Goal: Task Accomplishment & Management: Use online tool/utility

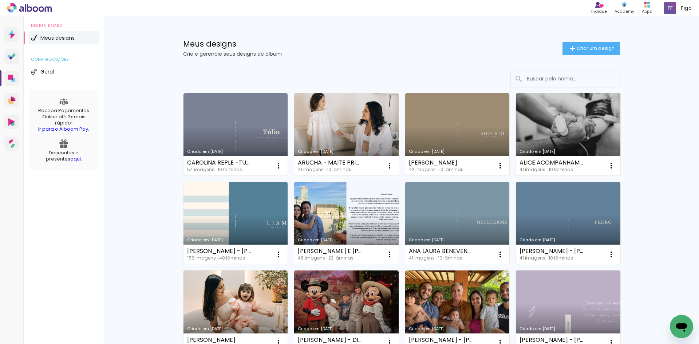
scroll to position [36, 0]
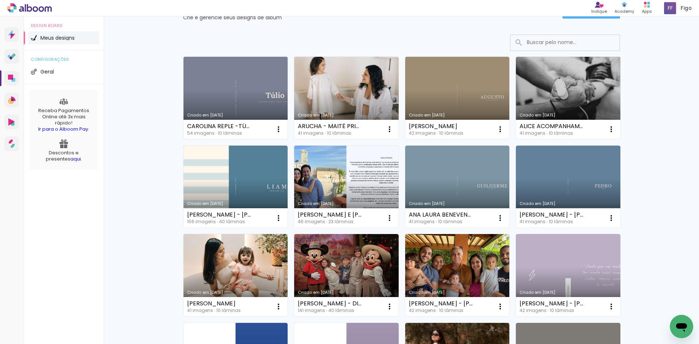
click at [234, 92] on link "Criado em [DATE]" at bounding box center [236, 98] width 105 height 82
click at [276, 129] on iron-icon at bounding box center [278, 129] width 9 height 9
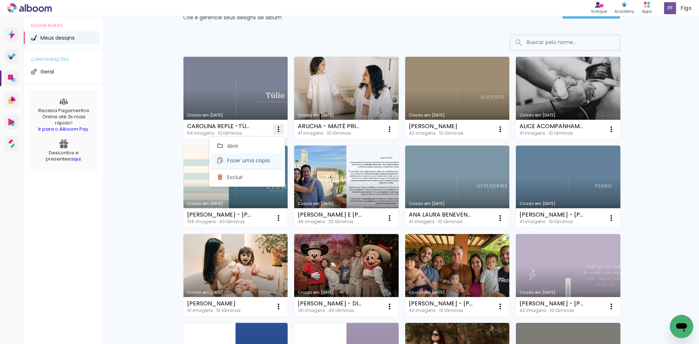
click at [262, 161] on span "Fazer uma cópia" at bounding box center [248, 160] width 43 height 5
type input "Cópia de CAROLINA REPLE -TÚLIO PRIMEIROS REGISTROS"
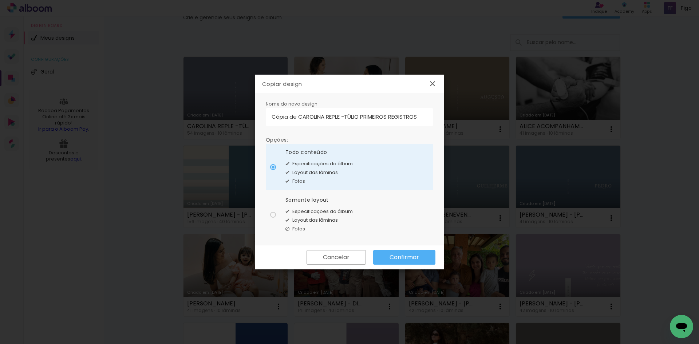
click at [0, 0] on slot "Confirmar" at bounding box center [0, 0] width 0 height 0
click at [649, 155] on iron-overlay-backdrop at bounding box center [349, 172] width 699 height 344
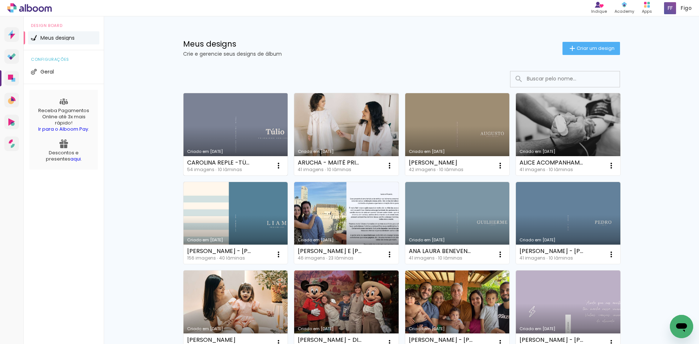
click at [256, 110] on link "Criado em [DATE]" at bounding box center [236, 134] width 105 height 82
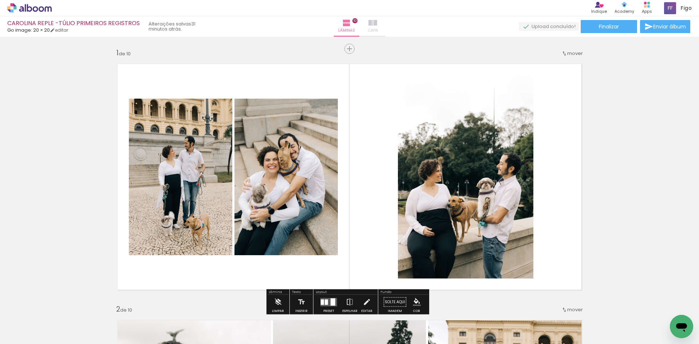
click at [360, 25] on paper-button "Capa" at bounding box center [372, 26] width 25 height 20
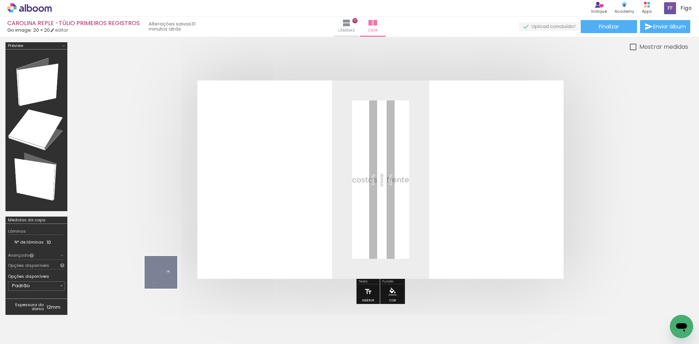
drag, startPoint x: 85, startPoint y: 324, endPoint x: 309, endPoint y: 204, distance: 254.5
click at [309, 204] on quentale-workspace at bounding box center [349, 172] width 699 height 344
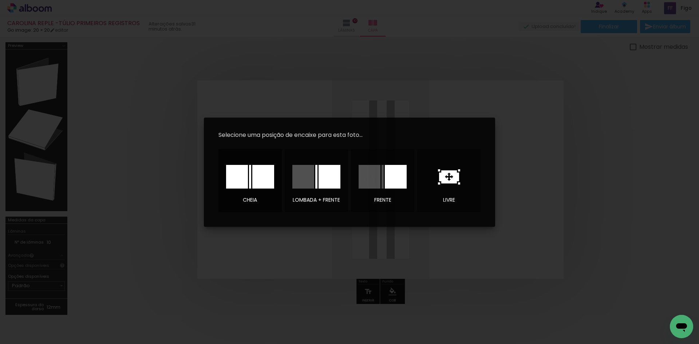
click at [265, 184] on div at bounding box center [263, 177] width 22 height 24
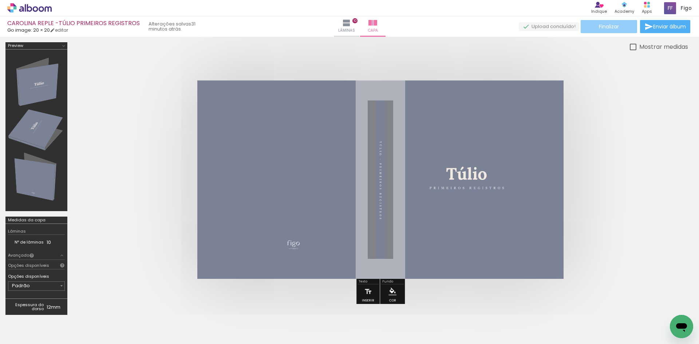
click at [600, 28] on span "Finalizar" at bounding box center [609, 26] width 20 height 5
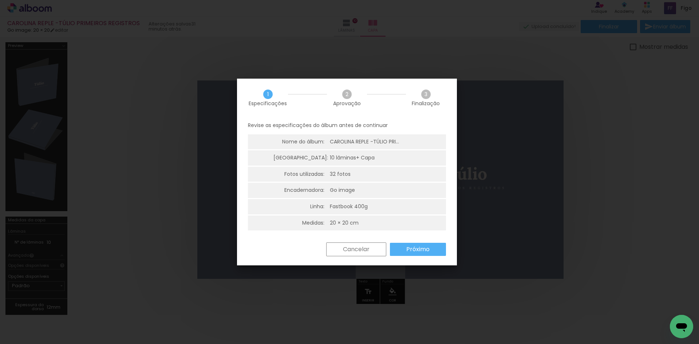
click at [0, 0] on slot "Próximo" at bounding box center [0, 0] width 0 height 0
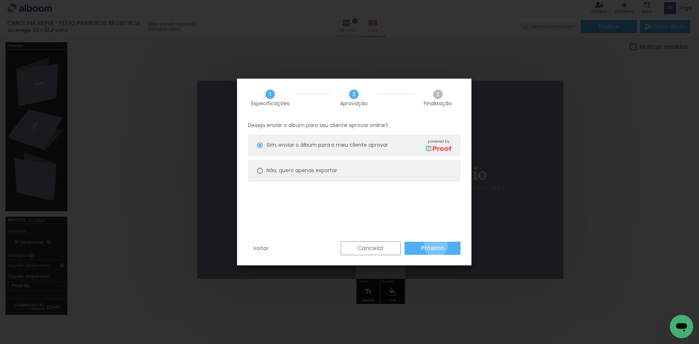
click at [0, 0] on slot "Próximo" at bounding box center [0, 0] width 0 height 0
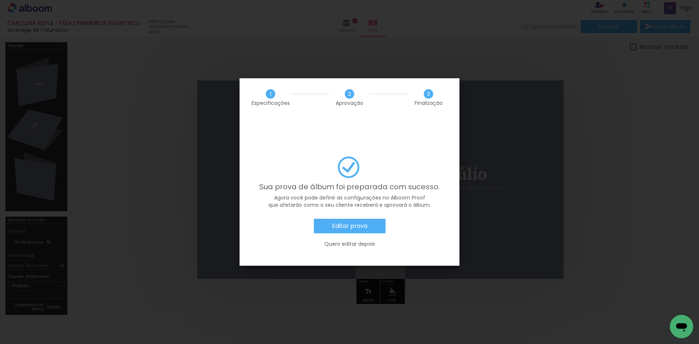
click at [347, 219] on paper-button "Editar prova" at bounding box center [350, 226] width 72 height 15
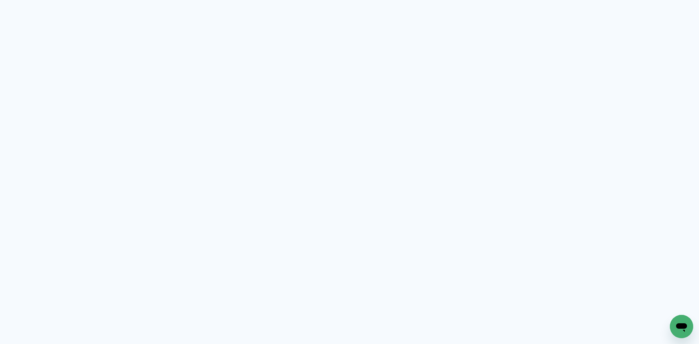
click at [608, 127] on quentale-app at bounding box center [349, 172] width 699 height 344
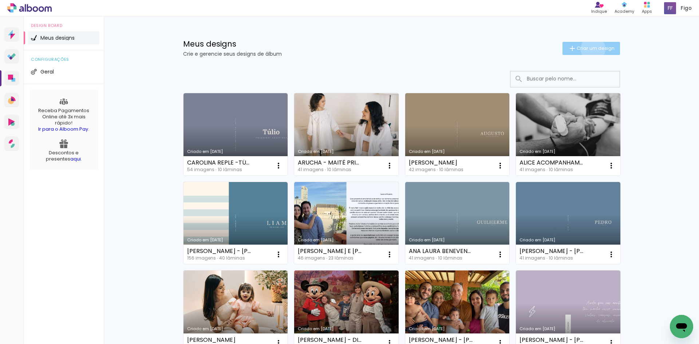
click at [589, 49] on span "Criar um design" at bounding box center [596, 48] width 38 height 5
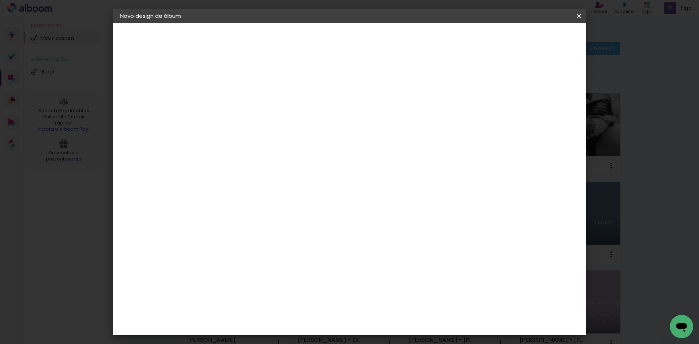
click at [239, 92] on input at bounding box center [239, 97] width 0 height 11
type input "c"
type input "[PERSON_NAME]"
type paper-input "[PERSON_NAME]"
click at [0, 0] on slot "Avançar" at bounding box center [0, 0] width 0 height 0
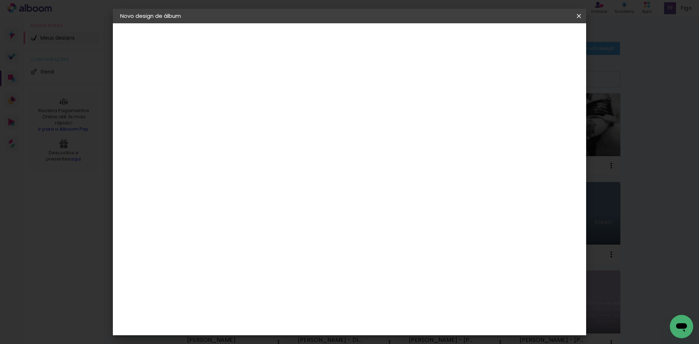
click at [295, 137] on input at bounding box center [258, 138] width 74 height 9
type input "2"
type input "GO"
type paper-input "GO"
click at [283, 169] on paper-item "Go image" at bounding box center [250, 166] width 64 height 19
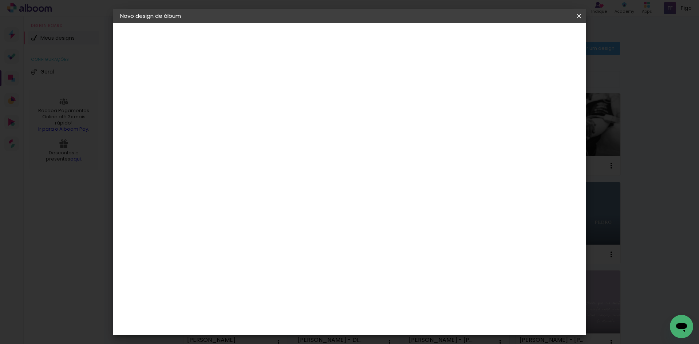
click at [0, 0] on slot "Avançar" at bounding box center [0, 0] width 0 height 0
click at [268, 121] on input "text" at bounding box center [253, 126] width 28 height 11
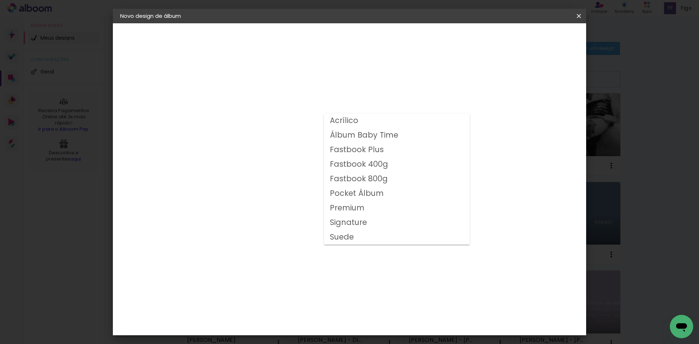
click at [0, 0] on slot "Fastbook 400g" at bounding box center [0, 0] width 0 height 0
type input "Fastbook 400g"
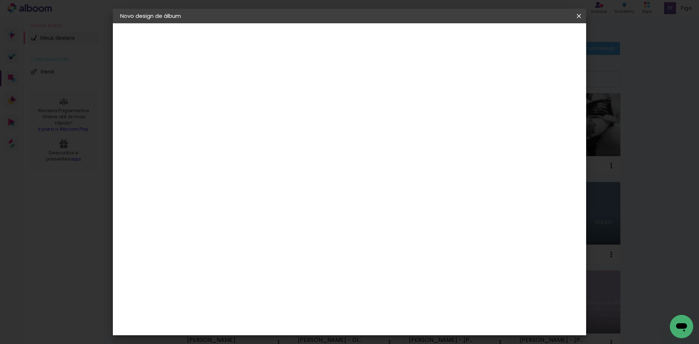
click at [288, 336] on span "20 × 20" at bounding box center [272, 348] width 34 height 24
click at [369, 32] on header "Modelo Escolha o modelo do álbum. Voltar Avançar" at bounding box center [288, 44] width 161 height 43
click at [0, 0] on slot "Avançar" at bounding box center [0, 0] width 0 height 0
click at [533, 38] on span "Iniciar design" at bounding box center [516, 38] width 33 height 5
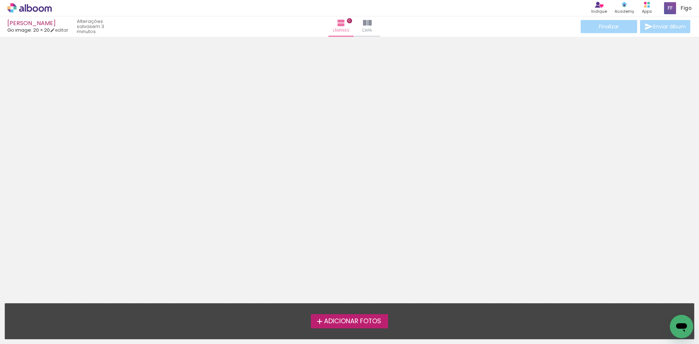
click at [343, 320] on span "Adicionar Fotos" at bounding box center [352, 321] width 57 height 7
click at [0, 0] on input "file" at bounding box center [0, 0] width 0 height 0
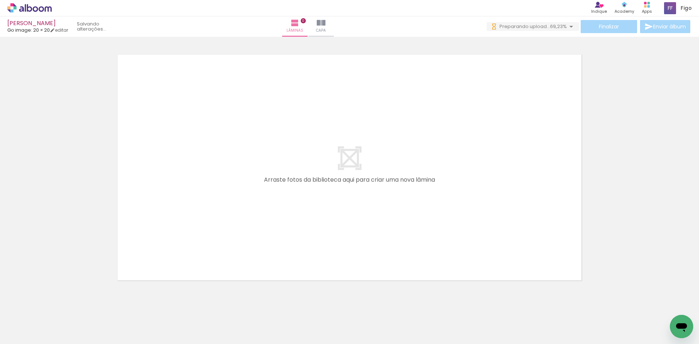
click at [15, 9] on icon at bounding box center [14, 8] width 3 height 3
click at [43, 9] on icon at bounding box center [41, 8] width 5 height 5
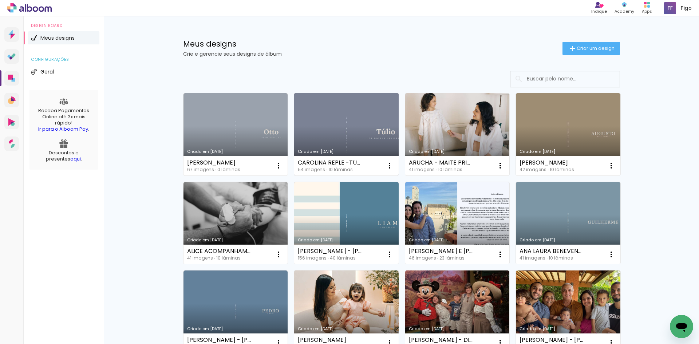
click at [332, 128] on link "Criado em [DATE]" at bounding box center [346, 134] width 105 height 82
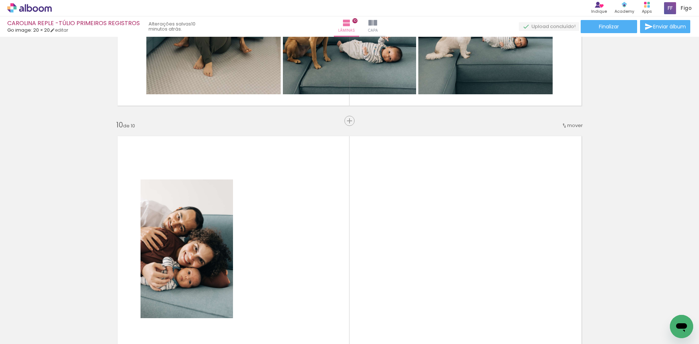
scroll to position [2367, 0]
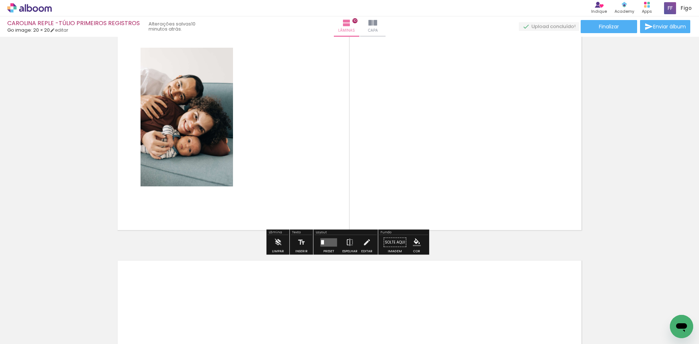
click at [21, 317] on div "Biblioteca 54 fotos Todas as fotos Não utilizadas Adicionar Fotos" at bounding box center [22, 321] width 45 height 36
click at [23, 321] on input "Todas as fotos" at bounding box center [21, 322] width 28 height 6
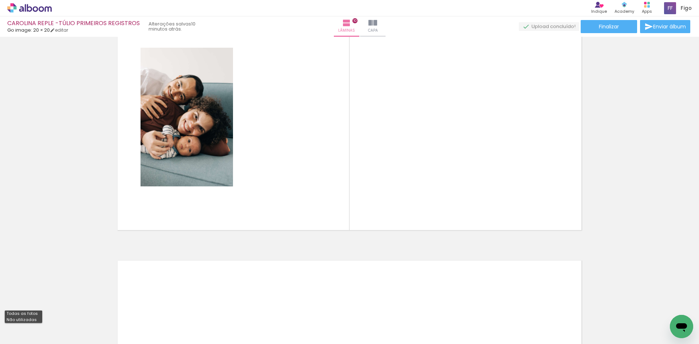
click at [0, 0] on slot "Não utilizadas" at bounding box center [0, 0] width 0 height 0
type input "Não utilizadas"
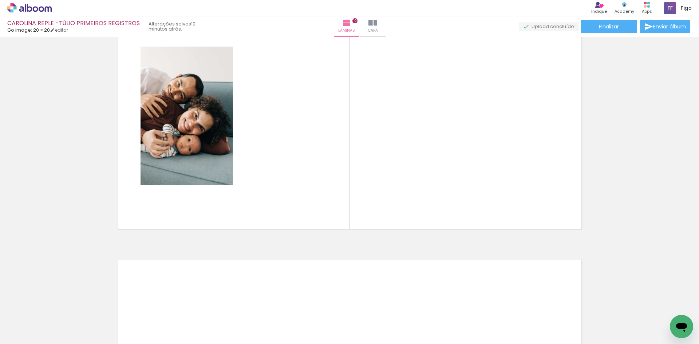
scroll to position [0, 219]
drag, startPoint x: 469, startPoint y: 323, endPoint x: 451, endPoint y: 140, distance: 184.4
click at [451, 140] on quentale-workspace at bounding box center [349, 172] width 699 height 344
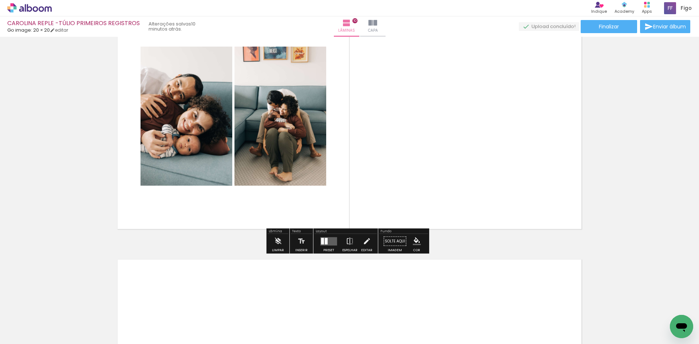
drag, startPoint x: 465, startPoint y: 317, endPoint x: 467, endPoint y: 163, distance: 154.4
click at [467, 186] on quentale-workspace at bounding box center [349, 172] width 699 height 344
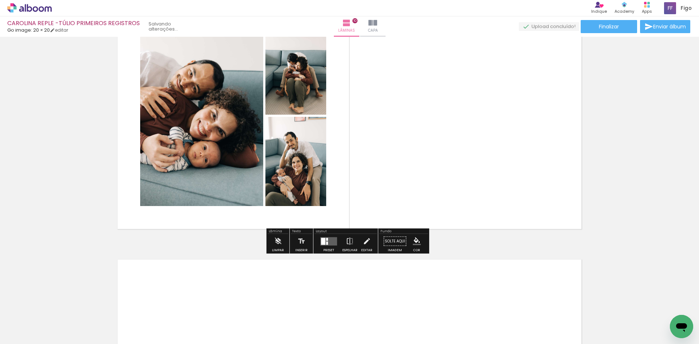
scroll to position [0, 138]
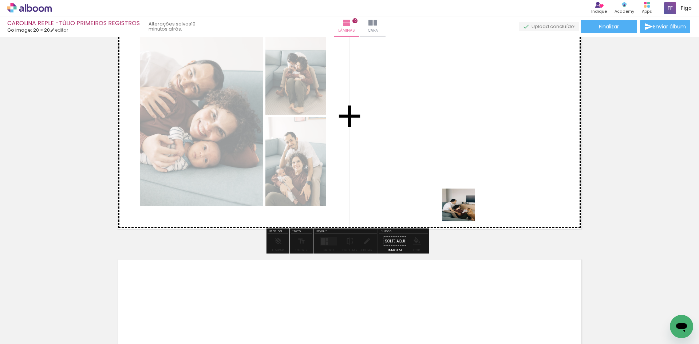
drag, startPoint x: 463, startPoint y: 323, endPoint x: 465, endPoint y: 149, distance: 174.1
click at [465, 159] on quentale-workspace at bounding box center [349, 172] width 699 height 344
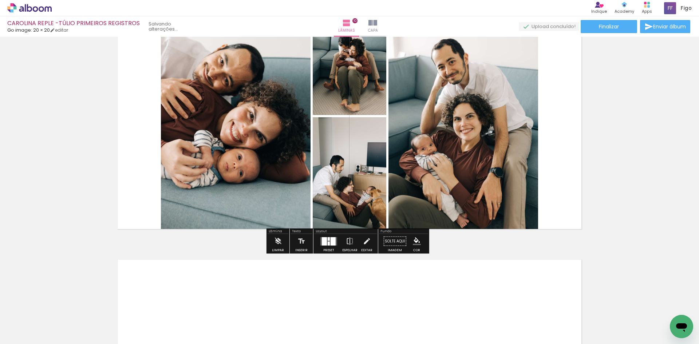
scroll to position [0, 97]
click at [332, 241] on div at bounding box center [333, 241] width 5 height 8
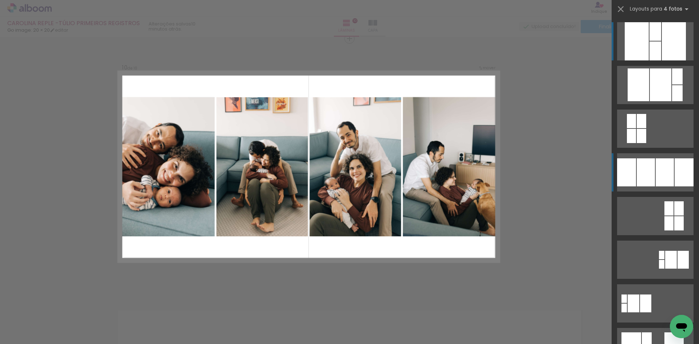
scroll to position [2317, 0]
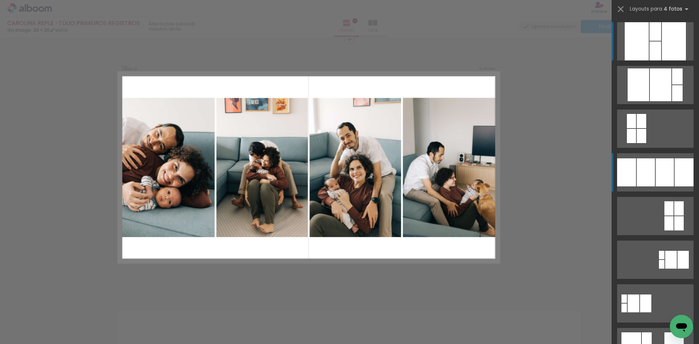
click at [649, 174] on div at bounding box center [646, 172] width 18 height 28
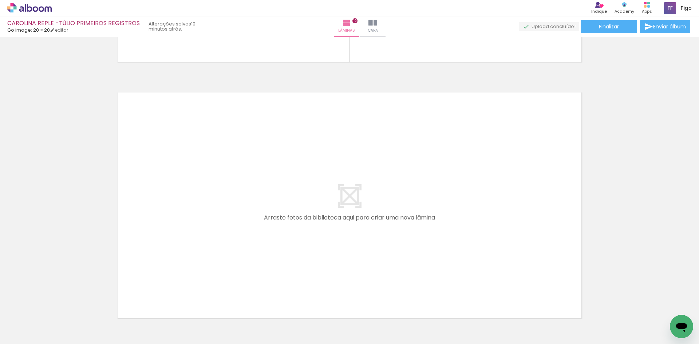
scroll to position [0, 0]
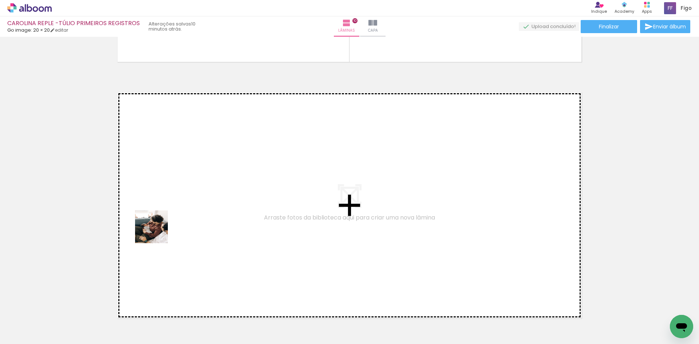
drag, startPoint x: 79, startPoint y: 326, endPoint x: 161, endPoint y: 227, distance: 129.0
click at [161, 227] on quentale-workspace at bounding box center [349, 172] width 699 height 344
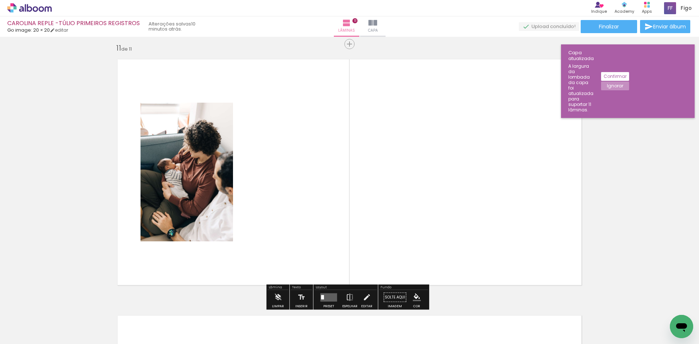
scroll to position [2573, 0]
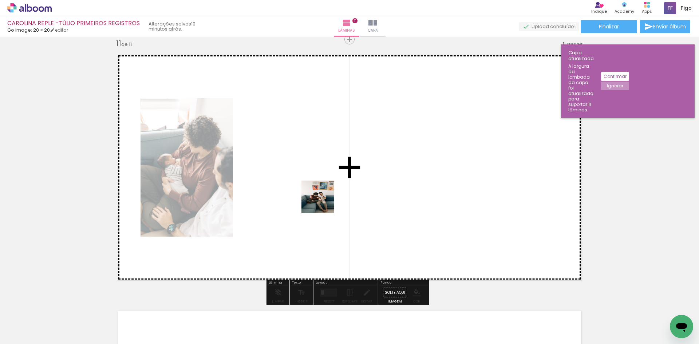
drag, startPoint x: 76, startPoint y: 319, endPoint x: 334, endPoint y: 194, distance: 286.6
click at [334, 194] on quentale-workspace at bounding box center [349, 172] width 699 height 344
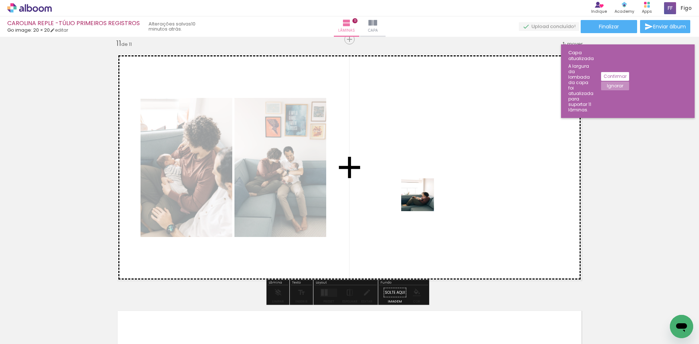
drag, startPoint x: 407, startPoint y: 325, endPoint x: 423, endPoint y: 200, distance: 126.0
click at [423, 200] on quentale-workspace at bounding box center [349, 172] width 699 height 344
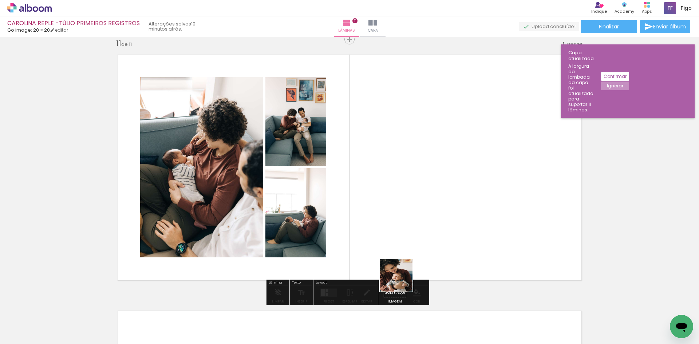
drag, startPoint x: 366, startPoint y: 325, endPoint x: 440, endPoint y: 215, distance: 132.4
click at [438, 218] on quentale-workspace at bounding box center [349, 172] width 699 height 344
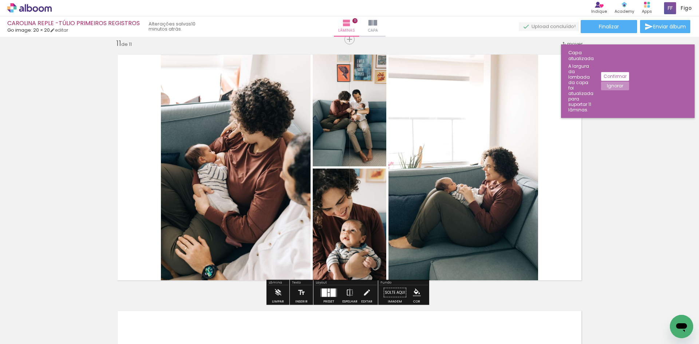
click at [331, 293] on div at bounding box center [333, 292] width 5 height 8
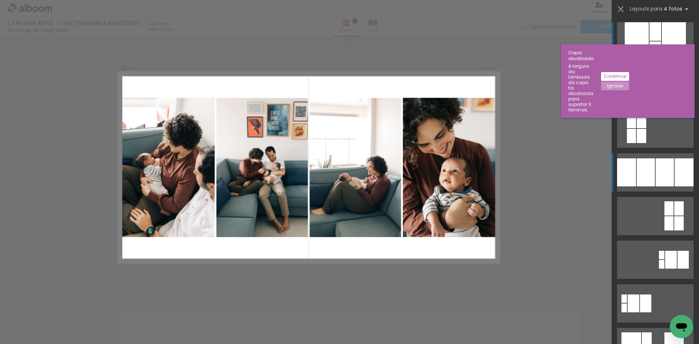
click at [669, 188] on quentale-layouter at bounding box center [655, 172] width 76 height 38
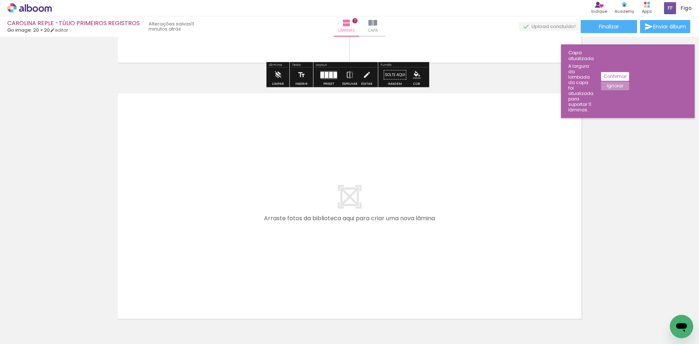
scroll to position [2792, 0]
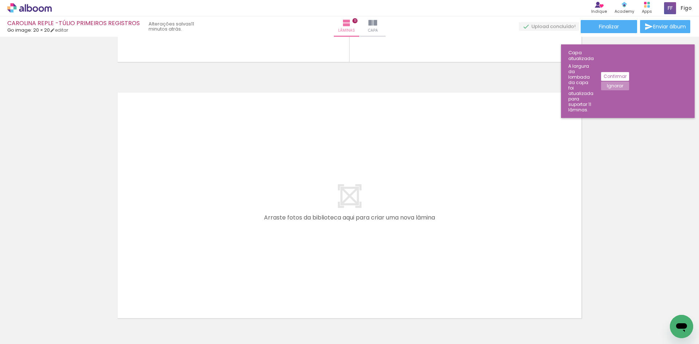
drag, startPoint x: 198, startPoint y: 327, endPoint x: 206, endPoint y: 256, distance: 71.5
click at [206, 256] on quentale-workspace at bounding box center [349, 172] width 699 height 344
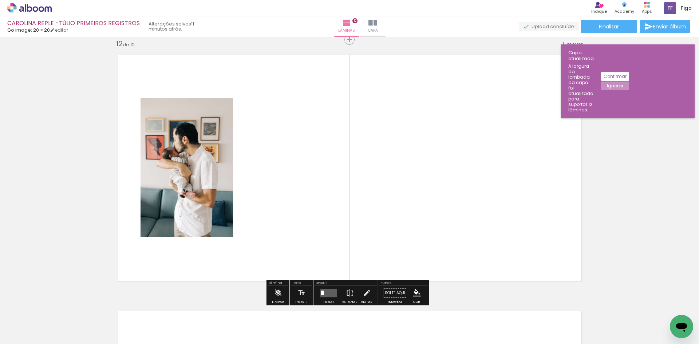
scroll to position [2829, 0]
drag, startPoint x: 274, startPoint y: 327, endPoint x: 281, endPoint y: 244, distance: 82.9
click at [280, 256] on quentale-workspace at bounding box center [349, 172] width 699 height 344
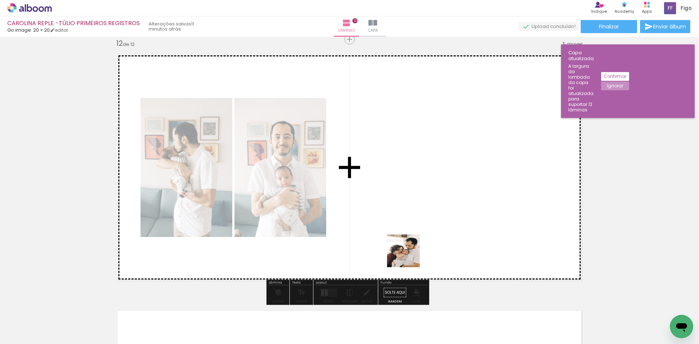
drag, startPoint x: 246, startPoint y: 326, endPoint x: 436, endPoint y: 219, distance: 218.2
click at [436, 219] on quentale-workspace at bounding box center [349, 172] width 699 height 344
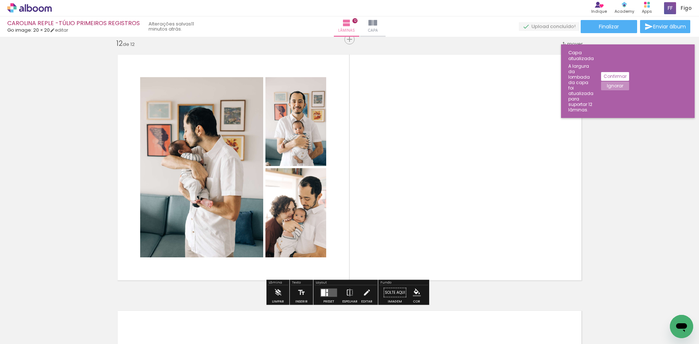
click at [331, 289] on quentale-layouter at bounding box center [328, 292] width 17 height 8
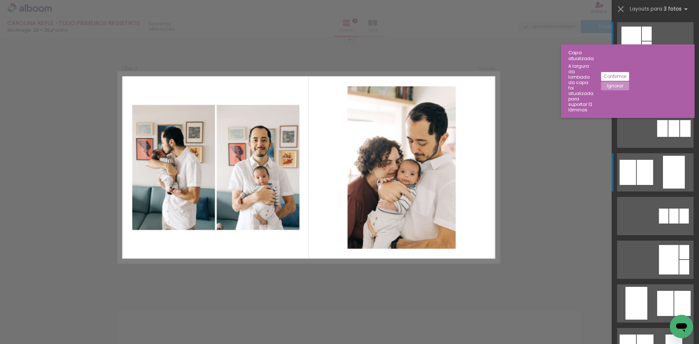
click at [678, 178] on div at bounding box center [674, 172] width 22 height 33
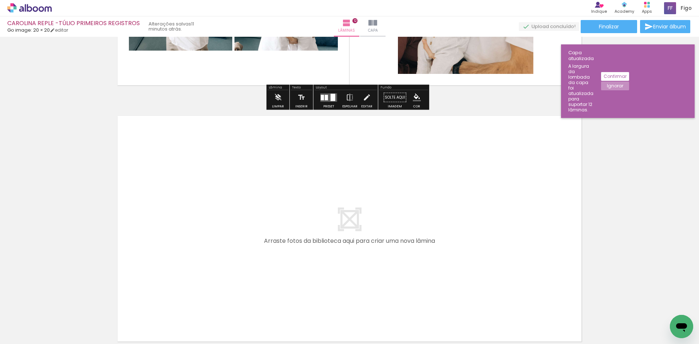
scroll to position [3048, 0]
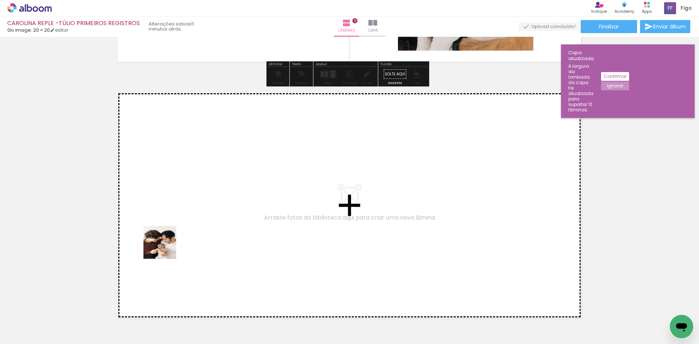
drag, startPoint x: 121, startPoint y: 316, endPoint x: 165, endPoint y: 248, distance: 81.0
click at [165, 248] on quentale-workspace at bounding box center [349, 172] width 699 height 344
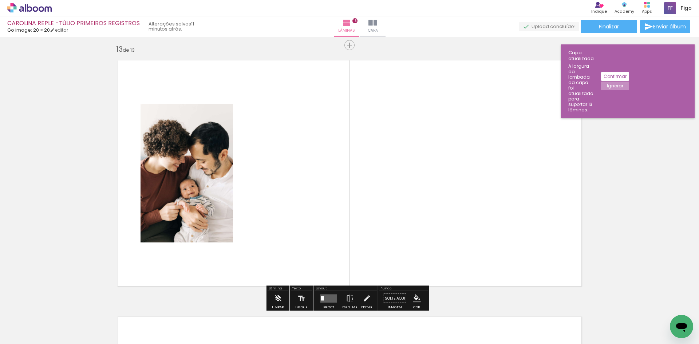
scroll to position [3086, 0]
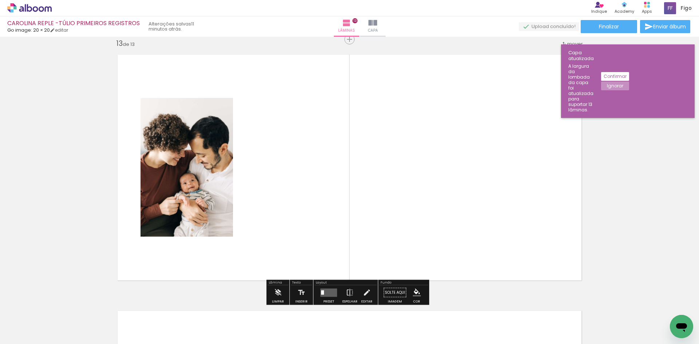
drag, startPoint x: 127, startPoint y: 323, endPoint x: 173, endPoint y: 226, distance: 106.5
click at [172, 231] on quentale-workspace at bounding box center [349, 172] width 699 height 344
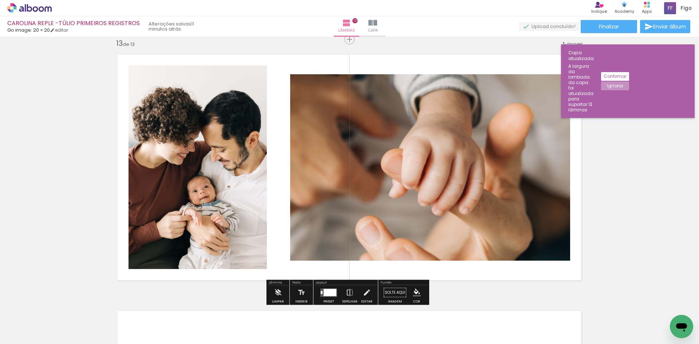
drag, startPoint x: 117, startPoint y: 318, endPoint x: 147, endPoint y: 237, distance: 85.8
click at [142, 255] on quentale-workspace at bounding box center [349, 172] width 699 height 344
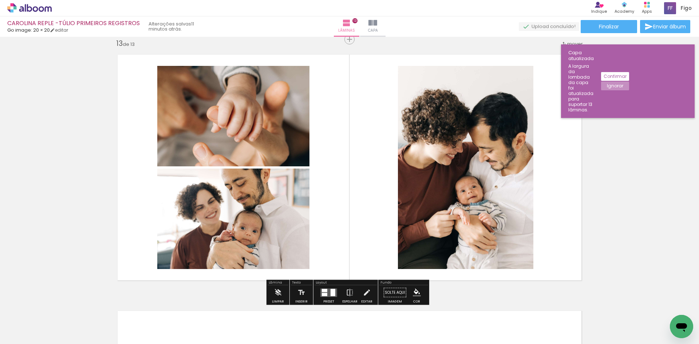
drag, startPoint x: 275, startPoint y: 321, endPoint x: 323, endPoint y: 241, distance: 93.2
click at [323, 241] on quentale-workspace at bounding box center [349, 172] width 699 height 344
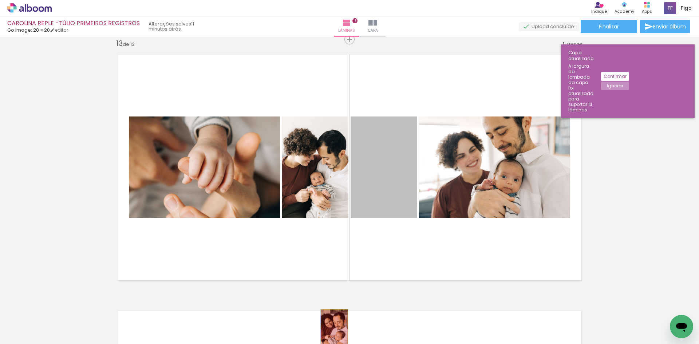
drag, startPoint x: 394, startPoint y: 186, endPoint x: 332, endPoint y: 330, distance: 156.9
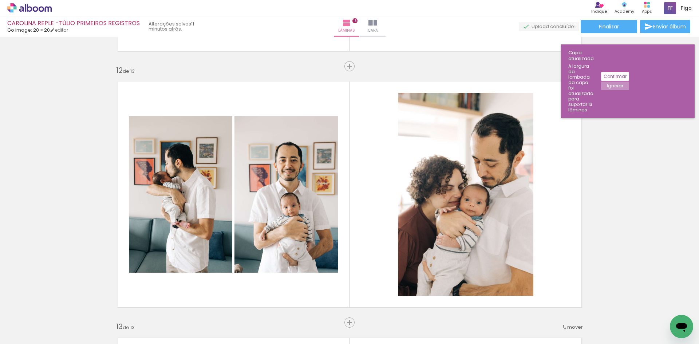
scroll to position [2867, 0]
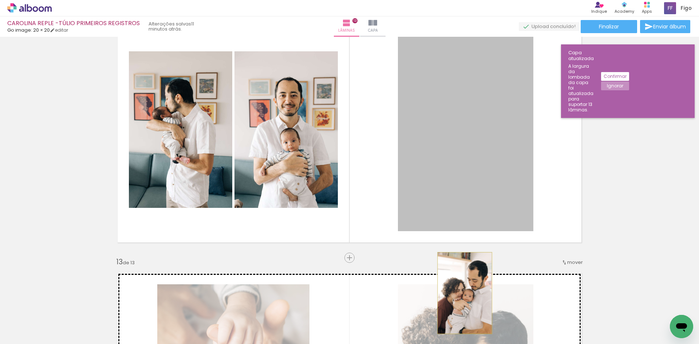
drag, startPoint x: 473, startPoint y: 180, endPoint x: 462, endPoint y: 293, distance: 113.7
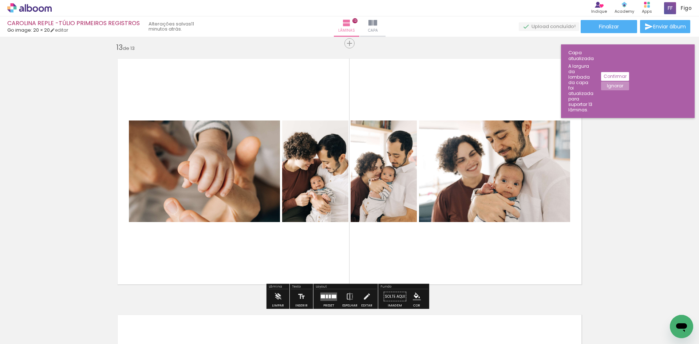
scroll to position [3122, 0]
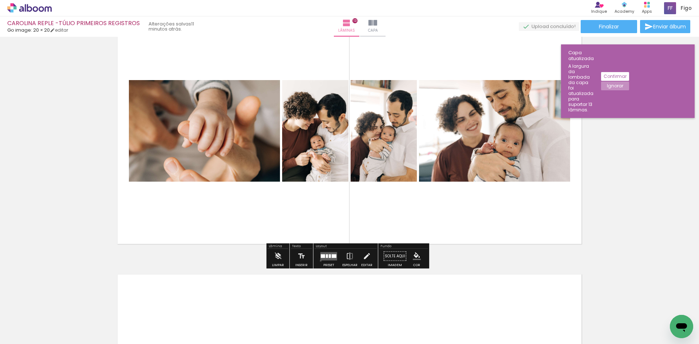
click at [319, 261] on div at bounding box center [329, 256] width 20 height 15
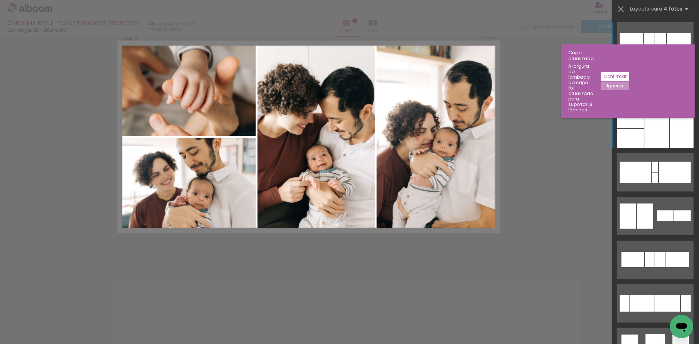
click at [670, 110] on div at bounding box center [682, 129] width 24 height 38
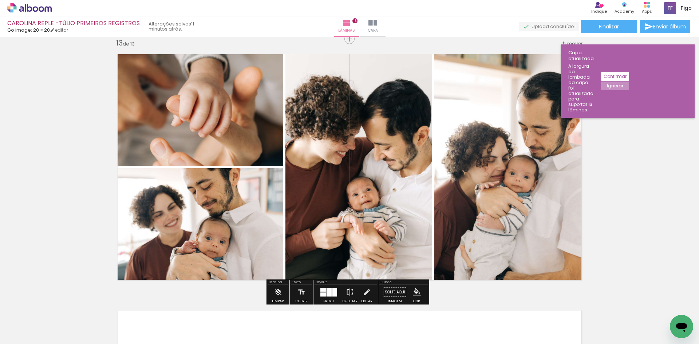
scroll to position [3086, 0]
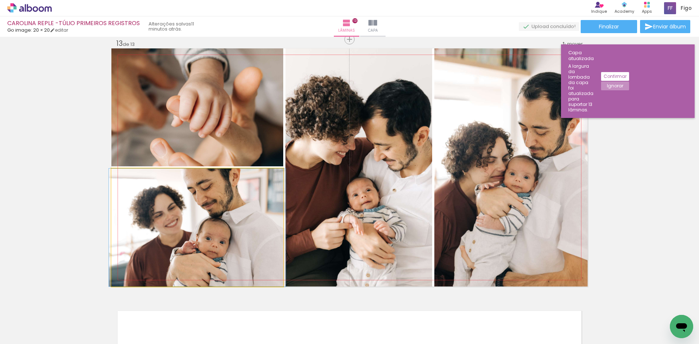
drag, startPoint x: 232, startPoint y: 265, endPoint x: 239, endPoint y: 148, distance: 117.9
click at [0, 0] on slot at bounding box center [0, 0] width 0 height 0
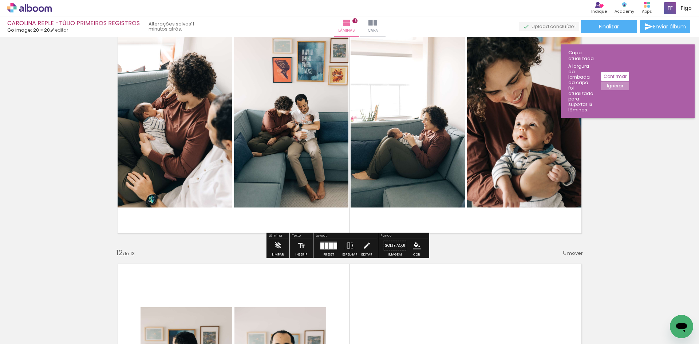
scroll to position [2722, 0]
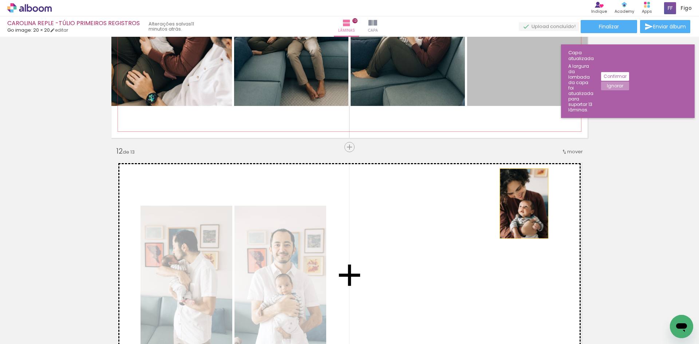
drag, startPoint x: 550, startPoint y: 87, endPoint x: 506, endPoint y: 237, distance: 155.6
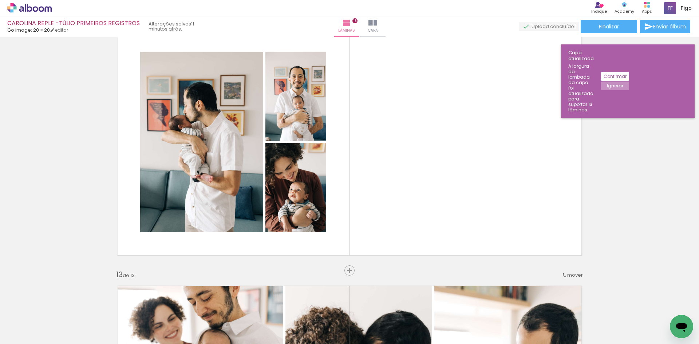
scroll to position [2867, 0]
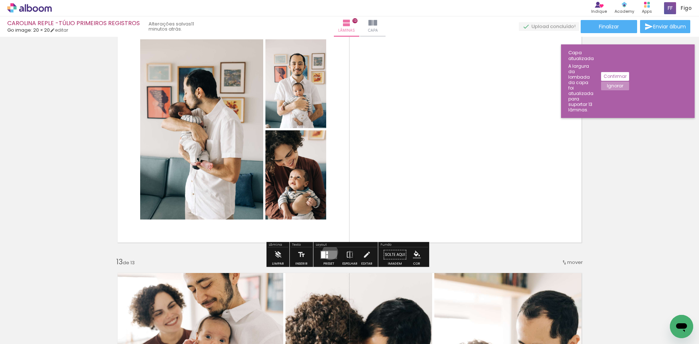
click at [328, 252] on quentale-layouter at bounding box center [328, 255] width 17 height 8
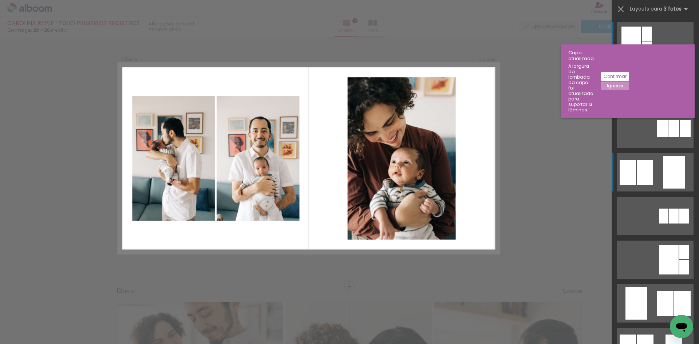
click at [677, 174] on div at bounding box center [674, 172] width 22 height 33
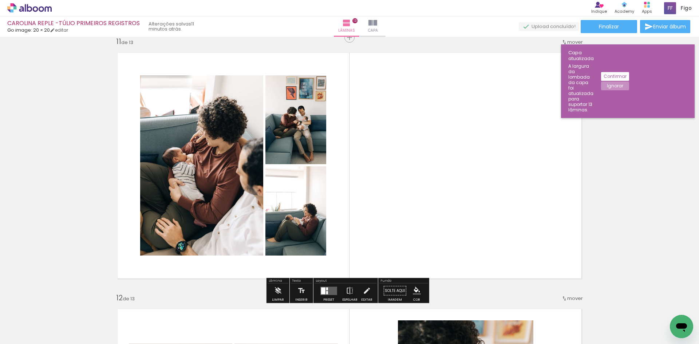
scroll to position [2574, 0]
click at [331, 287] on quentale-layouter at bounding box center [328, 291] width 17 height 8
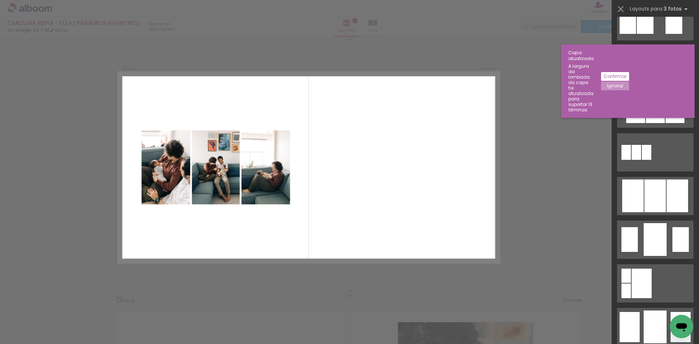
scroll to position [328, 0]
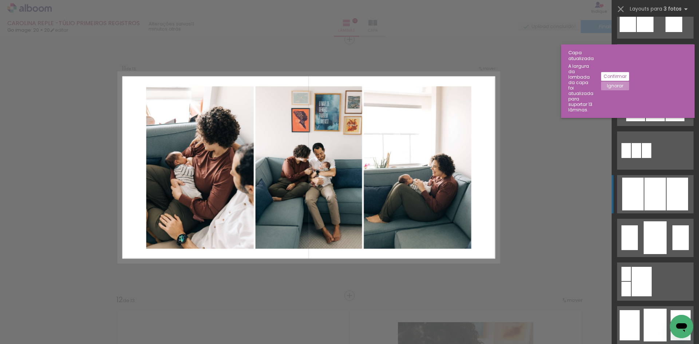
click at [645, 196] on div at bounding box center [655, 194] width 21 height 33
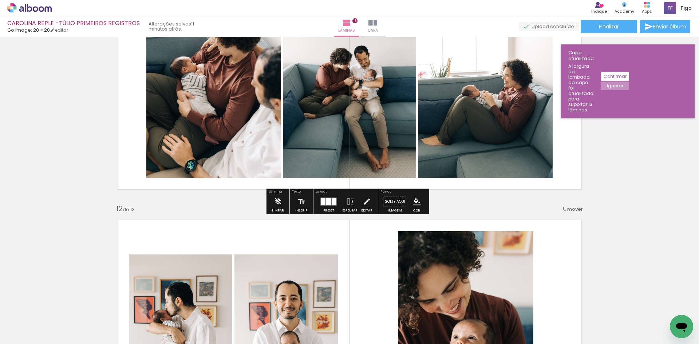
scroll to position [2573, 0]
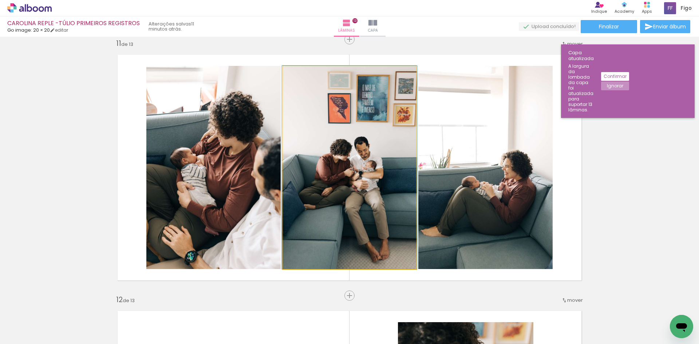
drag, startPoint x: 352, startPoint y: 168, endPoint x: 202, endPoint y: 180, distance: 150.8
click at [0, 0] on slot at bounding box center [0, 0] width 0 height 0
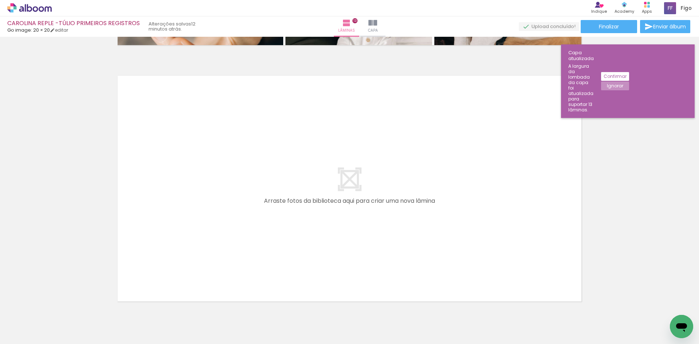
scroll to position [3338, 0]
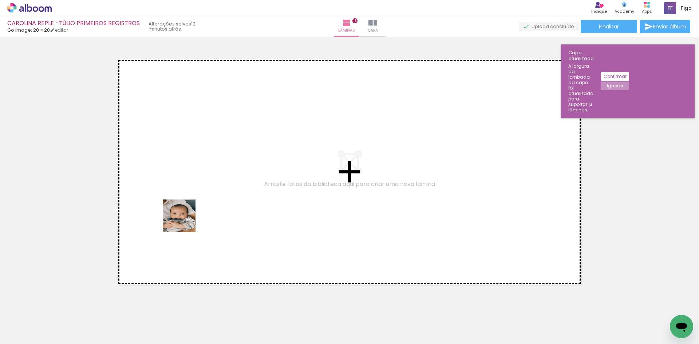
drag, startPoint x: 76, startPoint y: 313, endPoint x: 186, endPoint y: 212, distance: 149.5
click at [188, 210] on quentale-workspace at bounding box center [349, 172] width 699 height 344
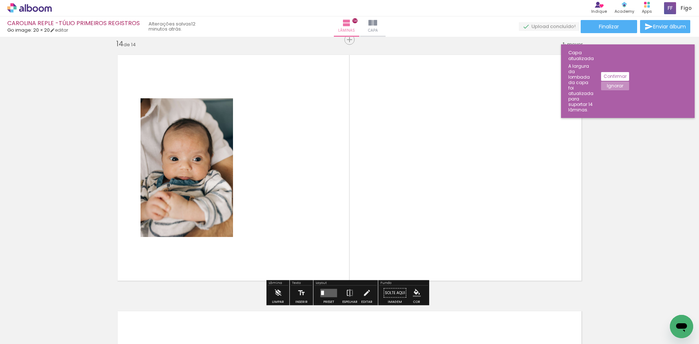
scroll to position [3342, 0]
drag, startPoint x: 80, startPoint y: 321, endPoint x: 244, endPoint y: 216, distance: 194.7
click at [244, 216] on quentale-workspace at bounding box center [349, 172] width 699 height 344
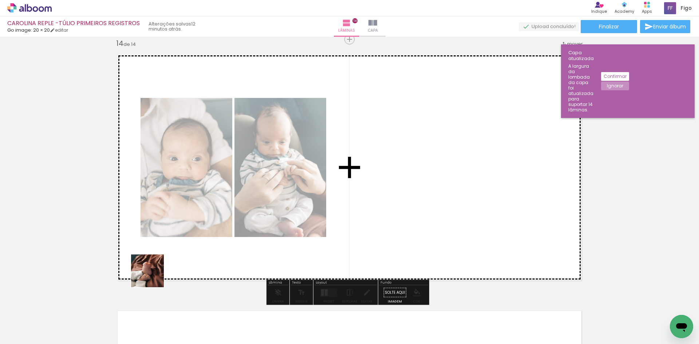
drag, startPoint x: 81, startPoint y: 317, endPoint x: 267, endPoint y: 202, distance: 217.8
click at [263, 214] on quentale-workspace at bounding box center [349, 172] width 699 height 344
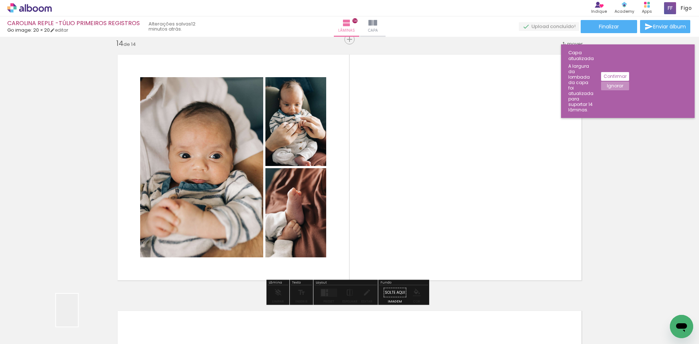
drag, startPoint x: 72, startPoint y: 320, endPoint x: 349, endPoint y: 193, distance: 304.7
click at [349, 193] on quentale-workspace at bounding box center [349, 172] width 699 height 344
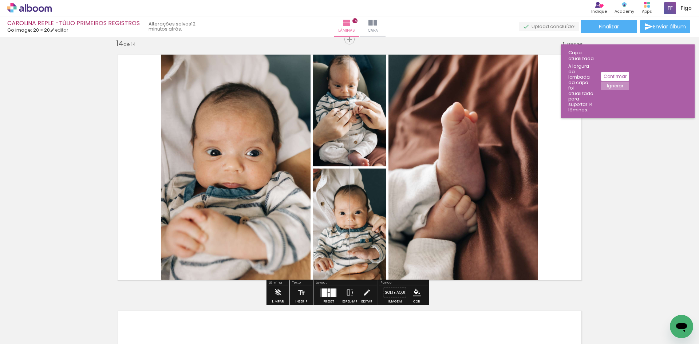
click at [331, 293] on div at bounding box center [333, 292] width 5 height 8
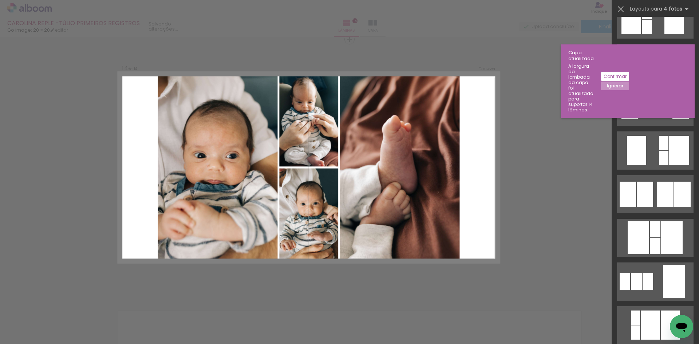
scroll to position [0, 0]
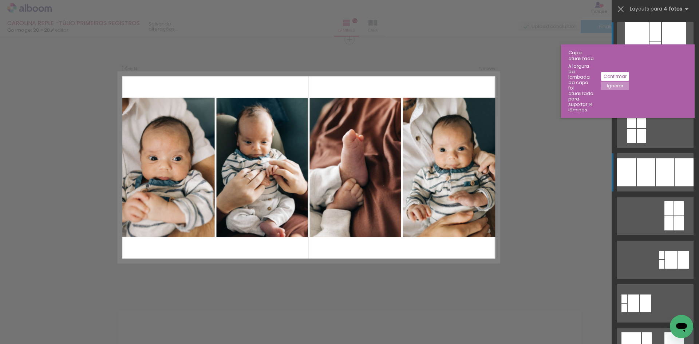
click at [652, 170] on div at bounding box center [646, 172] width 18 height 28
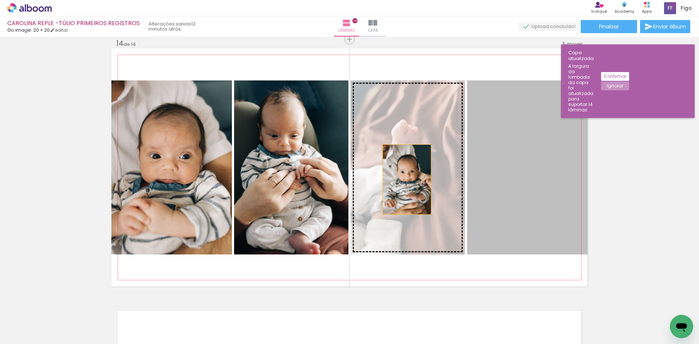
drag, startPoint x: 525, startPoint y: 173, endPoint x: 397, endPoint y: 180, distance: 128.0
click at [0, 0] on slot at bounding box center [0, 0] width 0 height 0
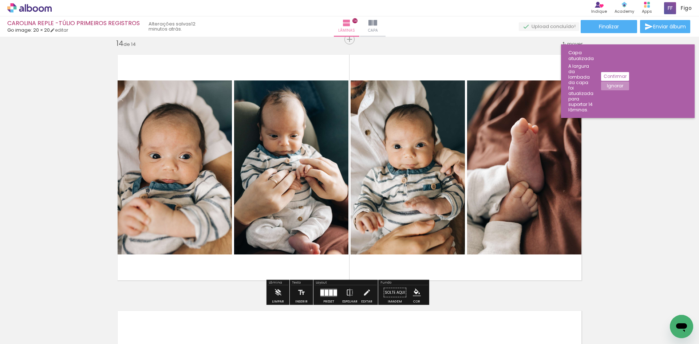
click at [505, 179] on quentale-photo at bounding box center [527, 167] width 121 height 174
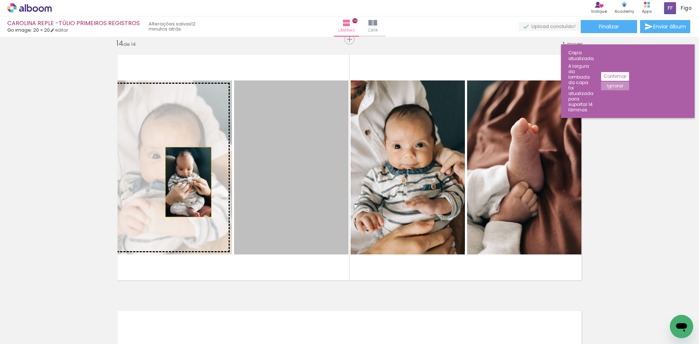
drag, startPoint x: 300, startPoint y: 185, endPoint x: 174, endPoint y: 180, distance: 126.8
click at [0, 0] on slot at bounding box center [0, 0] width 0 height 0
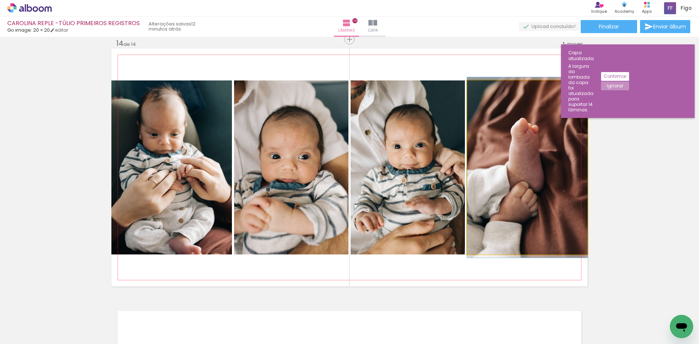
drag, startPoint x: 511, startPoint y: 185, endPoint x: 339, endPoint y: 184, distance: 171.1
click at [0, 0] on slot at bounding box center [0, 0] width 0 height 0
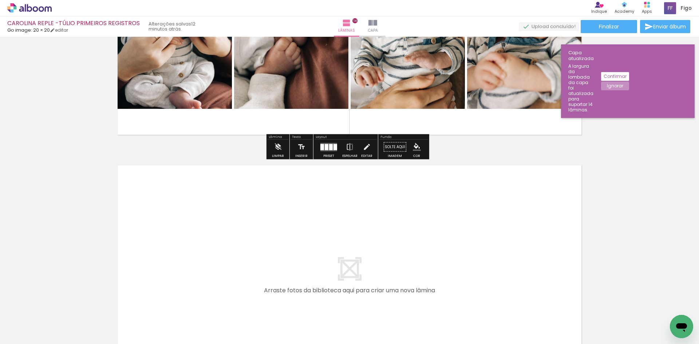
scroll to position [3597, 0]
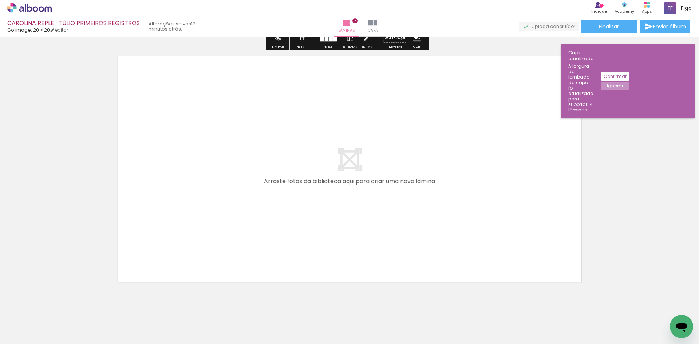
drag, startPoint x: 87, startPoint y: 318, endPoint x: 171, endPoint y: 214, distance: 133.6
click at [171, 214] on quentale-workspace at bounding box center [349, 172] width 699 height 344
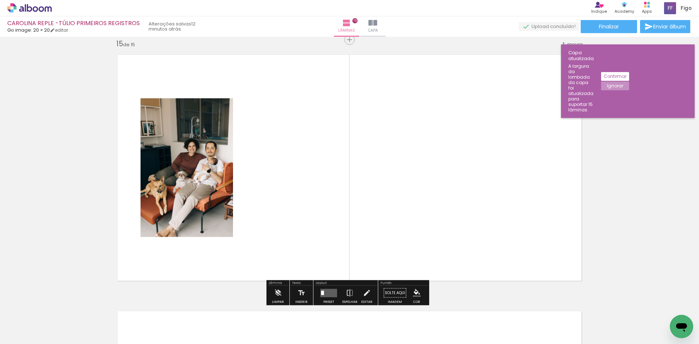
scroll to position [3598, 0]
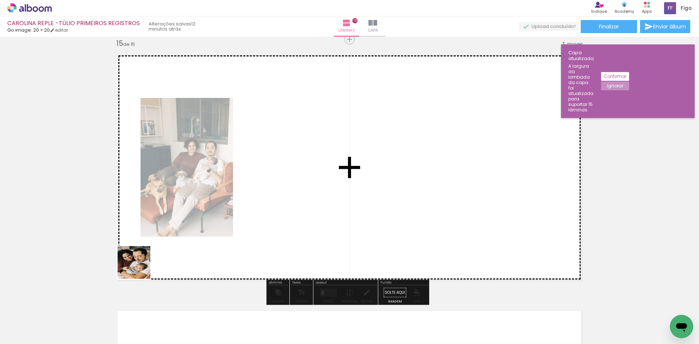
drag, startPoint x: 76, startPoint y: 323, endPoint x: 179, endPoint y: 219, distance: 146.8
click at [177, 225] on quentale-workspace at bounding box center [349, 172] width 699 height 344
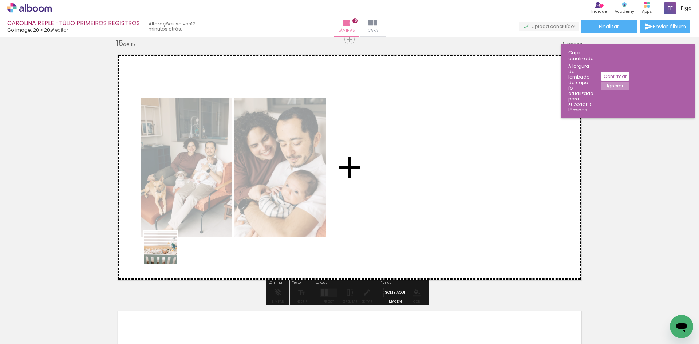
drag, startPoint x: 76, startPoint y: 328, endPoint x: 166, endPoint y: 253, distance: 116.8
click at [166, 253] on quentale-workspace at bounding box center [349, 172] width 699 height 344
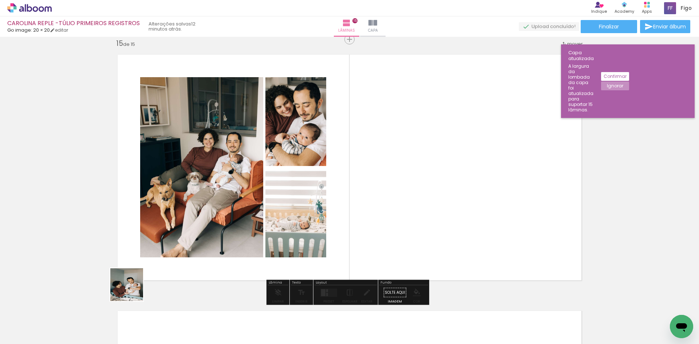
drag, startPoint x: 86, startPoint y: 326, endPoint x: 268, endPoint y: 196, distance: 223.6
click at [252, 210] on quentale-workspace at bounding box center [349, 172] width 699 height 344
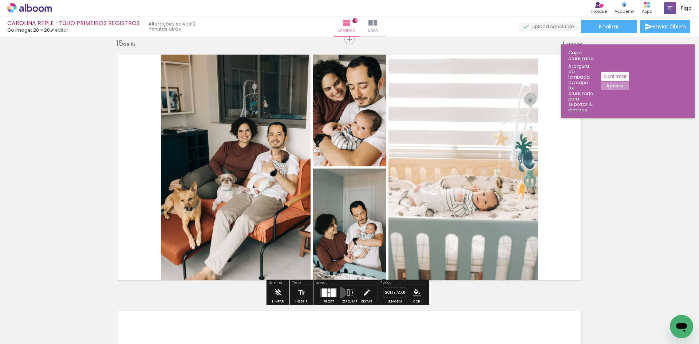
click at [340, 293] on paper-button "Espelhar" at bounding box center [349, 294] width 19 height 19
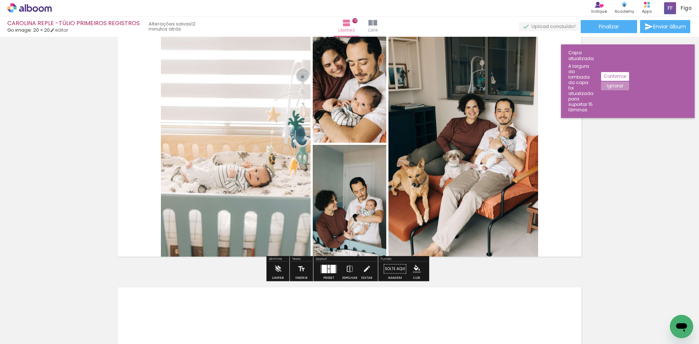
scroll to position [3635, 0]
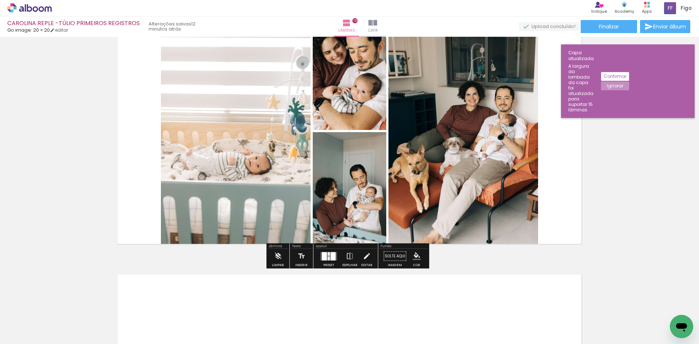
click at [331, 256] on div at bounding box center [333, 256] width 5 height 8
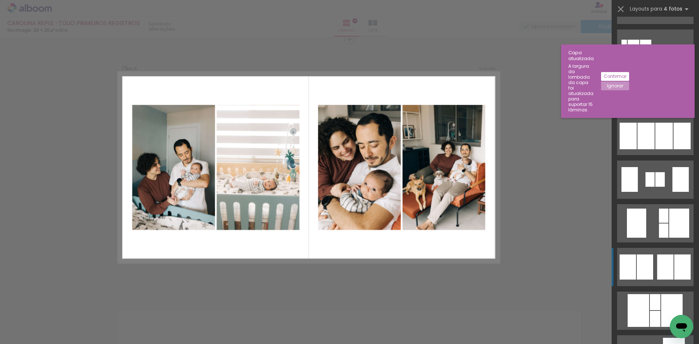
scroll to position [291, 0]
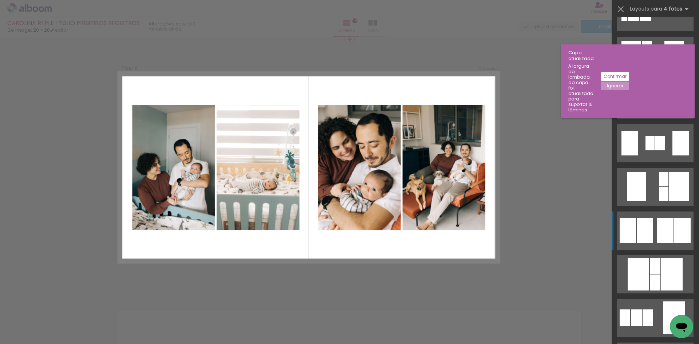
click at [663, 223] on div at bounding box center [665, 230] width 16 height 25
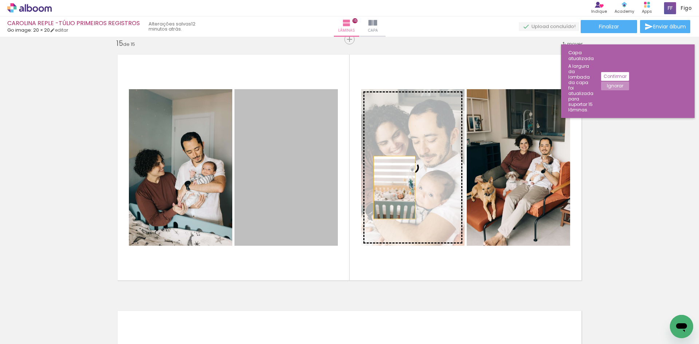
drag, startPoint x: 371, startPoint y: 190, endPoint x: 393, endPoint y: 187, distance: 22.5
click at [0, 0] on slot at bounding box center [0, 0] width 0 height 0
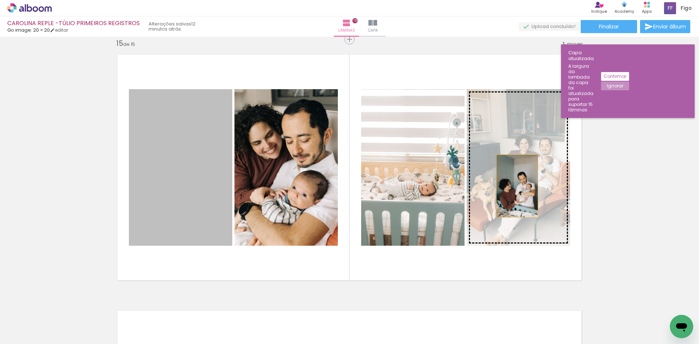
drag, startPoint x: 171, startPoint y: 185, endPoint x: 515, endPoint y: 186, distance: 344.1
click at [0, 0] on slot at bounding box center [0, 0] width 0 height 0
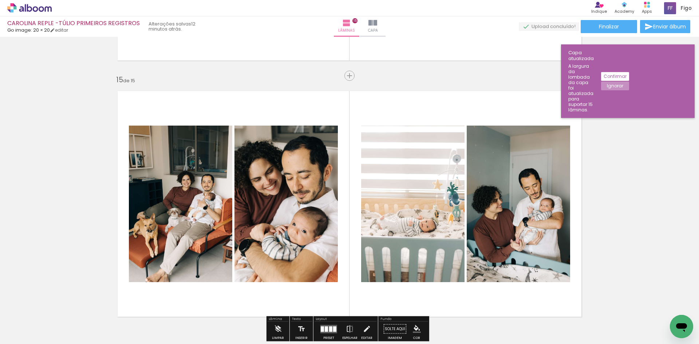
scroll to position [3526, 0]
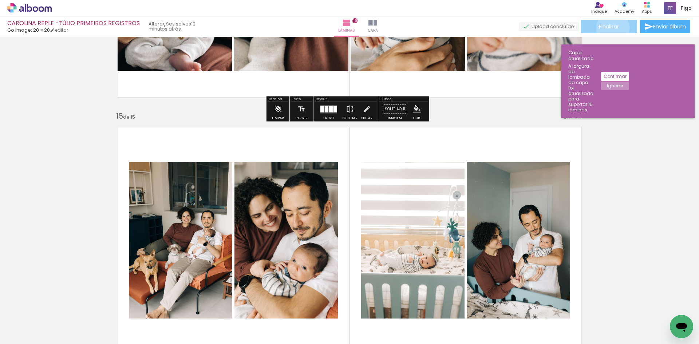
click at [610, 28] on span "Finalizar" at bounding box center [609, 26] width 20 height 5
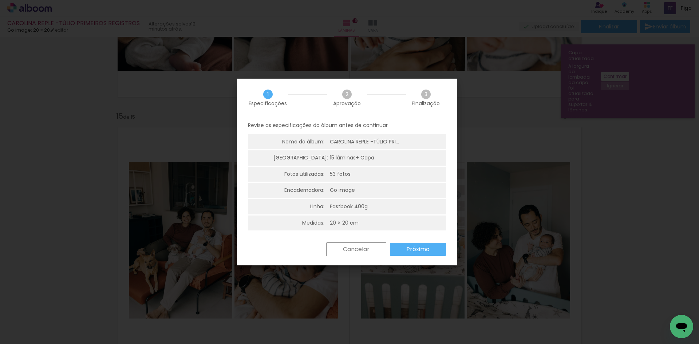
click at [0, 0] on paper-button "Próximo" at bounding box center [0, 0] width 0 height 0
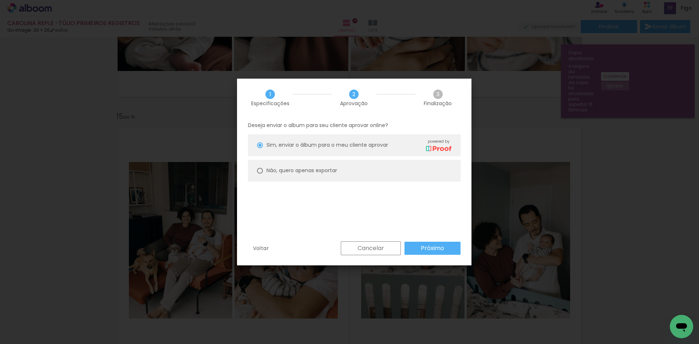
click at [0, 0] on slot "Próximo" at bounding box center [0, 0] width 0 height 0
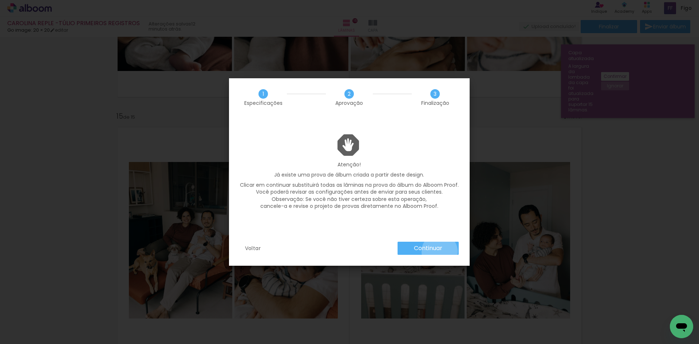
click at [0, 0] on slot "Continuar" at bounding box center [0, 0] width 0 height 0
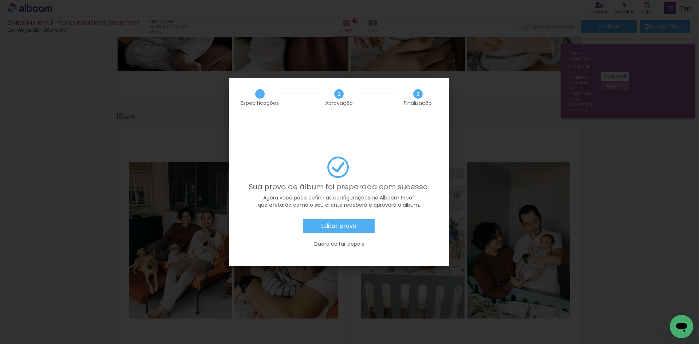
scroll to position [291, 0]
click at [0, 0] on slot "Editar prova" at bounding box center [0, 0] width 0 height 0
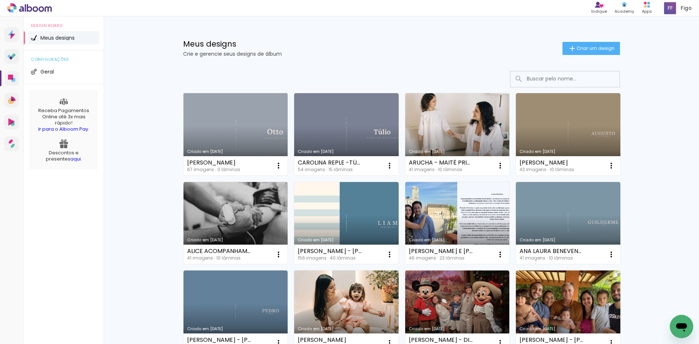
click at [252, 125] on link "Criado em [DATE]" at bounding box center [236, 134] width 105 height 82
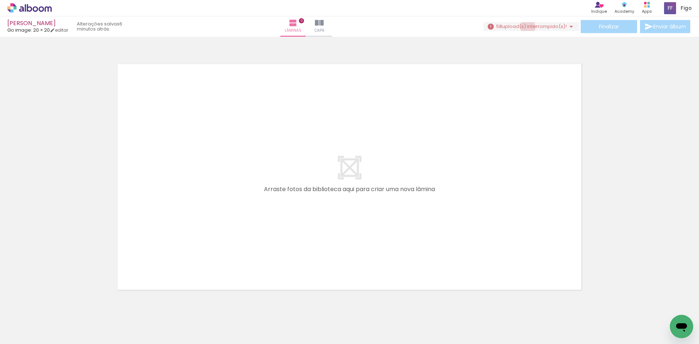
click at [525, 27] on span "upload(s) interrompido(s)!" at bounding box center [534, 26] width 65 height 7
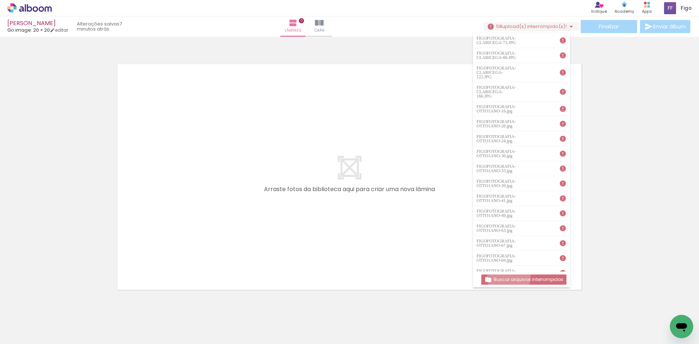
click at [0, 0] on slot "Buscar arquivos interrompidos" at bounding box center [0, 0] width 0 height 0
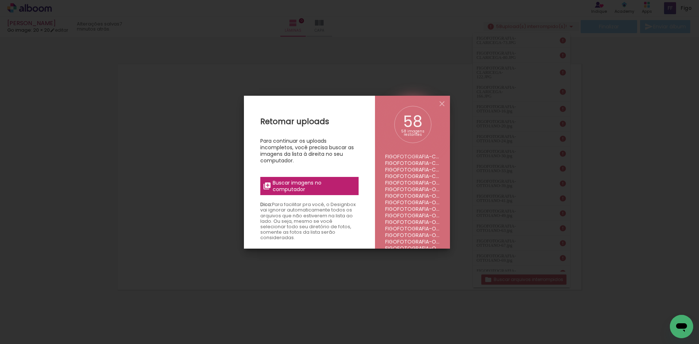
click at [329, 185] on span "Buscar imagens no computador" at bounding box center [313, 186] width 81 height 13
click at [0, 0] on input "file" at bounding box center [0, 0] width 0 height 0
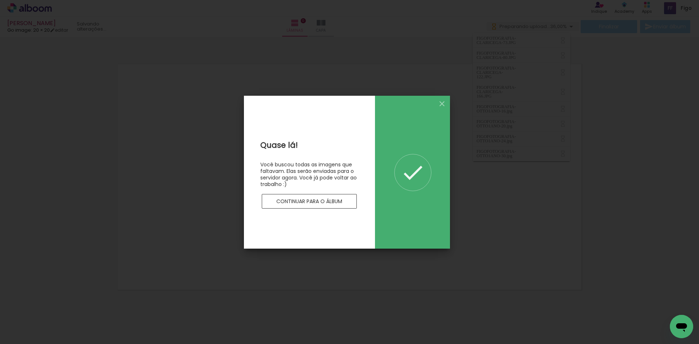
click at [0, 0] on slot "Continuar para o álbum" at bounding box center [0, 0] width 0 height 0
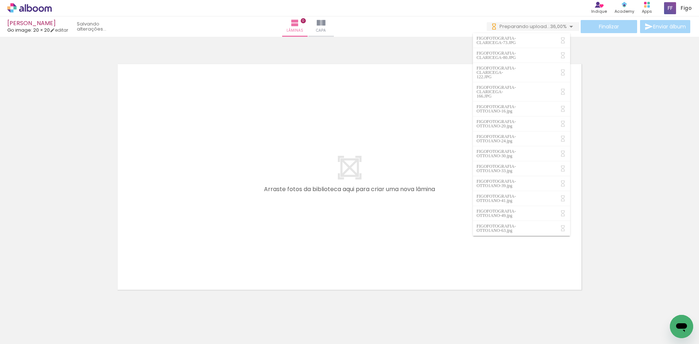
click at [637, 178] on div at bounding box center [349, 167] width 699 height 257
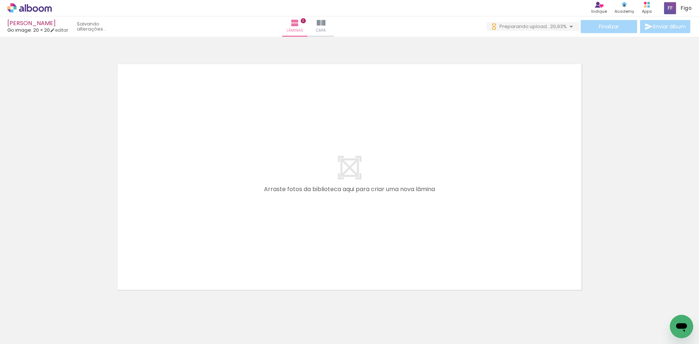
drag, startPoint x: 120, startPoint y: 323, endPoint x: 167, endPoint y: 267, distance: 73.1
click at [188, 214] on quentale-workspace at bounding box center [349, 172] width 699 height 344
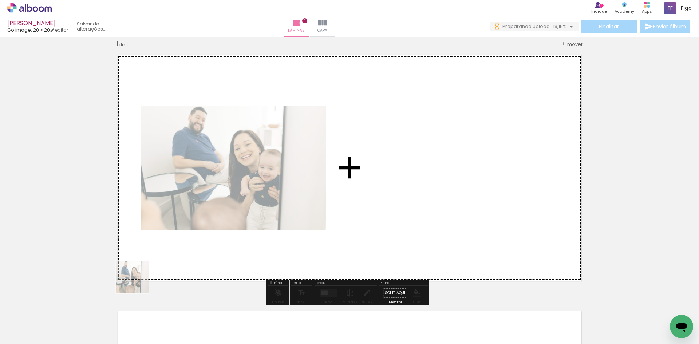
scroll to position [9, 0]
drag, startPoint x: 115, startPoint y: 328, endPoint x: 145, endPoint y: 262, distance: 72.9
click at [145, 262] on quentale-workspace at bounding box center [349, 172] width 699 height 344
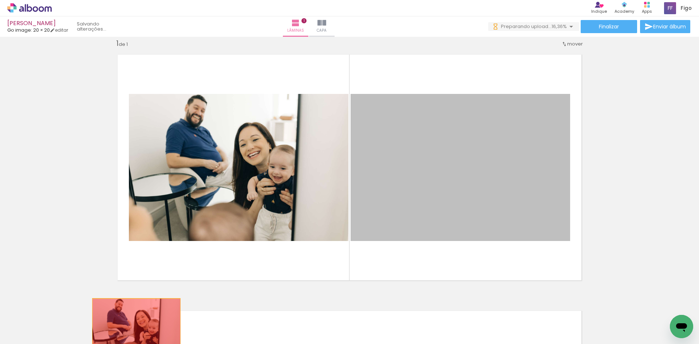
drag, startPoint x: 366, startPoint y: 192, endPoint x: 134, endPoint y: 328, distance: 269.6
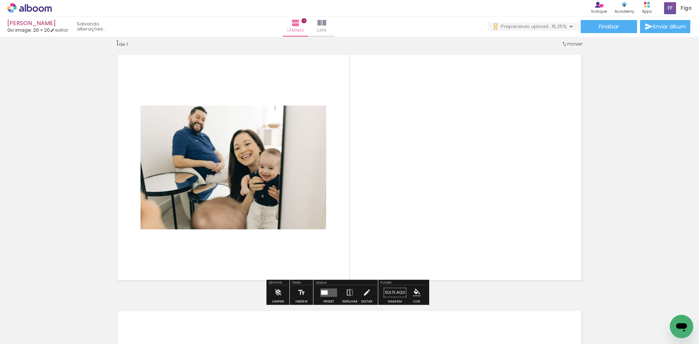
click at [33, 320] on input "Todas as fotos" at bounding box center [21, 322] width 28 height 6
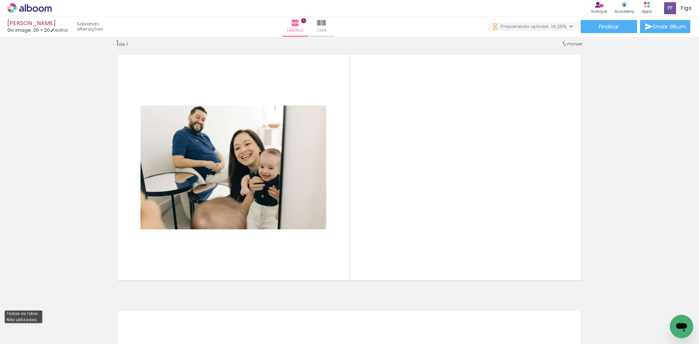
click at [0, 0] on slot "Não utilizadas" at bounding box center [0, 0] width 0 height 0
type input "Não utilizadas"
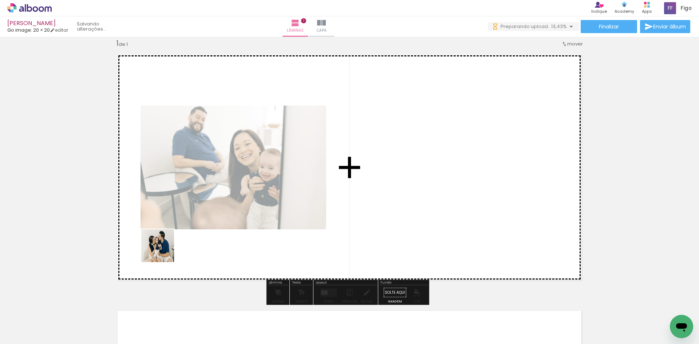
drag, startPoint x: 125, startPoint y: 320, endPoint x: 176, endPoint y: 230, distance: 104.2
click at [173, 236] on quentale-workspace at bounding box center [349, 172] width 699 height 344
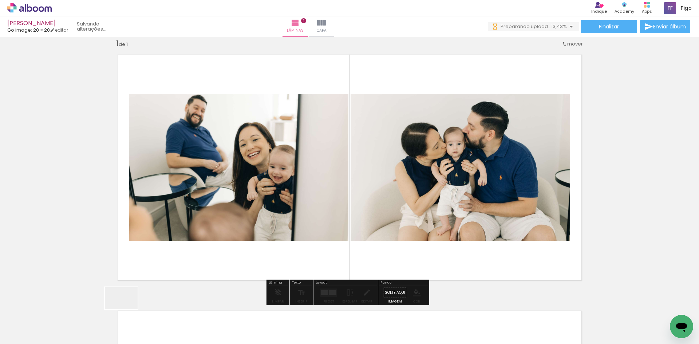
drag, startPoint x: 122, startPoint y: 320, endPoint x: 163, endPoint y: 244, distance: 85.5
click at [161, 250] on quentale-workspace at bounding box center [349, 172] width 699 height 344
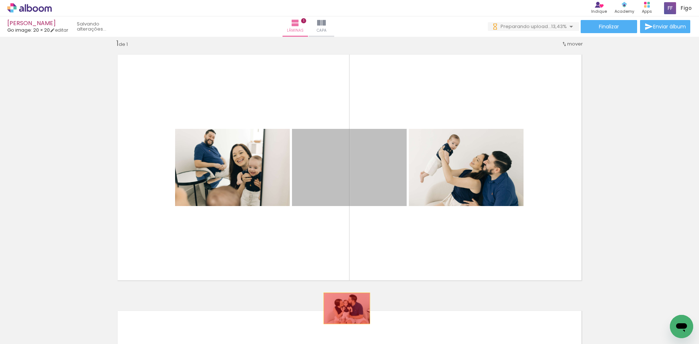
drag, startPoint x: 359, startPoint y: 180, endPoint x: 319, endPoint y: 289, distance: 116.2
click at [343, 309] on quentale-workspace at bounding box center [349, 172] width 699 height 344
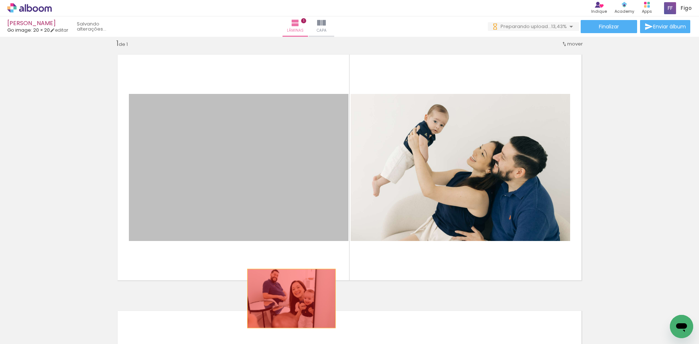
drag, startPoint x: 250, startPoint y: 175, endPoint x: 290, endPoint y: 311, distance: 141.2
click at [290, 311] on quentale-workspace at bounding box center [349, 172] width 699 height 344
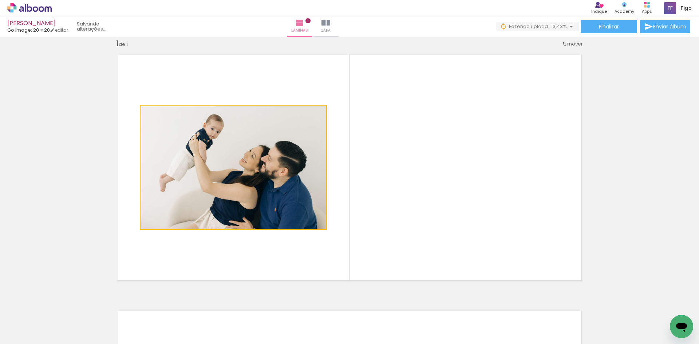
drag, startPoint x: 273, startPoint y: 200, endPoint x: 293, endPoint y: 307, distance: 109.1
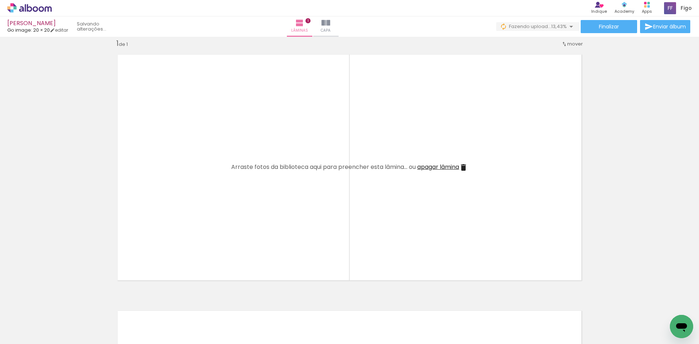
drag, startPoint x: 234, startPoint y: 324, endPoint x: 248, endPoint y: 258, distance: 67.7
click at [250, 236] on quentale-workspace at bounding box center [349, 172] width 699 height 344
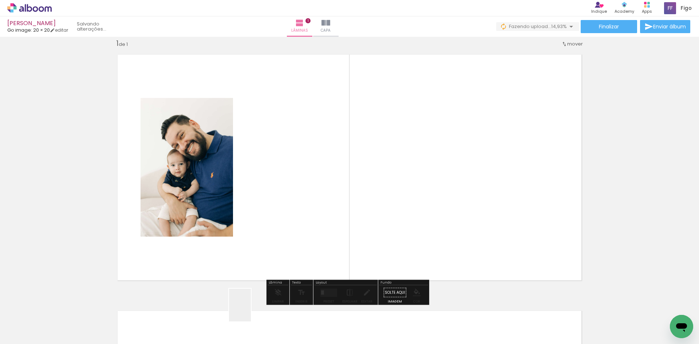
drag, startPoint x: 247, startPoint y: 323, endPoint x: 271, endPoint y: 232, distance: 94.8
click at [271, 232] on quentale-workspace at bounding box center [349, 172] width 699 height 344
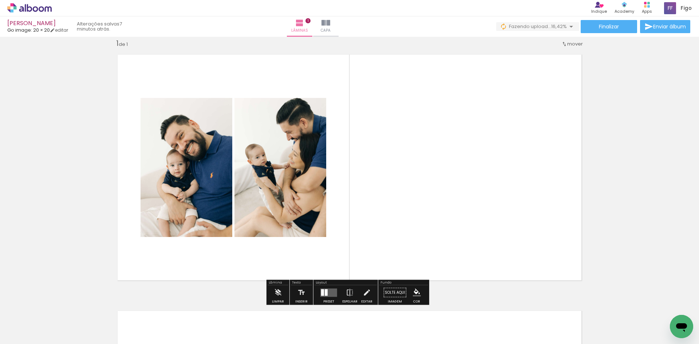
drag, startPoint x: 242, startPoint y: 322, endPoint x: 270, endPoint y: 221, distance: 104.4
click at [266, 237] on quentale-workspace at bounding box center [349, 172] width 699 height 344
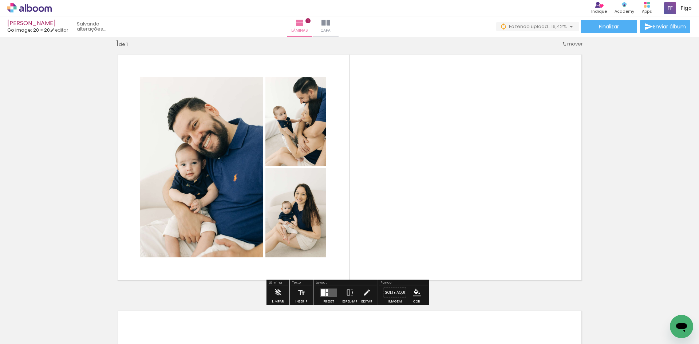
drag, startPoint x: 237, startPoint y: 322, endPoint x: 260, endPoint y: 227, distance: 97.8
click at [257, 235] on quentale-workspace at bounding box center [349, 172] width 699 height 344
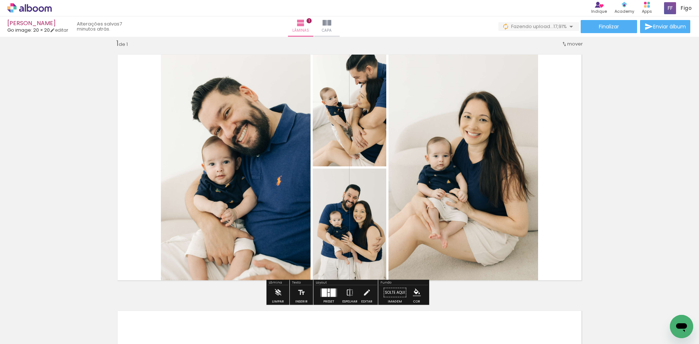
click at [328, 291] on div at bounding box center [329, 290] width 2 height 4
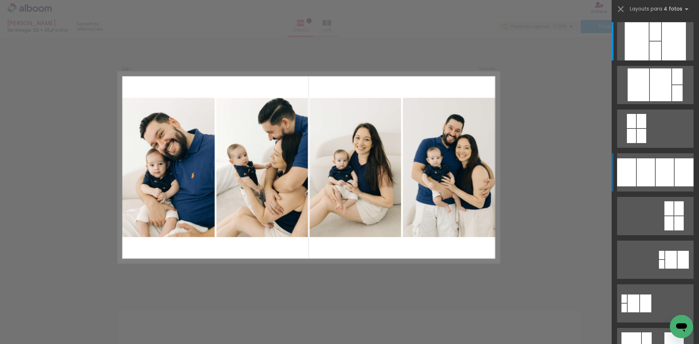
scroll to position [9, 0]
click at [656, 181] on div at bounding box center [665, 172] width 18 height 28
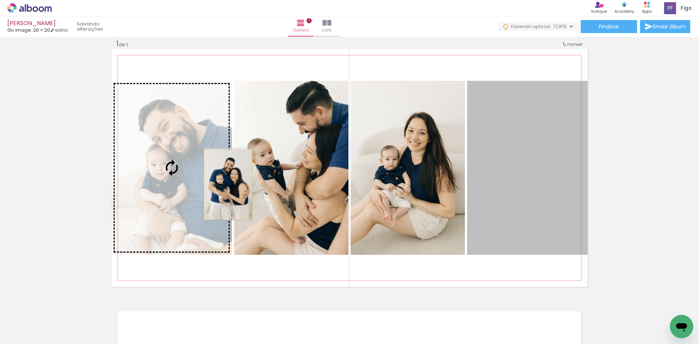
drag, startPoint x: 525, startPoint y: 191, endPoint x: 174, endPoint y: 185, distance: 350.7
click at [0, 0] on slot at bounding box center [0, 0] width 0 height 0
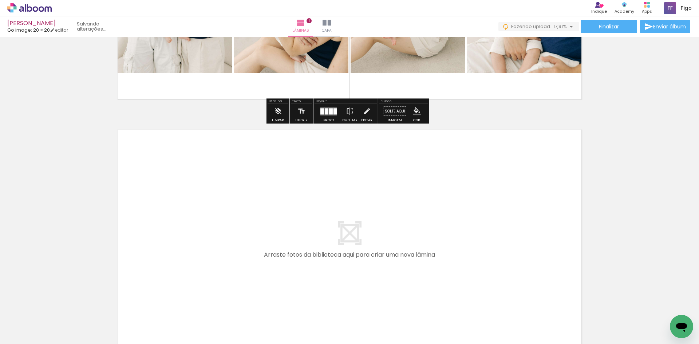
scroll to position [191, 0]
drag, startPoint x: 113, startPoint y: 315, endPoint x: 168, endPoint y: 242, distance: 91.8
click at [168, 242] on quentale-workspace at bounding box center [349, 172] width 699 height 344
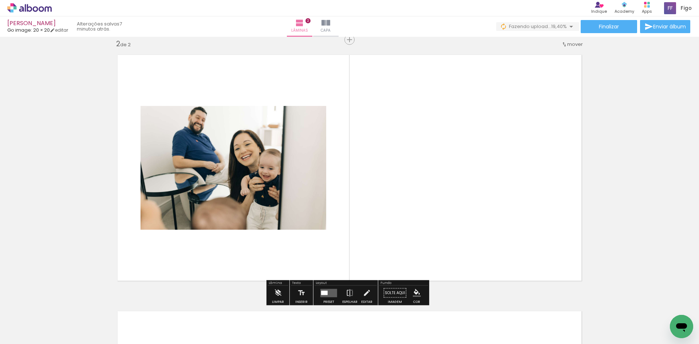
scroll to position [266, 0]
click at [155, 242] on quentale-workspace at bounding box center [349, 172] width 699 height 344
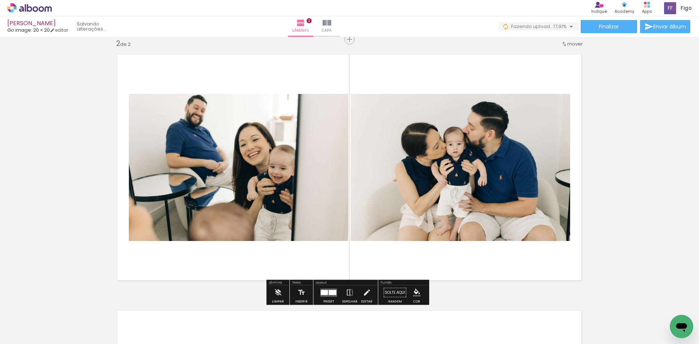
drag, startPoint x: 118, startPoint y: 316, endPoint x: 162, endPoint y: 218, distance: 107.9
click at [156, 241] on quentale-workspace at bounding box center [349, 172] width 699 height 344
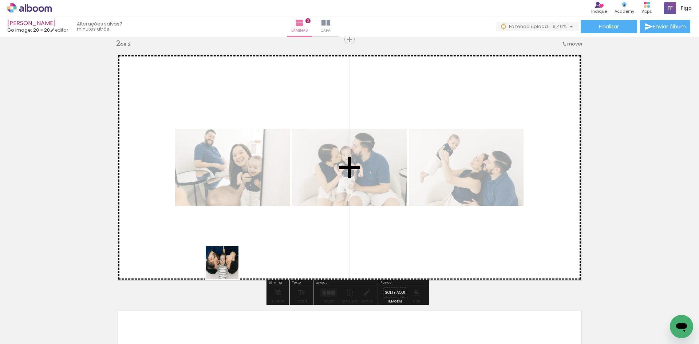
drag, startPoint x: 205, startPoint y: 321, endPoint x: 251, endPoint y: 217, distance: 113.8
click at [251, 217] on quentale-workspace at bounding box center [349, 172] width 699 height 344
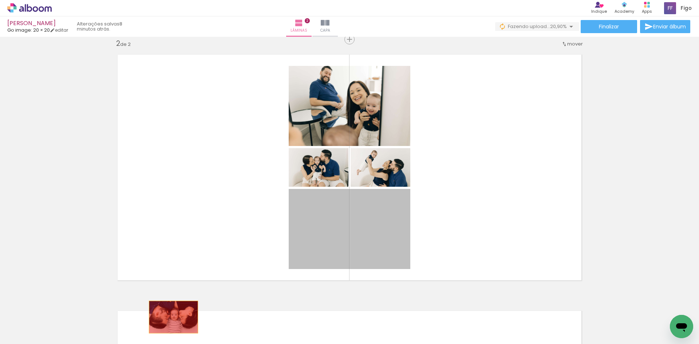
drag, startPoint x: 312, startPoint y: 219, endPoint x: 171, endPoint y: 317, distance: 172.1
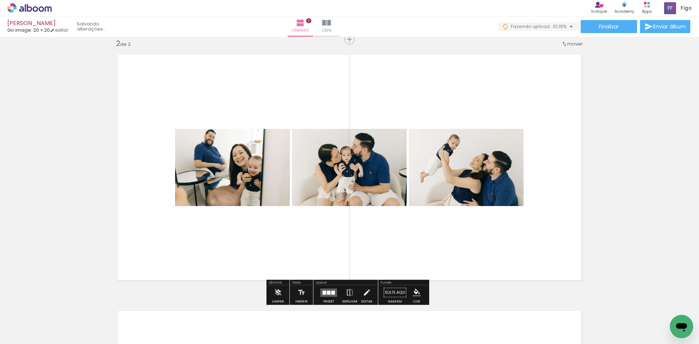
click at [329, 291] on quentale-layouter at bounding box center [328, 292] width 17 height 8
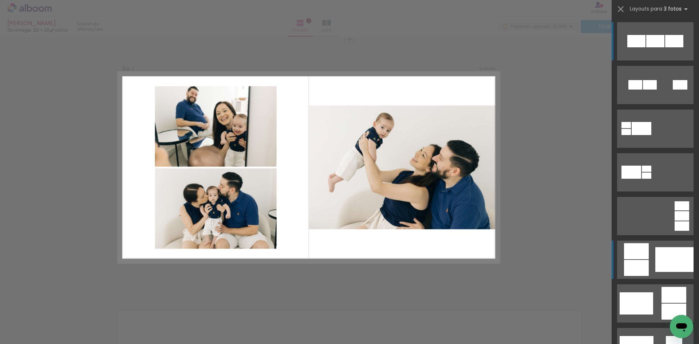
click at [659, 252] on div at bounding box center [674, 259] width 38 height 25
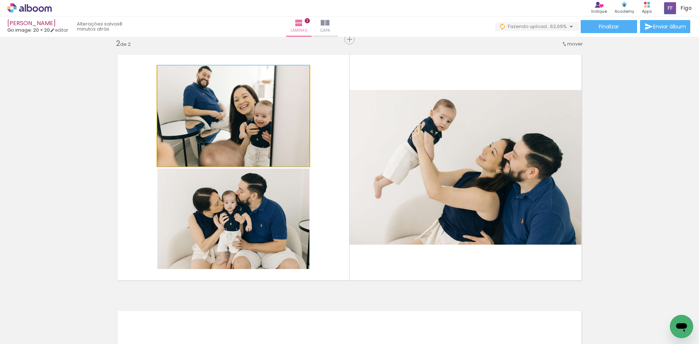
drag, startPoint x: 273, startPoint y: 131, endPoint x: 474, endPoint y: 149, distance: 201.4
click at [0, 0] on slot at bounding box center [0, 0] width 0 height 0
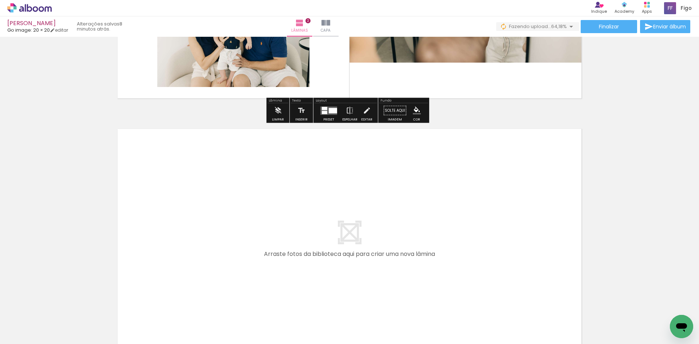
scroll to position [484, 0]
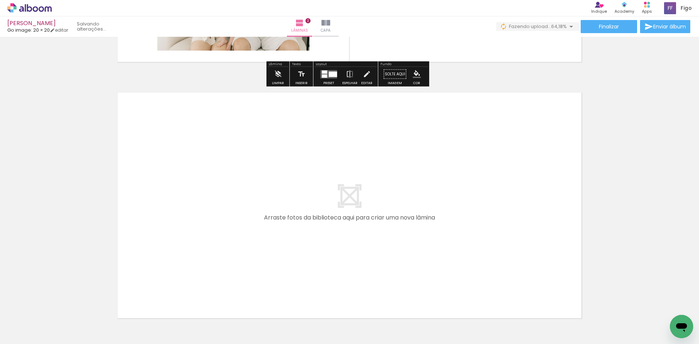
drag, startPoint x: 188, startPoint y: 315, endPoint x: 196, endPoint y: 280, distance: 36.5
click at [196, 280] on quentale-workspace at bounding box center [349, 172] width 699 height 344
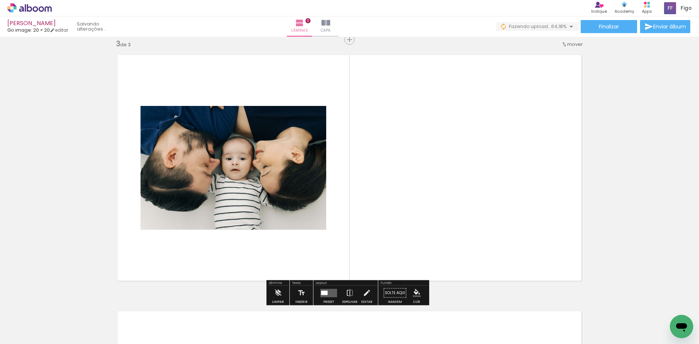
scroll to position [522, 0]
drag, startPoint x: 206, startPoint y: 320, endPoint x: 315, endPoint y: 208, distance: 156.1
click at [302, 222] on quentale-workspace at bounding box center [349, 172] width 699 height 344
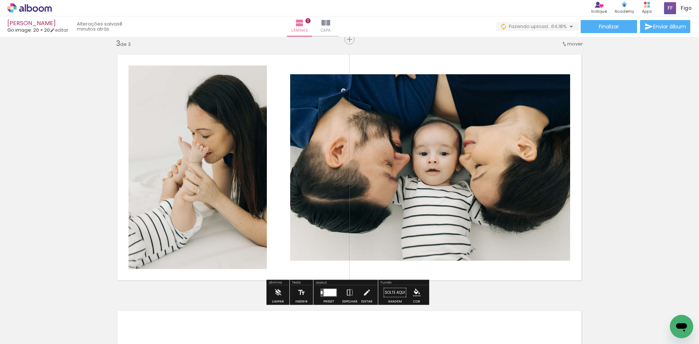
drag, startPoint x: 205, startPoint y: 320, endPoint x: 270, endPoint y: 209, distance: 128.3
click at [265, 222] on quentale-workspace at bounding box center [349, 172] width 699 height 344
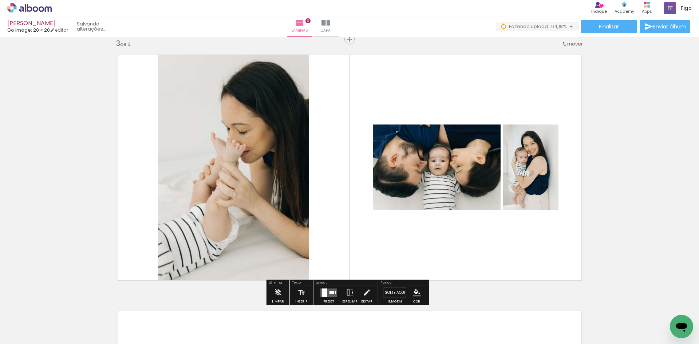
click at [328, 289] on quentale-layouter at bounding box center [328, 292] width 17 height 8
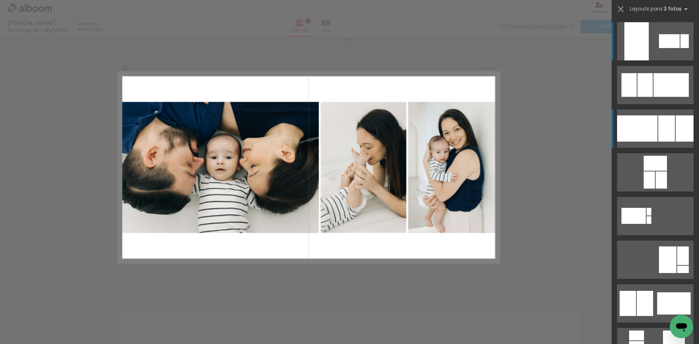
click at [687, 126] on div at bounding box center [685, 128] width 18 height 26
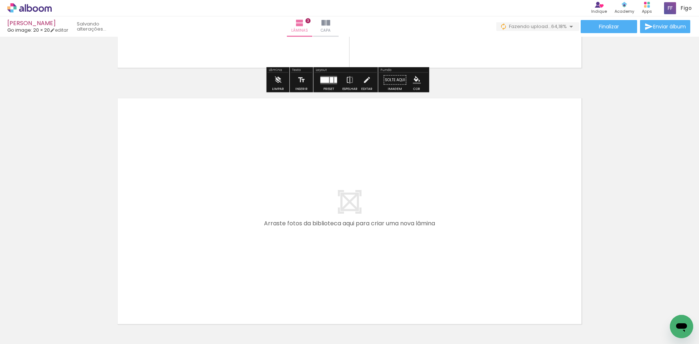
scroll to position [741, 0]
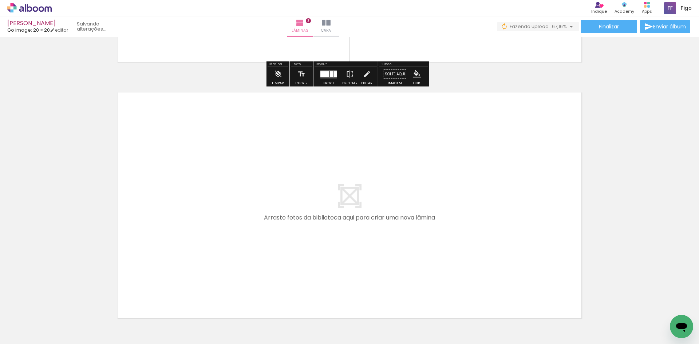
drag, startPoint x: 117, startPoint y: 319, endPoint x: 175, endPoint y: 251, distance: 89.9
click at [175, 251] on quentale-workspace at bounding box center [349, 172] width 699 height 344
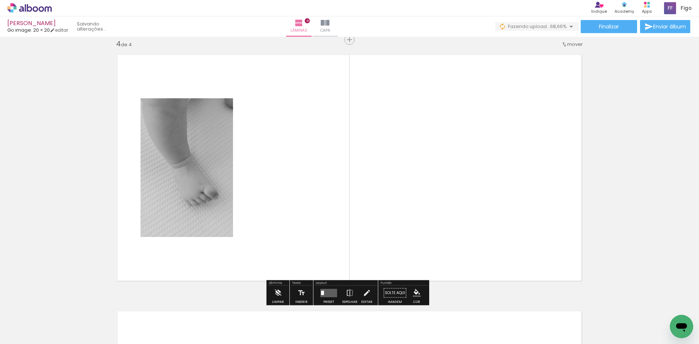
scroll to position [779, 0]
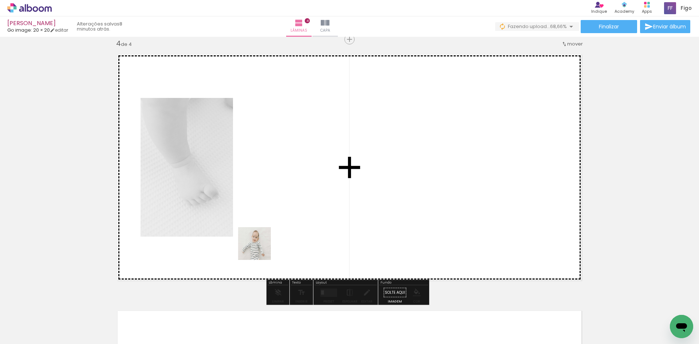
drag, startPoint x: 126, startPoint y: 320, endPoint x: 323, endPoint y: 223, distance: 220.0
click at [323, 223] on quentale-workspace at bounding box center [349, 172] width 699 height 344
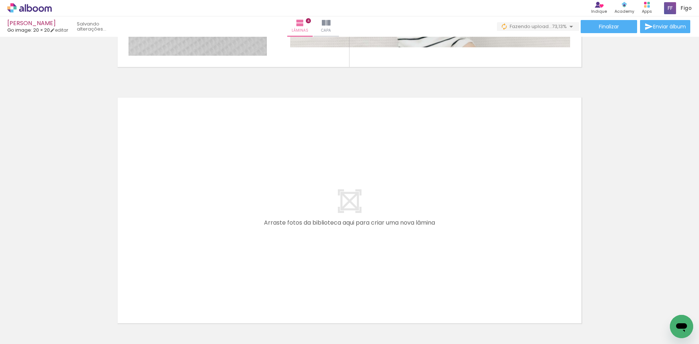
scroll to position [997, 0]
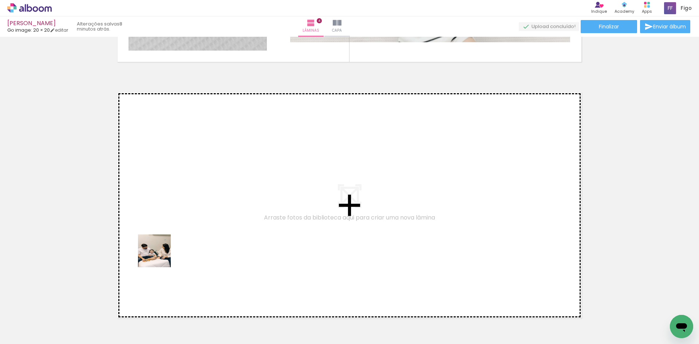
drag, startPoint x: 107, startPoint y: 325, endPoint x: 162, endPoint y: 253, distance: 91.4
click at [162, 253] on quentale-workspace at bounding box center [349, 172] width 699 height 344
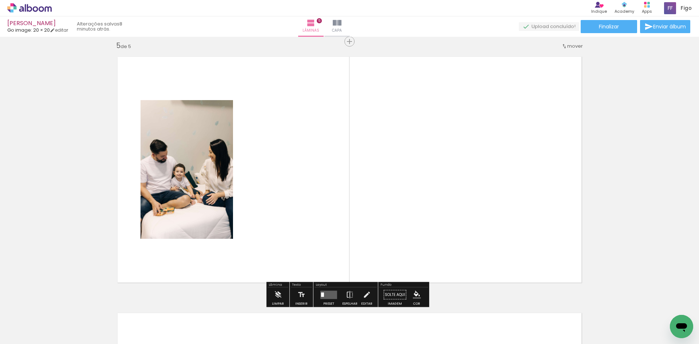
scroll to position [1035, 0]
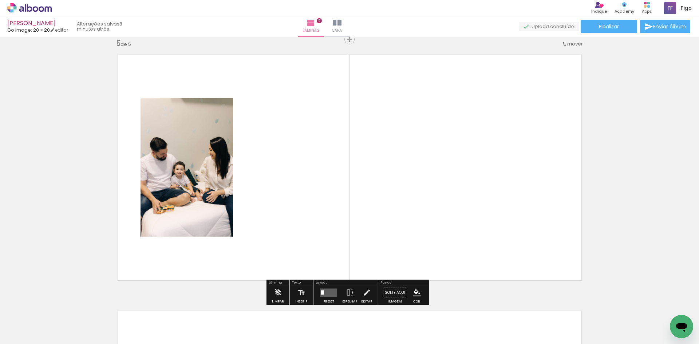
click at [152, 273] on quentale-layouter at bounding box center [349, 167] width 476 height 238
drag, startPoint x: 126, startPoint y: 313, endPoint x: 194, endPoint y: 234, distance: 104.5
click at [184, 247] on quentale-workspace at bounding box center [349, 172] width 699 height 344
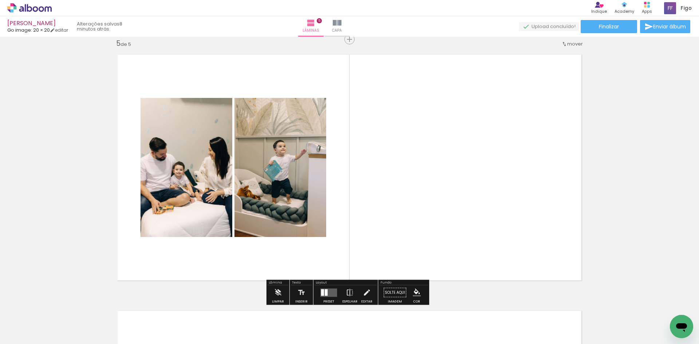
drag, startPoint x: 242, startPoint y: 320, endPoint x: 264, endPoint y: 250, distance: 73.7
click at [264, 250] on quentale-workspace at bounding box center [349, 172] width 699 height 344
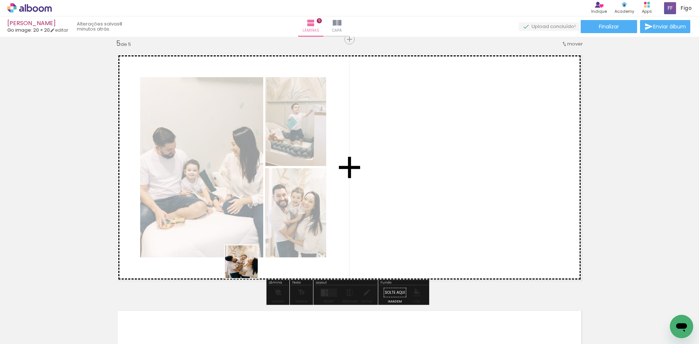
drag, startPoint x: 236, startPoint y: 321, endPoint x: 256, endPoint y: 233, distance: 90.4
click at [251, 252] on quentale-workspace at bounding box center [349, 172] width 699 height 344
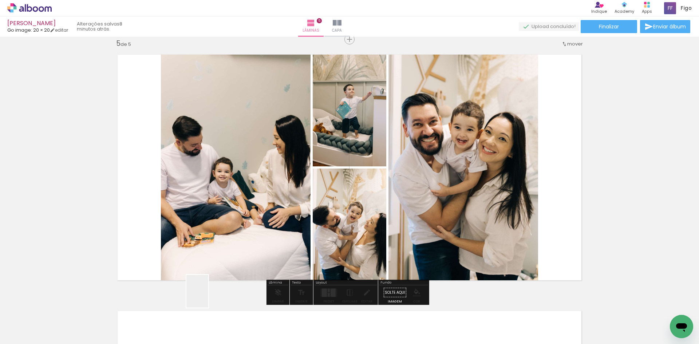
drag, startPoint x: 205, startPoint y: 316, endPoint x: 235, endPoint y: 228, distance: 93.5
click at [235, 229] on quentale-workspace at bounding box center [349, 172] width 699 height 344
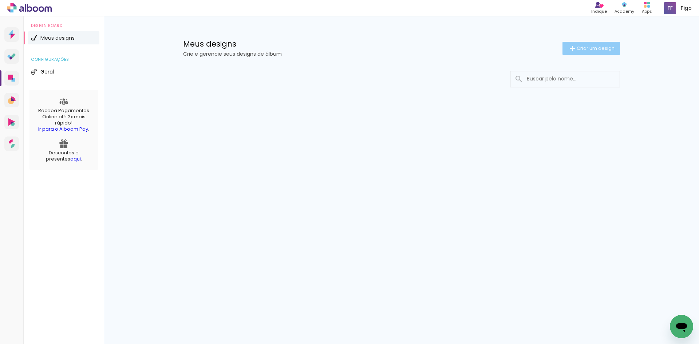
click at [580, 47] on span "Criar um design" at bounding box center [596, 48] width 38 height 5
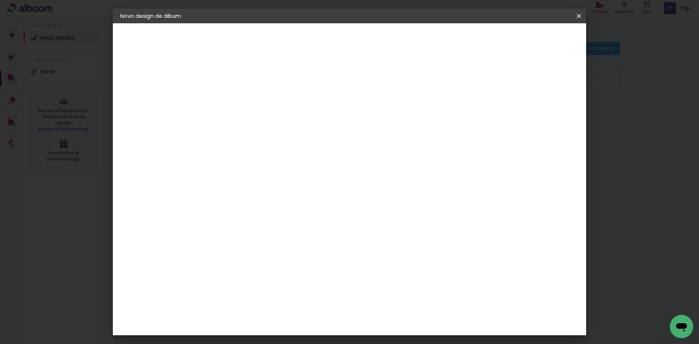
click at [242, 105] on paper-input-container "Título do álbum" at bounding box center [239, 98] width 5 height 19
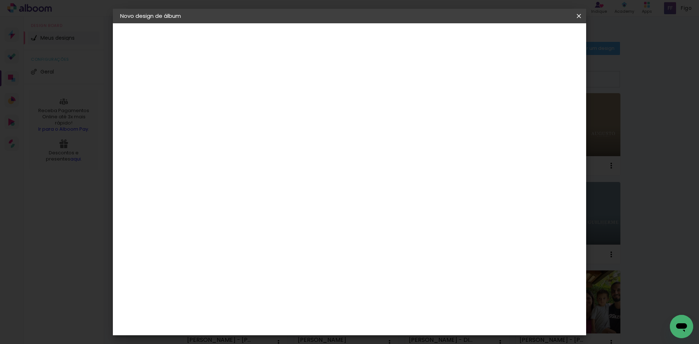
type input "[PERSON_NAME]"
type paper-input "[PERSON_NAME]"
click at [314, 40] on paper-button "Avançar" at bounding box center [296, 38] width 36 height 12
click at [291, 131] on paper-input-container at bounding box center [257, 139] width 79 height 16
click at [288, 148] on div "3" at bounding box center [257, 151] width 79 height 9
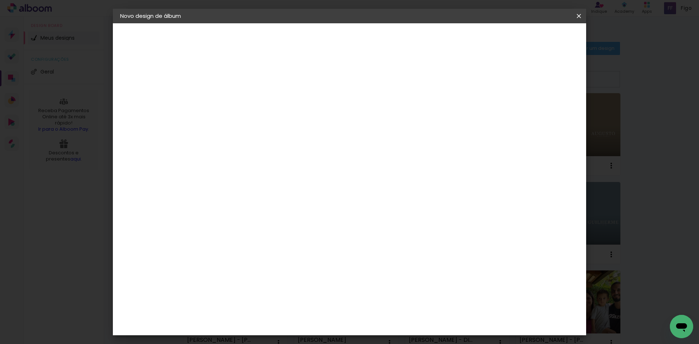
click at [295, 135] on input at bounding box center [258, 138] width 74 height 9
type input "GO"
type paper-input "GO"
click at [252, 167] on div "Go image" at bounding box center [244, 166] width 18 height 12
click at [0, 0] on slot "Avançar" at bounding box center [0, 0] width 0 height 0
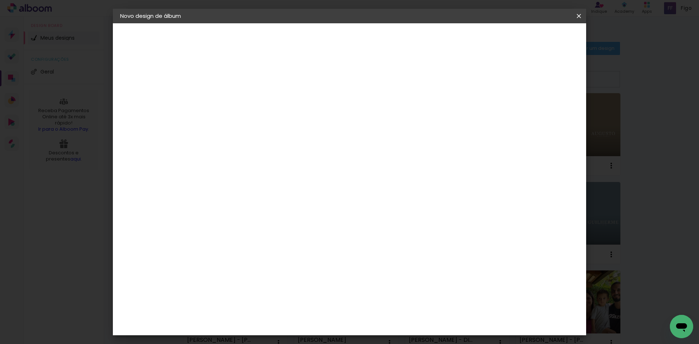
click at [268, 121] on input "text" at bounding box center [253, 126] width 28 height 11
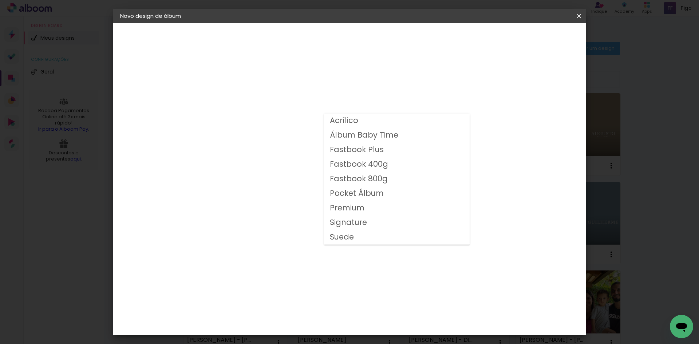
click at [0, 0] on slot "Fastbook 400g" at bounding box center [0, 0] width 0 height 0
type input "Fastbook 400g"
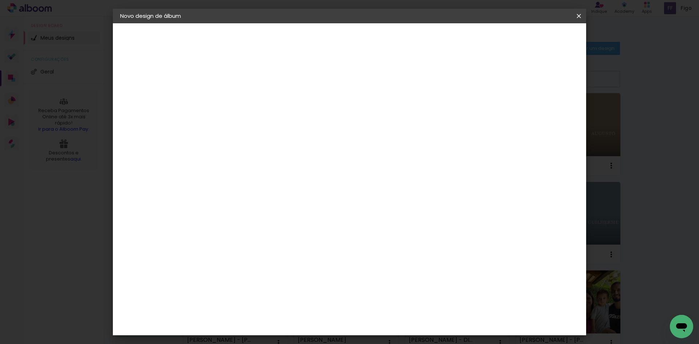
click at [288, 336] on span "20 × 20" at bounding box center [272, 348] width 34 height 24
click at [0, 0] on slot "Avançar" at bounding box center [0, 0] width 0 height 0
click at [533, 36] on span "Iniciar design" at bounding box center [516, 38] width 33 height 5
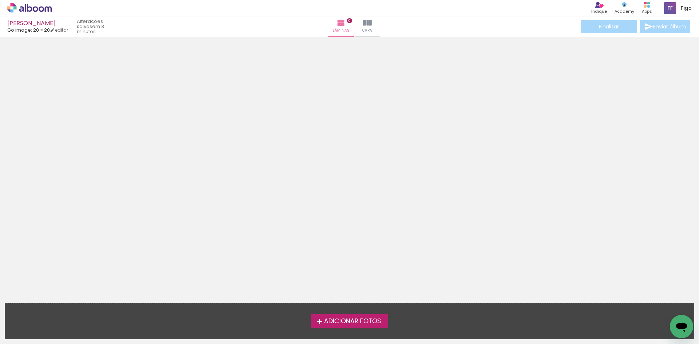
click at [353, 324] on span "Adicionar Fotos" at bounding box center [352, 321] width 57 height 7
click at [0, 0] on input "file" at bounding box center [0, 0] width 0 height 0
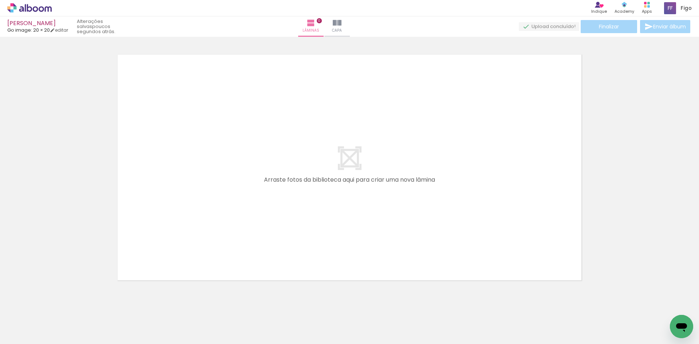
click at [23, 333] on span "Adicionar Fotos" at bounding box center [26, 334] width 22 height 8
click at [0, 0] on input "file" at bounding box center [0, 0] width 0 height 0
click at [33, 336] on span "Adicionar Fotos" at bounding box center [26, 334] width 22 height 8
click at [0, 0] on input "file" at bounding box center [0, 0] width 0 height 0
drag, startPoint x: 74, startPoint y: 327, endPoint x: 196, endPoint y: 197, distance: 177.8
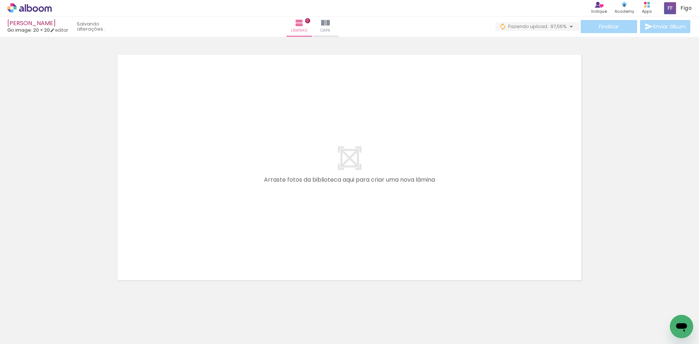
click at [196, 199] on quentale-workspace at bounding box center [349, 172] width 699 height 344
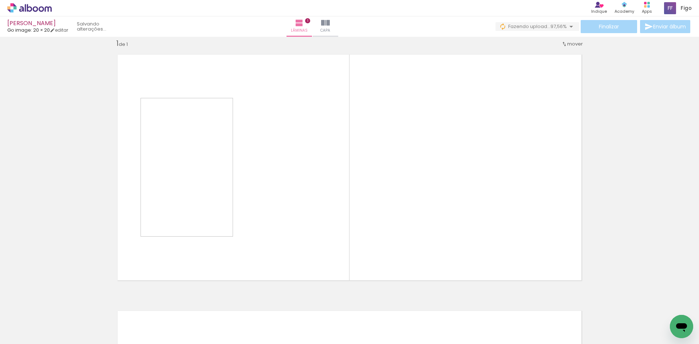
scroll to position [9, 0]
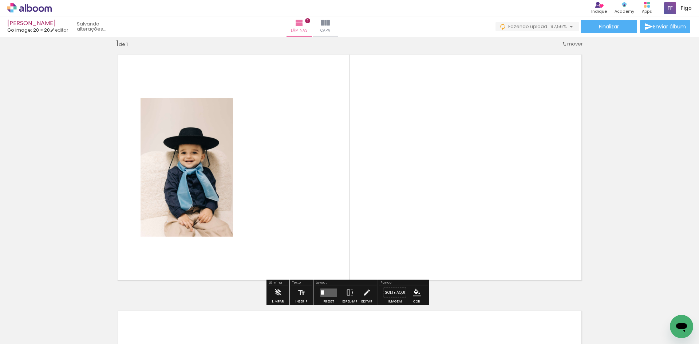
click at [32, 319] on input "Todas as fotos" at bounding box center [21, 322] width 28 height 6
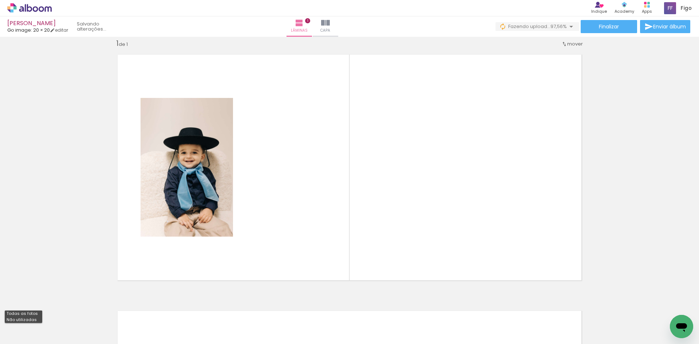
click at [0, 0] on slot "Não utilizadas" at bounding box center [0, 0] width 0 height 0
type input "Não utilizadas"
drag, startPoint x: 74, startPoint y: 327, endPoint x: 199, endPoint y: 213, distance: 168.8
click at [192, 222] on quentale-workspace at bounding box center [349, 172] width 699 height 344
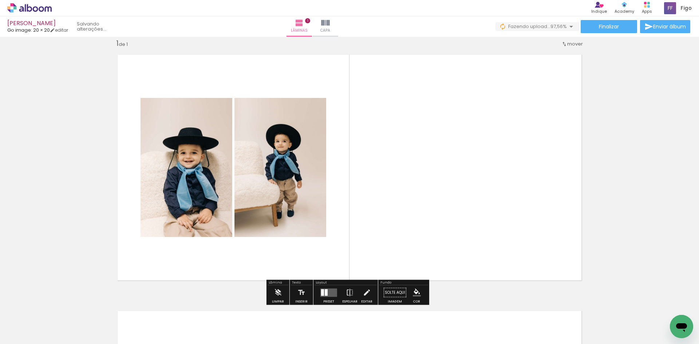
drag, startPoint x: 82, startPoint y: 323, endPoint x: 166, endPoint y: 222, distance: 132.1
click at [161, 229] on quentale-workspace at bounding box center [349, 172] width 699 height 344
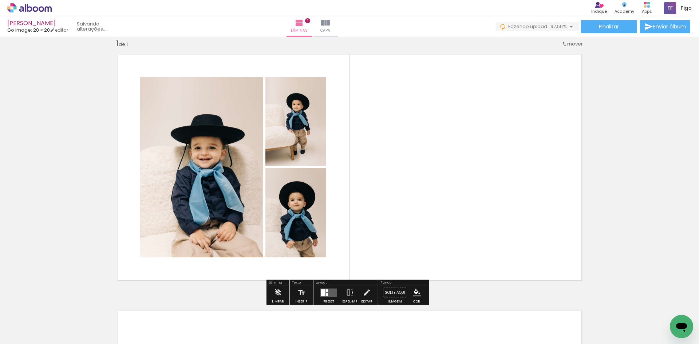
drag, startPoint x: 79, startPoint y: 327, endPoint x: 216, endPoint y: 221, distance: 172.8
click at [210, 227] on quentale-workspace at bounding box center [349, 172] width 699 height 344
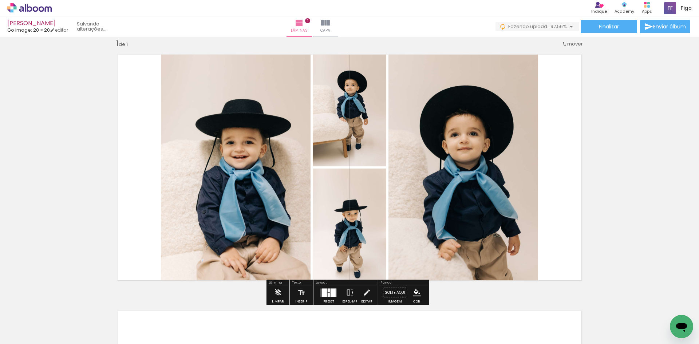
click at [331, 291] on div at bounding box center [333, 292] width 5 height 8
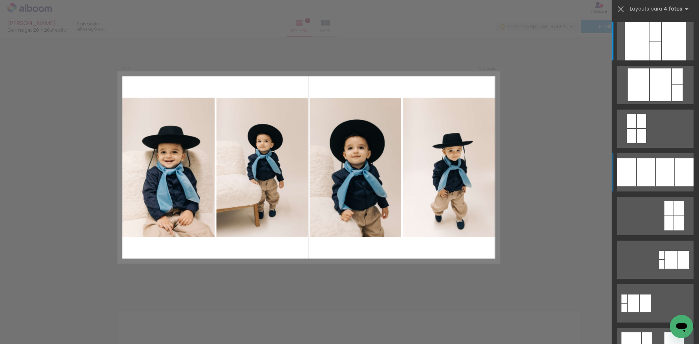
click at [656, 167] on div at bounding box center [665, 172] width 18 height 28
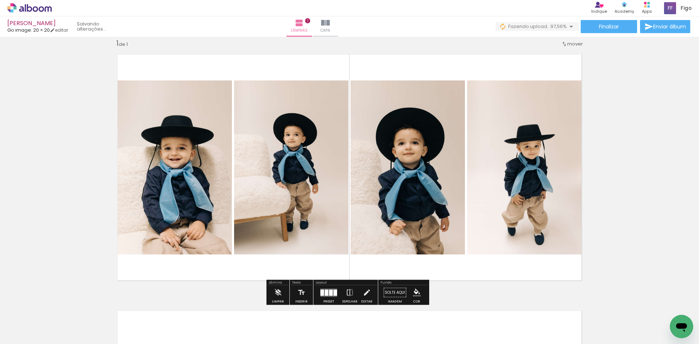
scroll to position [9, 0]
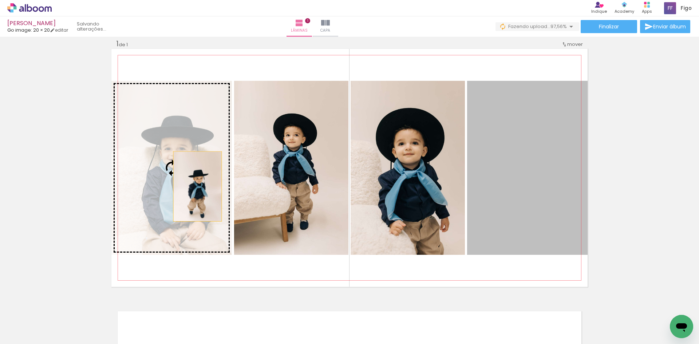
drag, startPoint x: 494, startPoint y: 180, endPoint x: 171, endPoint y: 186, distance: 323.1
click at [0, 0] on slot at bounding box center [0, 0] width 0 height 0
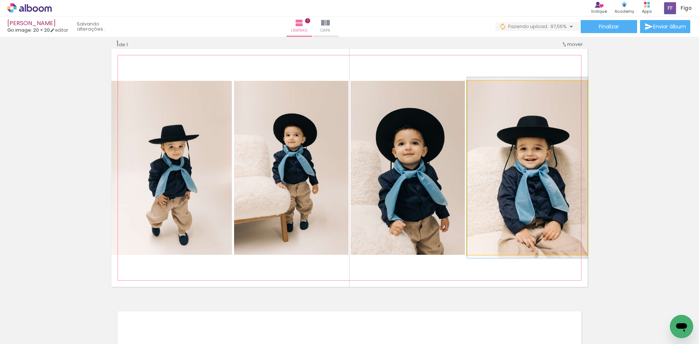
drag, startPoint x: 520, startPoint y: 174, endPoint x: 289, endPoint y: 180, distance: 230.6
click at [0, 0] on slot at bounding box center [0, 0] width 0 height 0
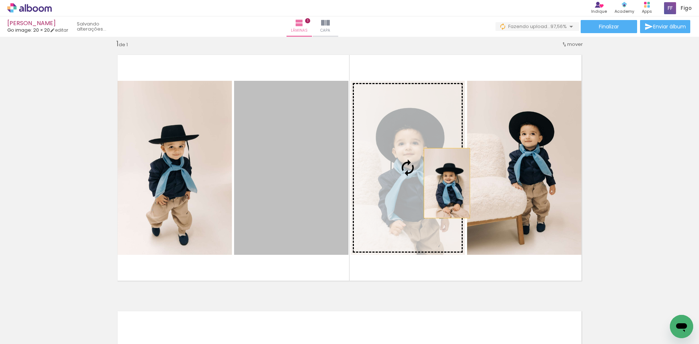
drag, startPoint x: 294, startPoint y: 180, endPoint x: 484, endPoint y: 180, distance: 190.1
click at [0, 0] on slot at bounding box center [0, 0] width 0 height 0
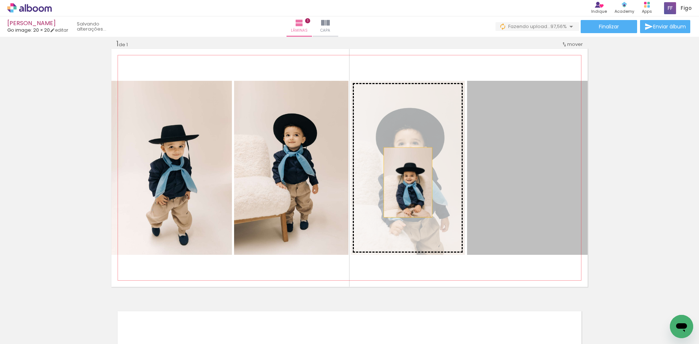
drag, startPoint x: 497, startPoint y: 179, endPoint x: 405, endPoint y: 182, distance: 91.5
click at [0, 0] on slot at bounding box center [0, 0] width 0 height 0
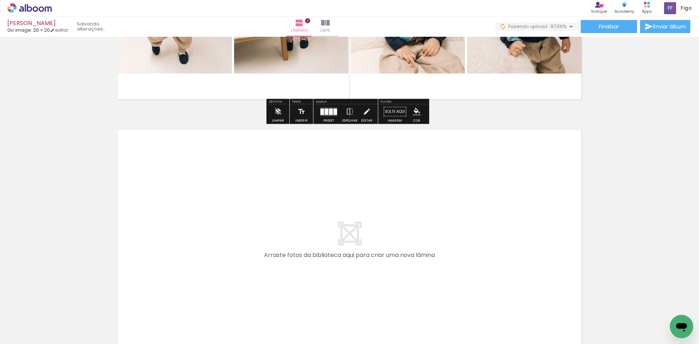
scroll to position [191, 0]
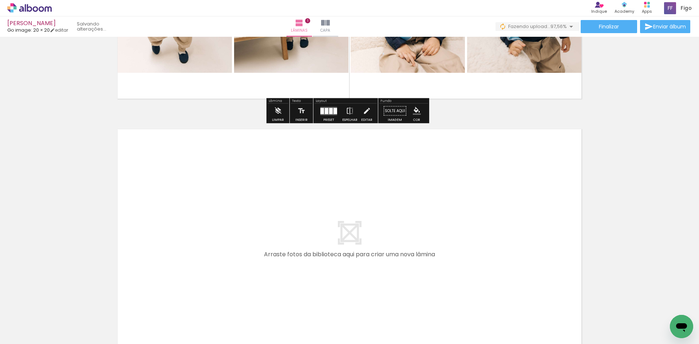
drag, startPoint x: 79, startPoint y: 320, endPoint x: 161, endPoint y: 240, distance: 114.6
click at [161, 240] on quentale-workspace at bounding box center [349, 172] width 699 height 344
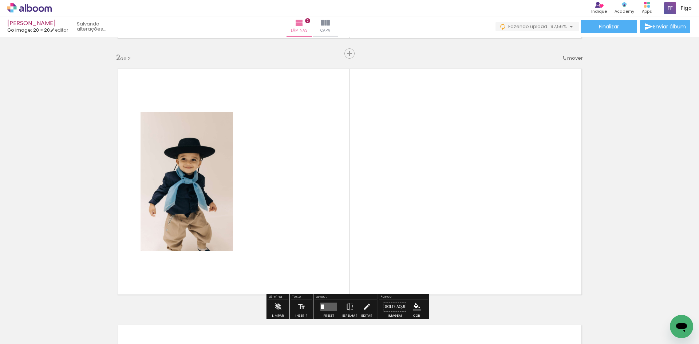
scroll to position [266, 0]
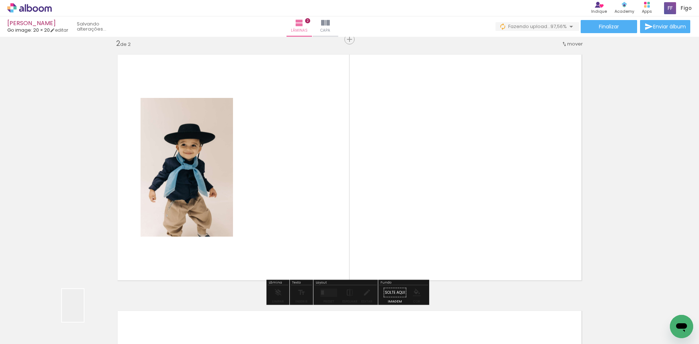
drag, startPoint x: 72, startPoint y: 319, endPoint x: 210, endPoint y: 234, distance: 162.2
click at [209, 240] on quentale-workspace at bounding box center [349, 172] width 699 height 344
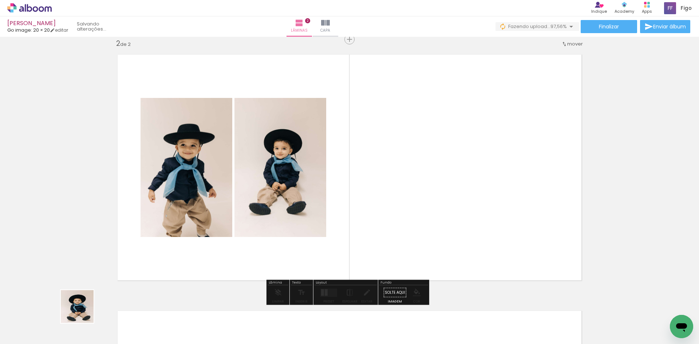
drag, startPoint x: 78, startPoint y: 321, endPoint x: 175, endPoint y: 207, distance: 149.6
click at [167, 227] on quentale-workspace at bounding box center [349, 172] width 699 height 344
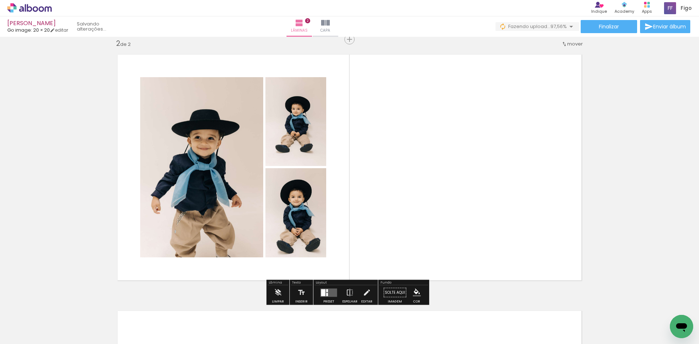
click at [172, 231] on quentale-workspace at bounding box center [349, 172] width 699 height 344
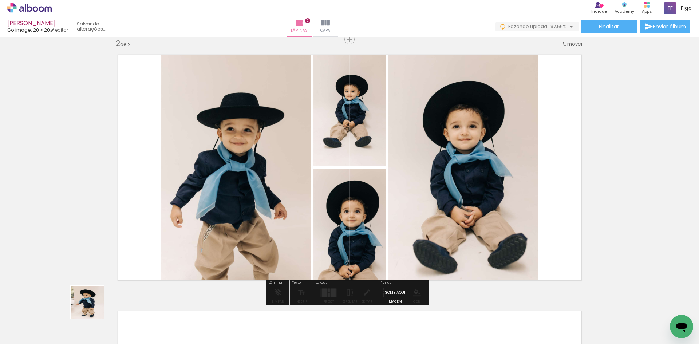
drag, startPoint x: 72, startPoint y: 328, endPoint x: 184, endPoint y: 226, distance: 151.6
click at [152, 259] on quentale-workspace at bounding box center [349, 172] width 699 height 344
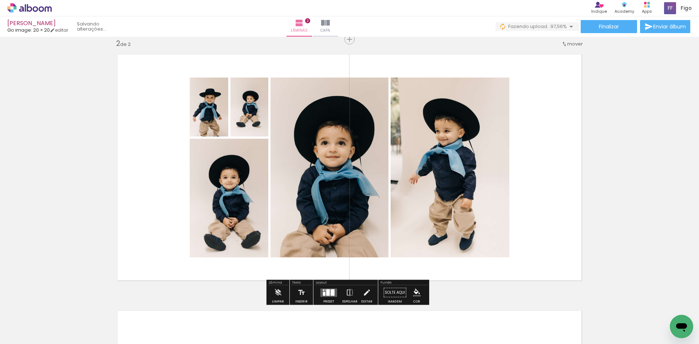
drag, startPoint x: 72, startPoint y: 320, endPoint x: 198, endPoint y: 227, distance: 156.2
click at [189, 245] on quentale-workspace at bounding box center [349, 172] width 699 height 344
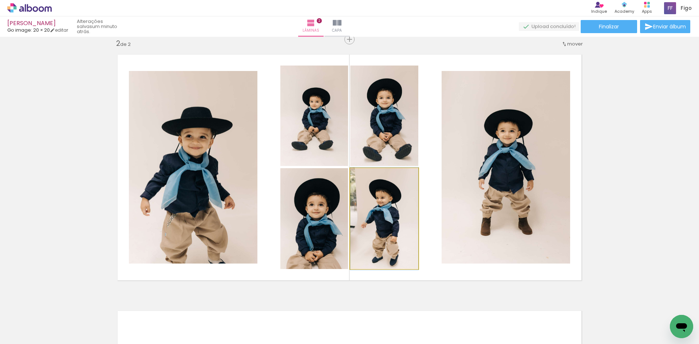
drag, startPoint x: 375, startPoint y: 237, endPoint x: 505, endPoint y: 206, distance: 133.3
click at [0, 0] on slot at bounding box center [0, 0] width 0 height 0
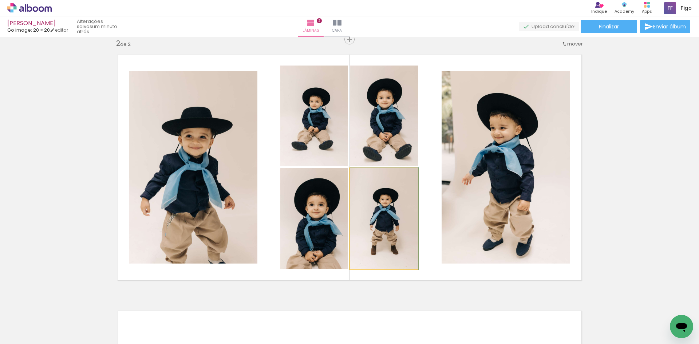
drag, startPoint x: 384, startPoint y: 227, endPoint x: 501, endPoint y: 194, distance: 121.7
click at [0, 0] on slot at bounding box center [0, 0] width 0 height 0
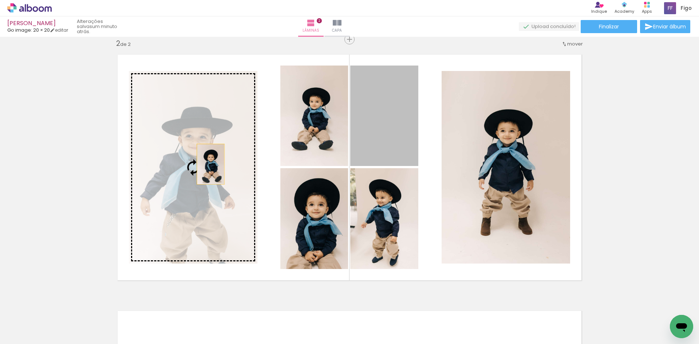
drag, startPoint x: 390, startPoint y: 122, endPoint x: 180, endPoint y: 165, distance: 214.5
click at [0, 0] on slot at bounding box center [0, 0] width 0 height 0
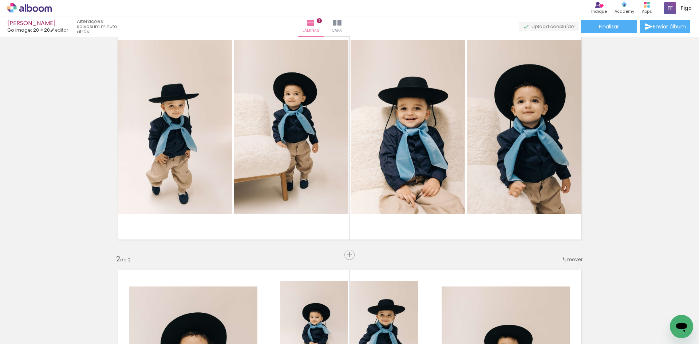
scroll to position [47, 0]
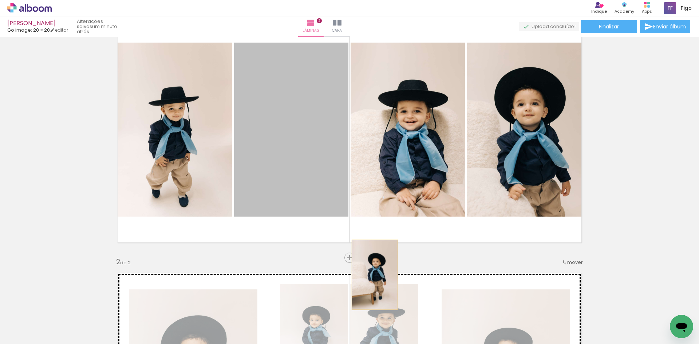
drag, startPoint x: 316, startPoint y: 149, endPoint x: 372, endPoint y: 275, distance: 137.7
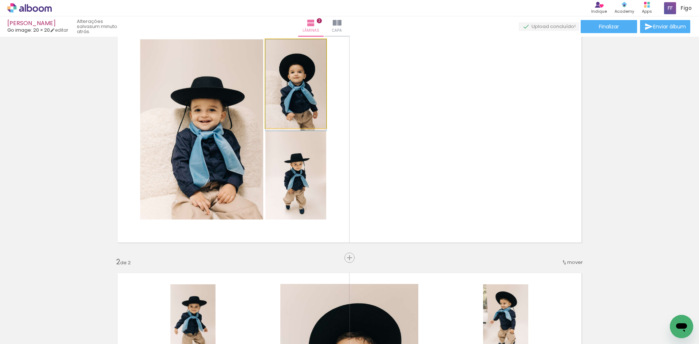
drag, startPoint x: 299, startPoint y: 90, endPoint x: 306, endPoint y: 127, distance: 37.8
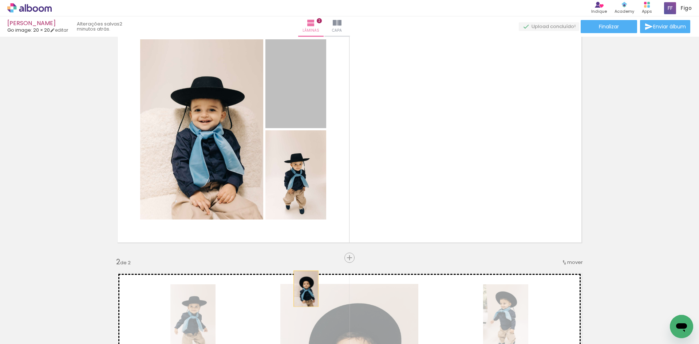
drag, startPoint x: 307, startPoint y: 104, endPoint x: 303, endPoint y: 289, distance: 184.6
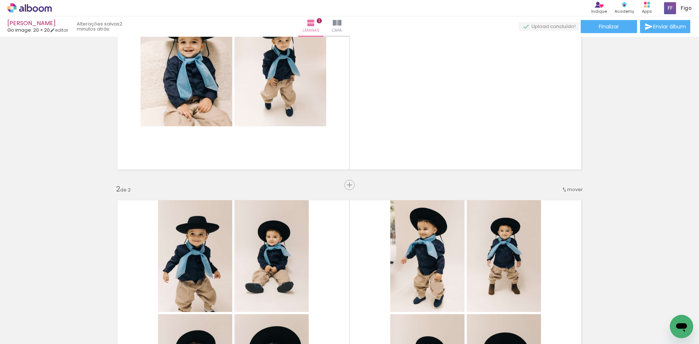
scroll to position [157, 0]
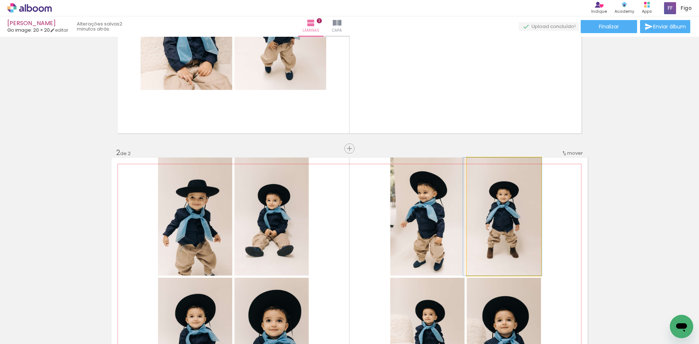
drag, startPoint x: 509, startPoint y: 249, endPoint x: 500, endPoint y: 98, distance: 152.1
click at [500, 99] on div "Inserir lâmina 1 de 2 Inserir lâmina 2 de 2" at bounding box center [349, 267] width 699 height 769
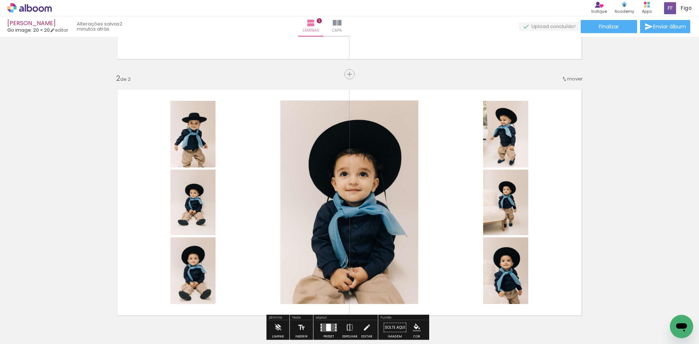
scroll to position [229, 0]
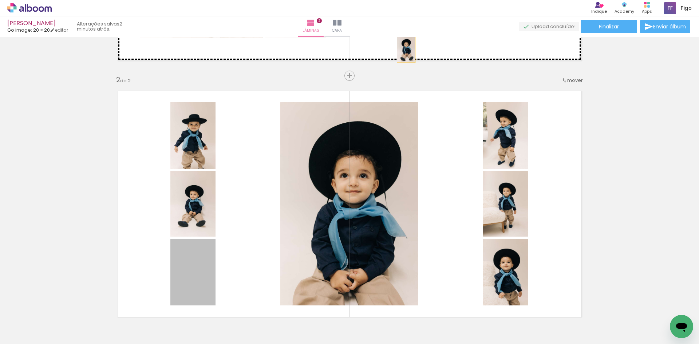
drag, startPoint x: 193, startPoint y: 275, endPoint x: 407, endPoint y: 42, distance: 316.7
click at [407, 42] on div "Inserir lâmina 1 de 2 Inserir lâmina 2 de 2" at bounding box center [349, 194] width 699 height 769
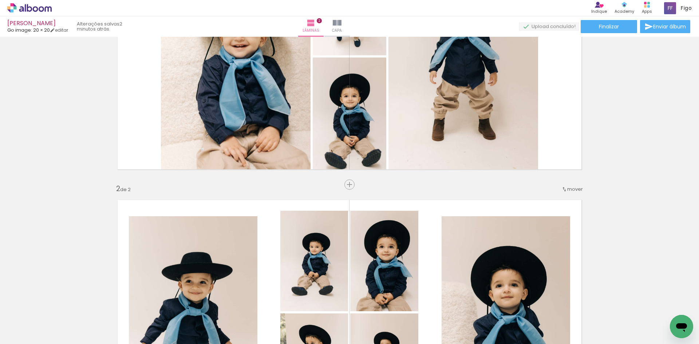
scroll to position [120, 0]
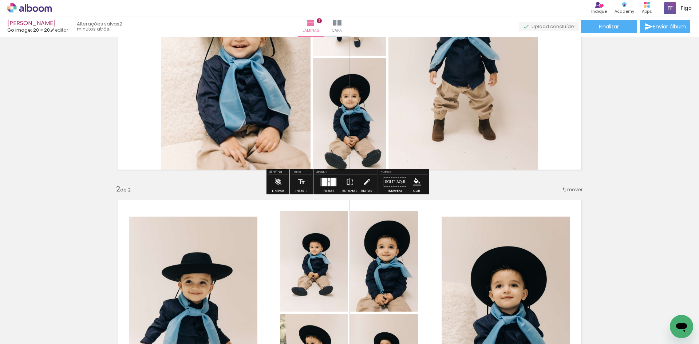
click at [331, 182] on div at bounding box center [333, 182] width 5 height 8
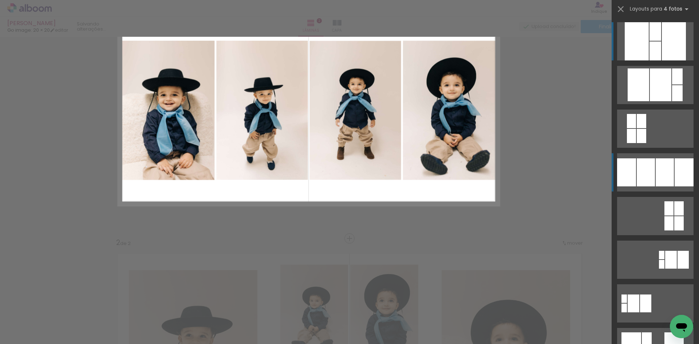
click at [628, 169] on div at bounding box center [626, 172] width 19 height 28
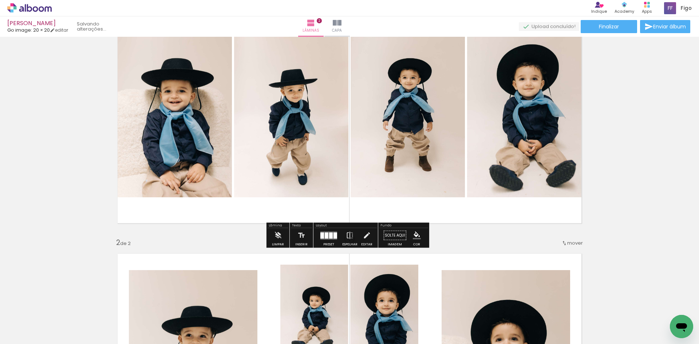
scroll to position [9, 0]
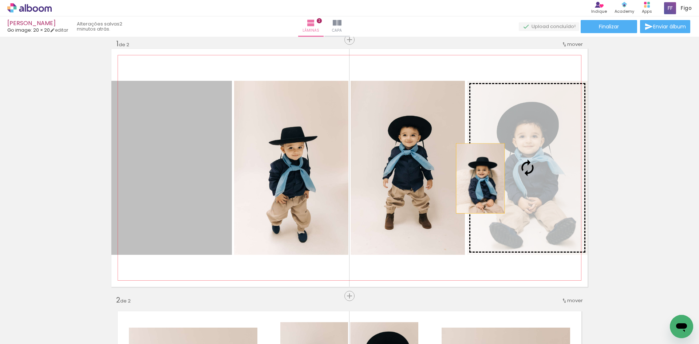
drag, startPoint x: 198, startPoint y: 197, endPoint x: 507, endPoint y: 175, distance: 309.6
click at [0, 0] on slot at bounding box center [0, 0] width 0 height 0
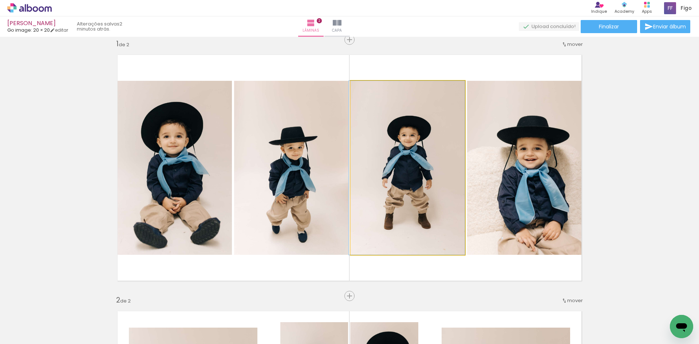
drag, startPoint x: 426, startPoint y: 190, endPoint x: 384, endPoint y: 194, distance: 42.4
drag, startPoint x: 415, startPoint y: 181, endPoint x: 297, endPoint y: 189, distance: 118.2
click at [0, 0] on slot at bounding box center [0, 0] width 0 height 0
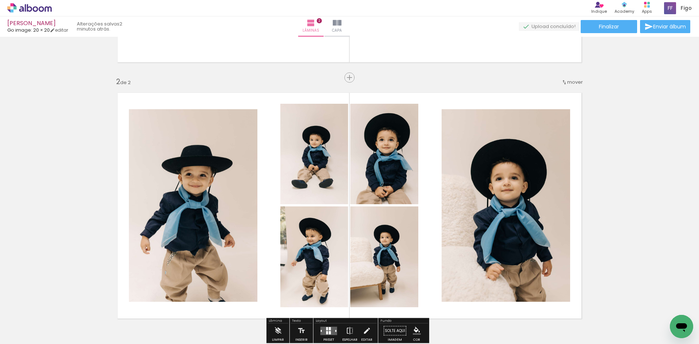
scroll to position [264, 0]
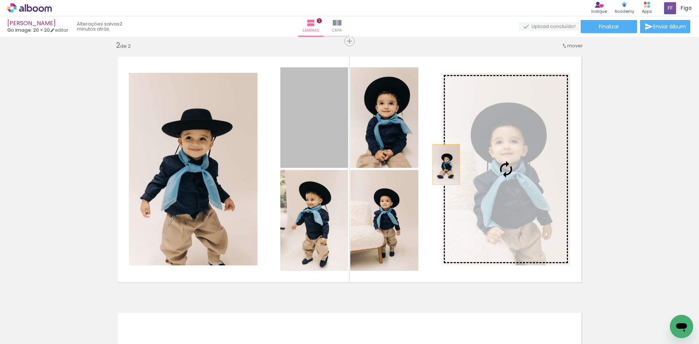
drag, startPoint x: 327, startPoint y: 130, endPoint x: 488, endPoint y: 165, distance: 163.8
click at [0, 0] on slot at bounding box center [0, 0] width 0 height 0
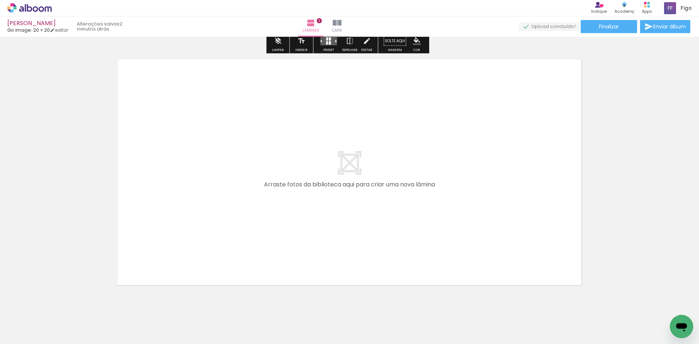
scroll to position [519, 0]
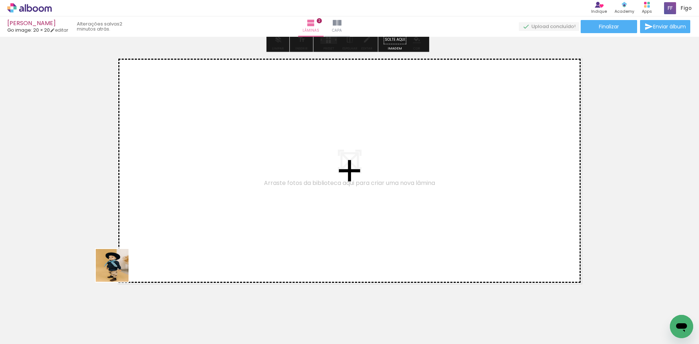
drag, startPoint x: 88, startPoint y: 329, endPoint x: 136, endPoint y: 246, distance: 95.3
click at [136, 246] on quentale-workspace at bounding box center [349, 172] width 699 height 344
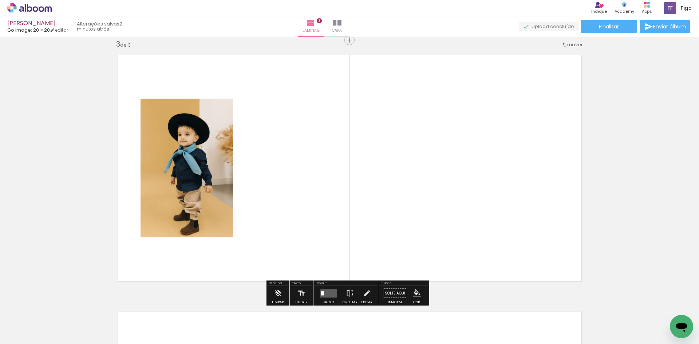
scroll to position [522, 0]
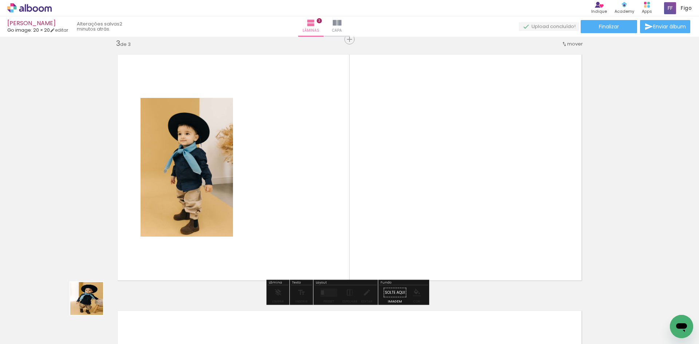
drag, startPoint x: 78, startPoint y: 317, endPoint x: 142, endPoint y: 236, distance: 103.9
click at [142, 246] on quentale-workspace at bounding box center [349, 172] width 699 height 344
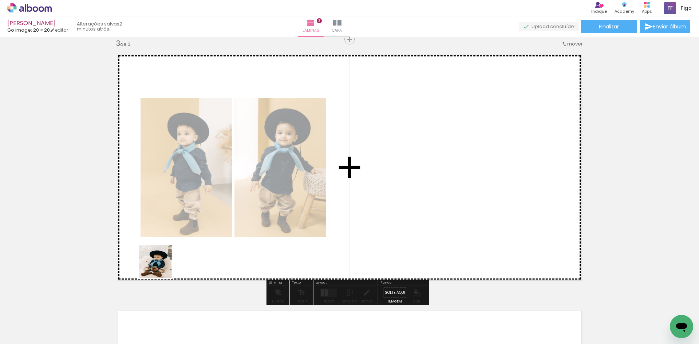
drag, startPoint x: 71, startPoint y: 330, endPoint x: 185, endPoint y: 242, distance: 144.6
click at [183, 252] on quentale-workspace at bounding box center [349, 172] width 699 height 344
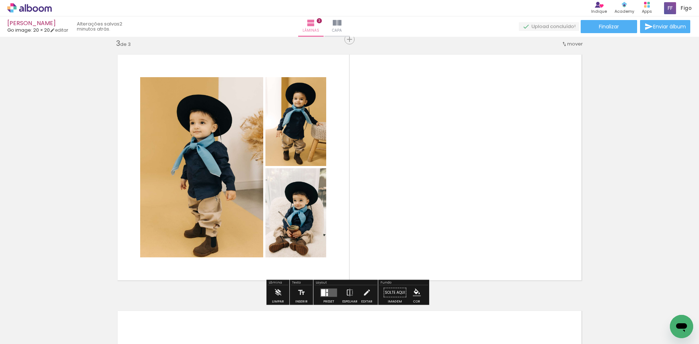
drag, startPoint x: 78, startPoint y: 326, endPoint x: 257, endPoint y: 239, distance: 199.8
click at [239, 257] on quentale-workspace at bounding box center [349, 172] width 699 height 344
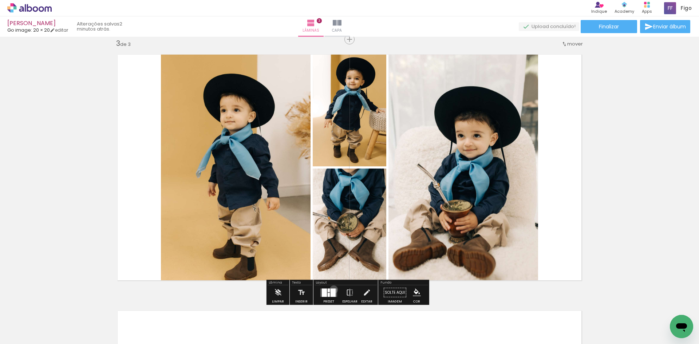
click at [332, 289] on div at bounding box center [333, 292] width 5 height 8
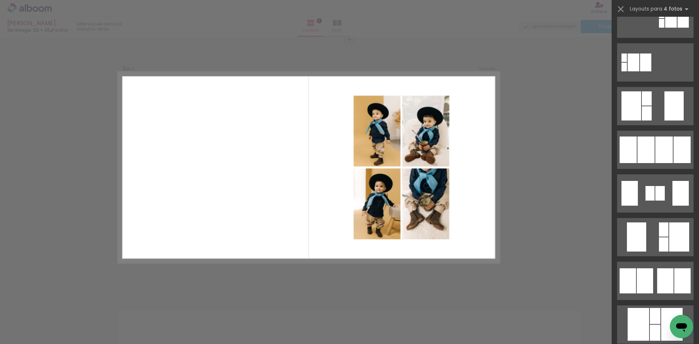
scroll to position [255, 0]
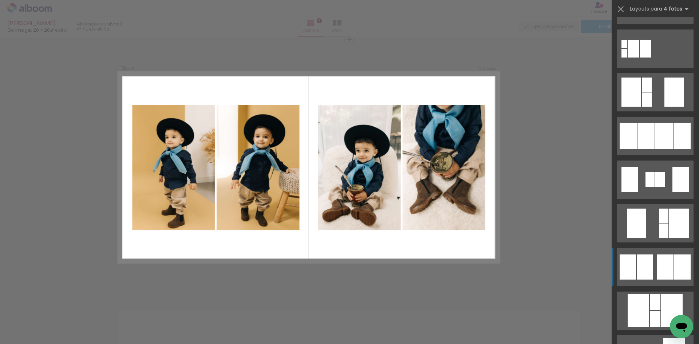
click at [645, 260] on div at bounding box center [645, 267] width 16 height 25
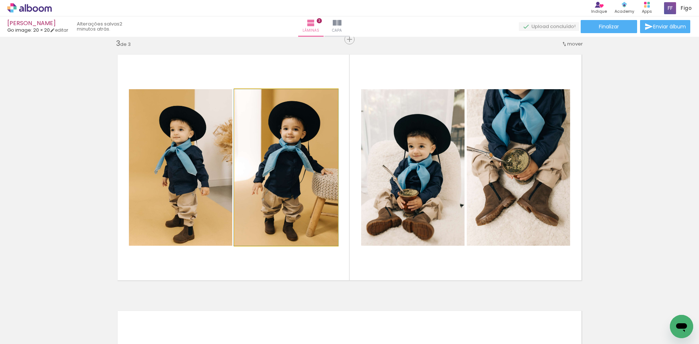
drag, startPoint x: 286, startPoint y: 183, endPoint x: 460, endPoint y: 178, distance: 173.8
click at [0, 0] on slot at bounding box center [0, 0] width 0 height 0
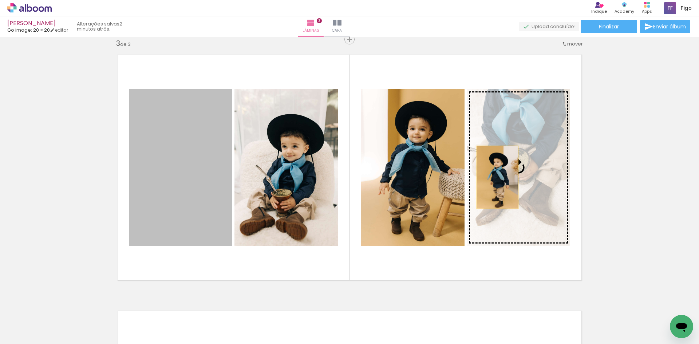
drag, startPoint x: 177, startPoint y: 178, endPoint x: 515, endPoint y: 174, distance: 337.6
click at [0, 0] on slot at bounding box center [0, 0] width 0 height 0
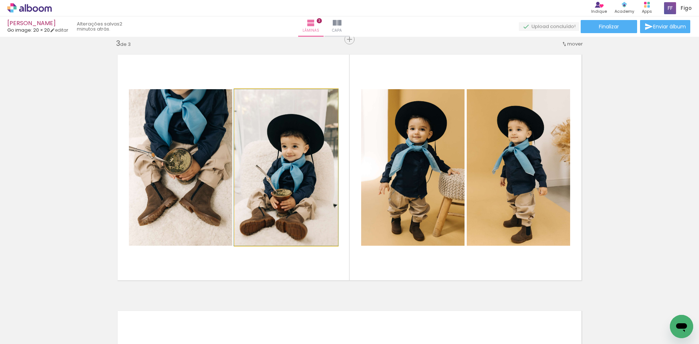
drag, startPoint x: 300, startPoint y: 178, endPoint x: 175, endPoint y: 172, distance: 125.1
click at [0, 0] on slot at bounding box center [0, 0] width 0 height 0
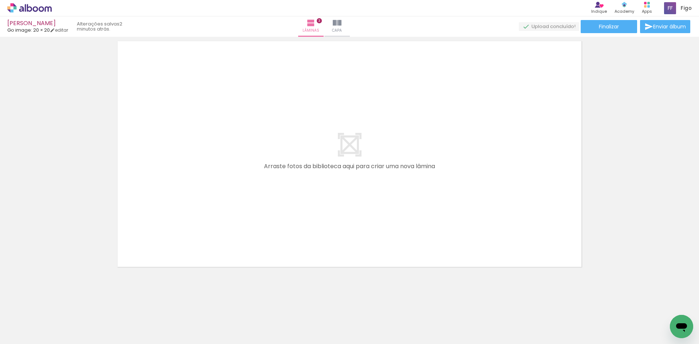
drag, startPoint x: 87, startPoint y: 320, endPoint x: 169, endPoint y: 194, distance: 150.8
click at [168, 202] on quentale-workspace at bounding box center [349, 172] width 699 height 344
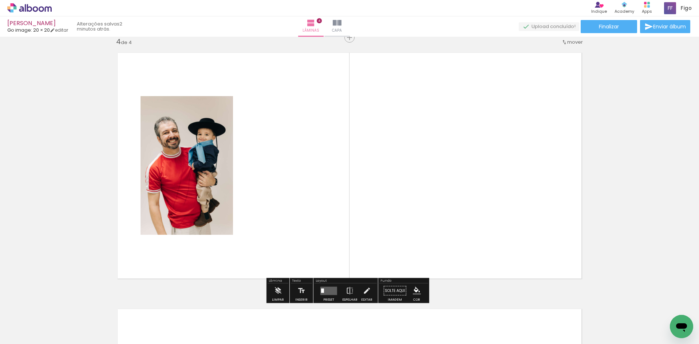
scroll to position [779, 0]
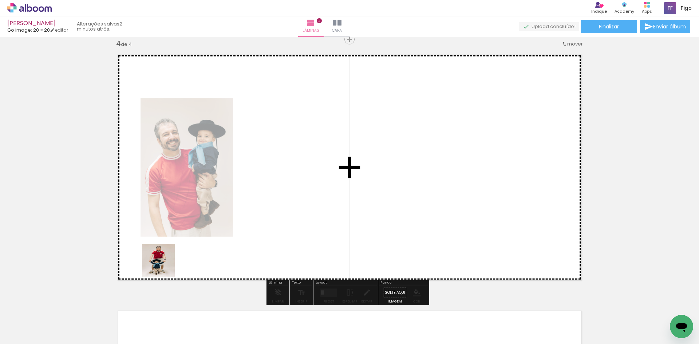
drag, startPoint x: 86, startPoint y: 313, endPoint x: 206, endPoint y: 222, distance: 150.8
click at [202, 232] on quentale-workspace at bounding box center [349, 172] width 699 height 344
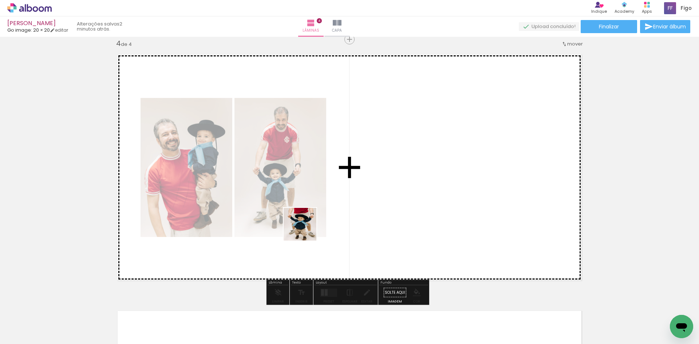
drag, startPoint x: 73, startPoint y: 322, endPoint x: 338, endPoint y: 207, distance: 288.3
click at [326, 216] on quentale-workspace at bounding box center [349, 172] width 699 height 344
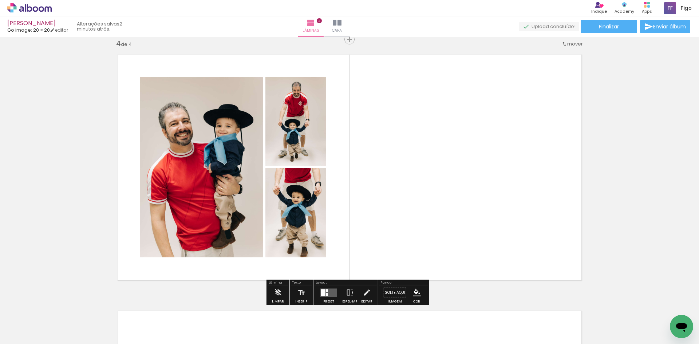
click at [323, 293] on div at bounding box center [323, 292] width 4 height 7
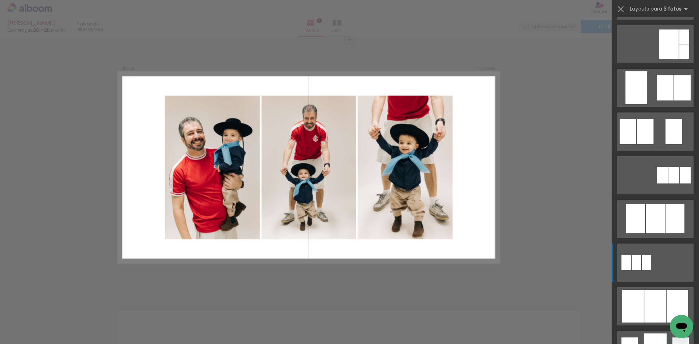
scroll to position [218, 0]
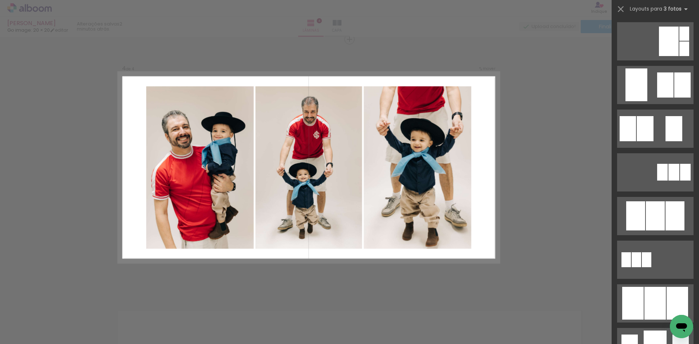
click at [640, 298] on div at bounding box center [632, 303] width 21 height 33
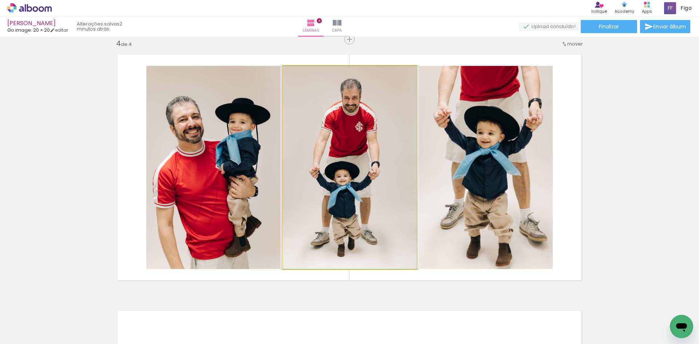
drag, startPoint x: 359, startPoint y: 208, endPoint x: 436, endPoint y: 204, distance: 77.3
click at [0, 0] on slot at bounding box center [0, 0] width 0 height 0
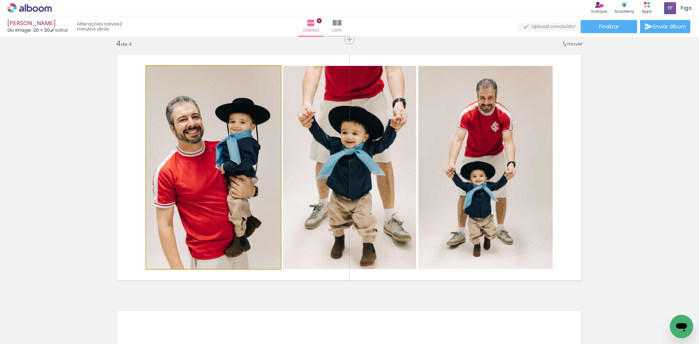
drag, startPoint x: 211, startPoint y: 192, endPoint x: 329, endPoint y: 194, distance: 117.6
click at [0, 0] on slot at bounding box center [0, 0] width 0 height 0
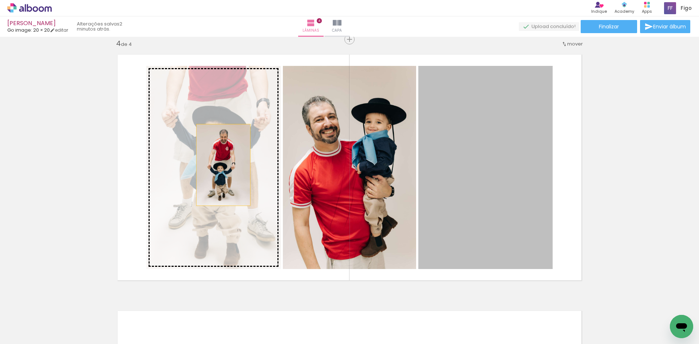
drag, startPoint x: 496, startPoint y: 161, endPoint x: 221, endPoint y: 165, distance: 275.3
click at [0, 0] on slot at bounding box center [0, 0] width 0 height 0
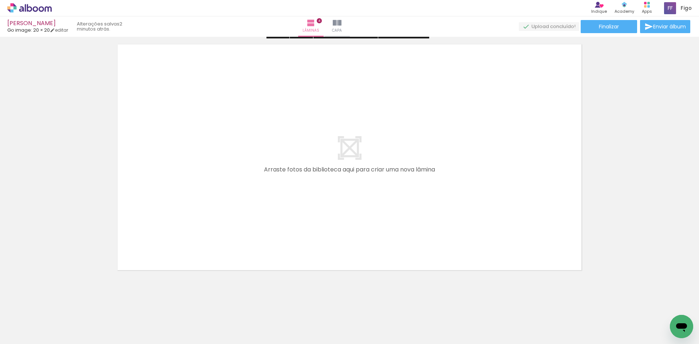
scroll to position [1048, 0]
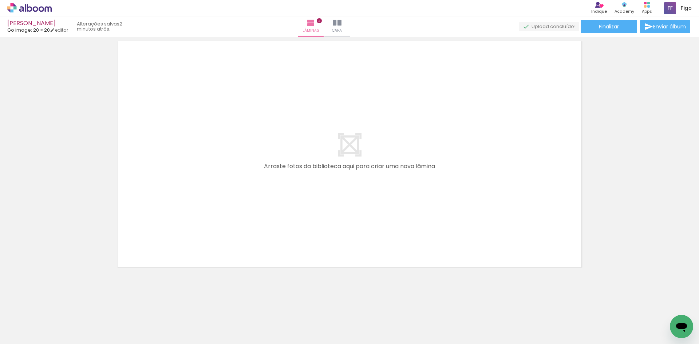
drag, startPoint x: 72, startPoint y: 320, endPoint x: 172, endPoint y: 209, distance: 149.6
click at [169, 221] on quentale-workspace at bounding box center [349, 172] width 699 height 344
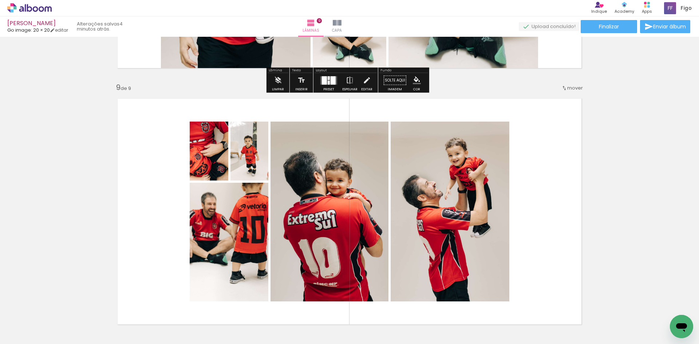
scroll to position [2024, 0]
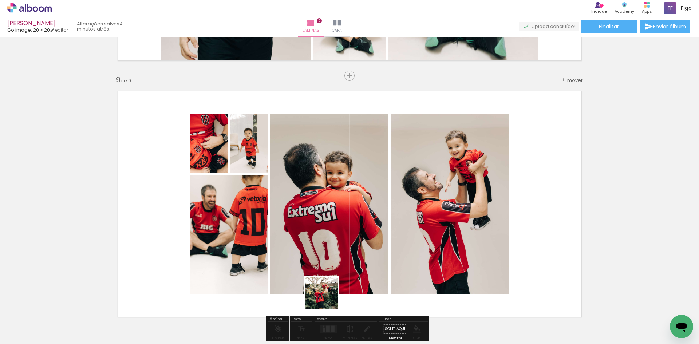
drag, startPoint x: 202, startPoint y: 329, endPoint x: 470, endPoint y: 235, distance: 284.6
click at [470, 235] on quentale-workspace at bounding box center [349, 172] width 699 height 344
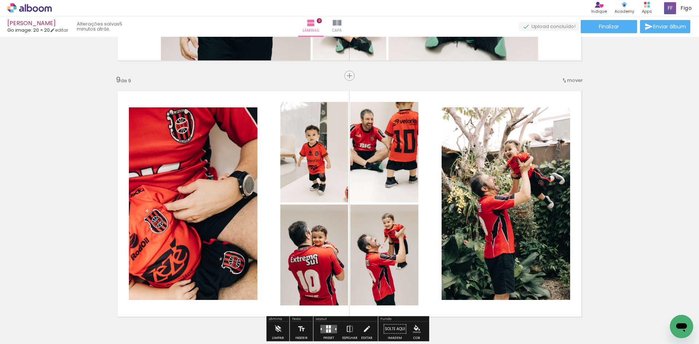
scroll to position [2060, 0]
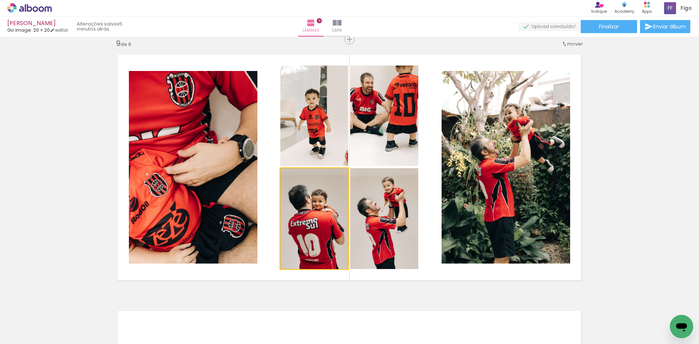
drag, startPoint x: 307, startPoint y: 213, endPoint x: 185, endPoint y: 202, distance: 122.5
click at [0, 0] on slot at bounding box center [0, 0] width 0 height 0
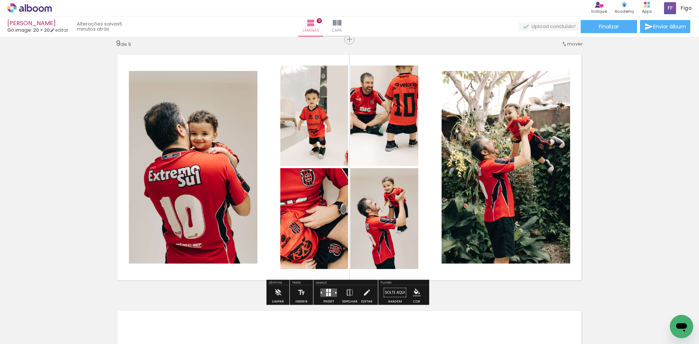
drag, startPoint x: 382, startPoint y: 202, endPoint x: 294, endPoint y: 203, distance: 87.4
click at [0, 0] on slot at bounding box center [0, 0] width 0 height 0
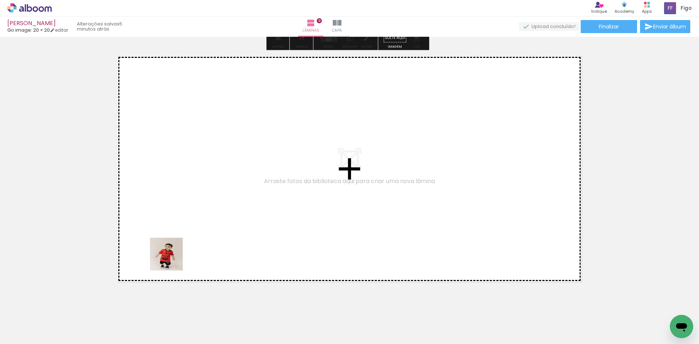
drag, startPoint x: 80, startPoint y: 319, endPoint x: 198, endPoint y: 238, distance: 143.7
click at [198, 238] on quentale-workspace at bounding box center [349, 172] width 699 height 344
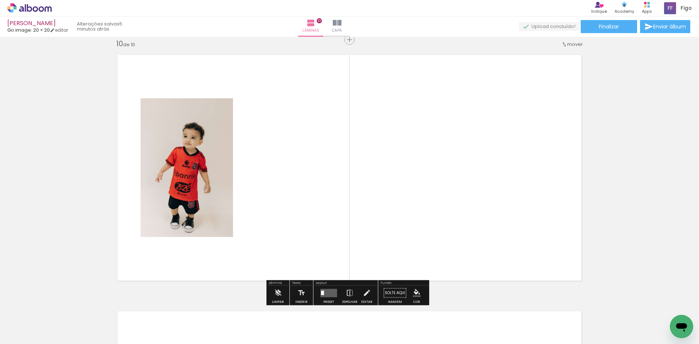
scroll to position [2317, 0]
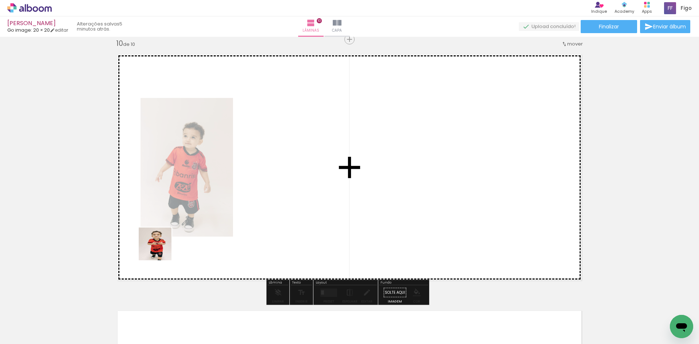
drag, startPoint x: 76, startPoint y: 326, endPoint x: 193, endPoint y: 210, distance: 163.5
click at [195, 221] on quentale-workspace at bounding box center [349, 172] width 699 height 344
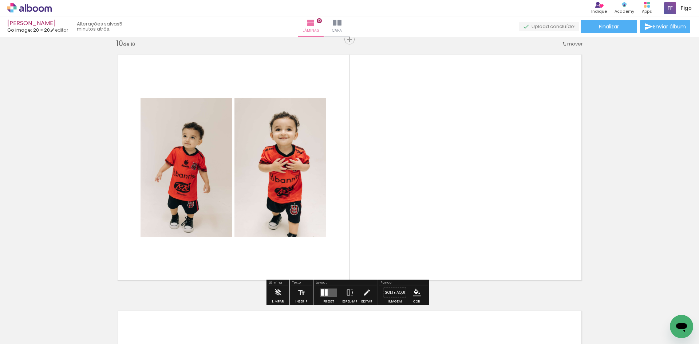
drag, startPoint x: 71, startPoint y: 331, endPoint x: 220, endPoint y: 211, distance: 190.9
click at [201, 228] on quentale-workspace at bounding box center [349, 172] width 699 height 344
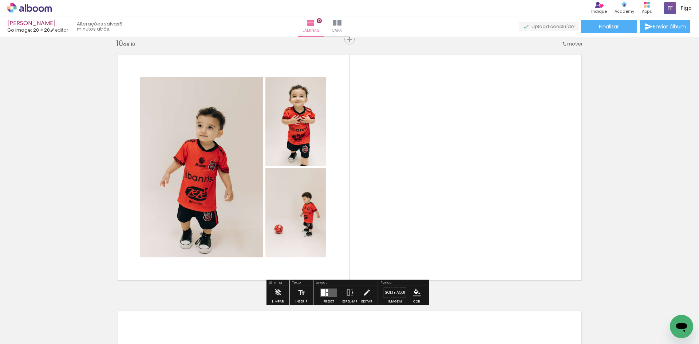
click at [572, 40] on span "mover" at bounding box center [575, 43] width 16 height 7
click at [547, 139] on span "antes da" at bounding box center [542, 139] width 21 height 12
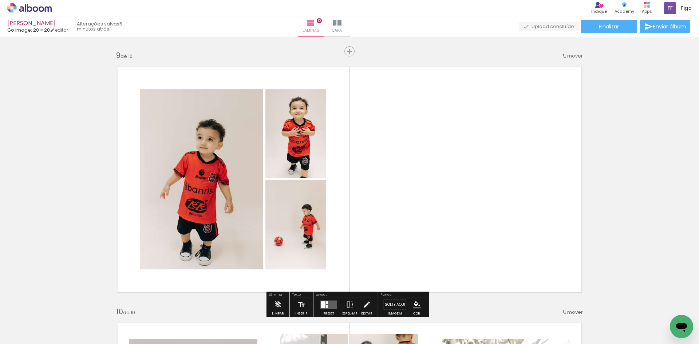
scroll to position [2060, 0]
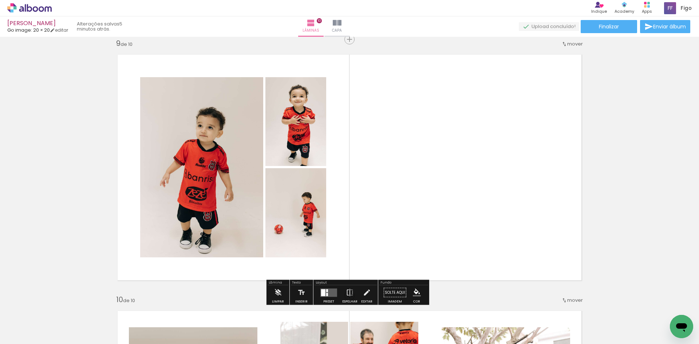
click at [326, 291] on div at bounding box center [327, 290] width 2 height 3
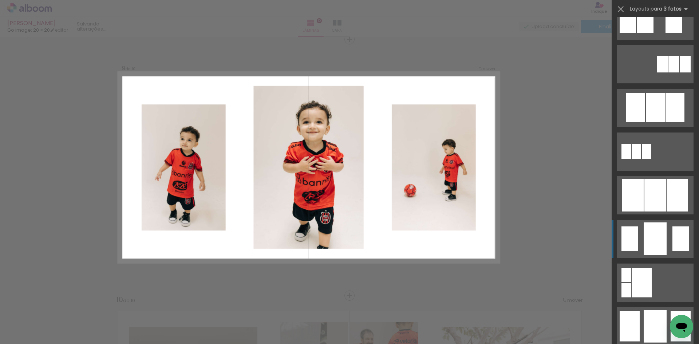
scroll to position [328, 0]
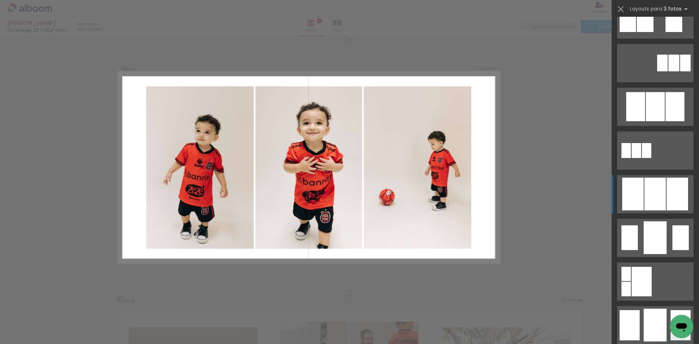
click at [654, 192] on div at bounding box center [655, 194] width 21 height 33
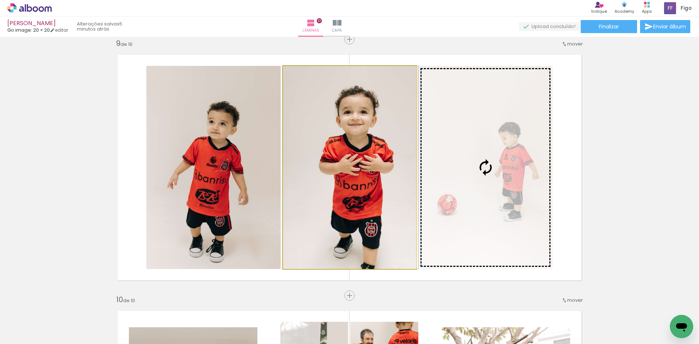
drag, startPoint x: 354, startPoint y: 188, endPoint x: 481, endPoint y: 184, distance: 126.8
click at [0, 0] on slot at bounding box center [0, 0] width 0 height 0
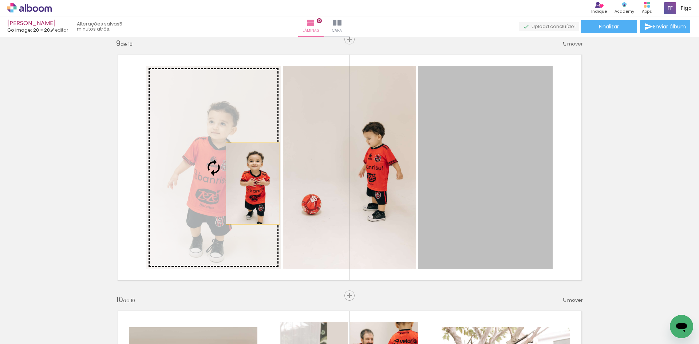
drag, startPoint x: 486, startPoint y: 184, endPoint x: 193, endPoint y: 182, distance: 292.8
click at [0, 0] on slot at bounding box center [0, 0] width 0 height 0
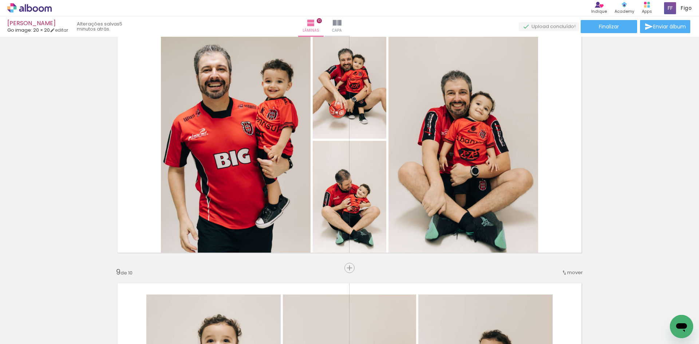
scroll to position [1842, 0]
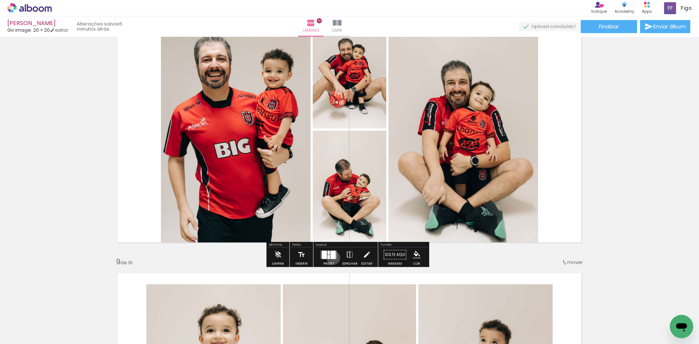
click at [332, 258] on div at bounding box center [333, 255] width 5 height 8
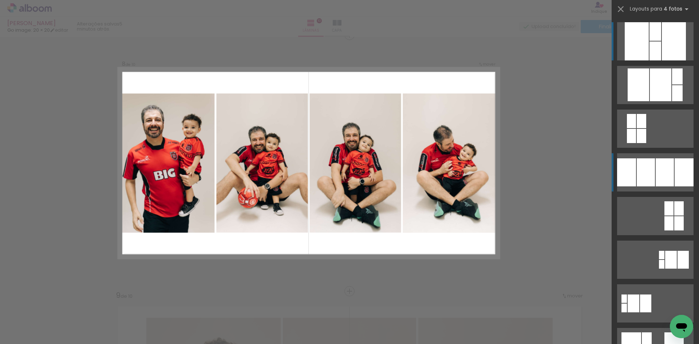
click at [667, 163] on div at bounding box center [665, 172] width 18 height 28
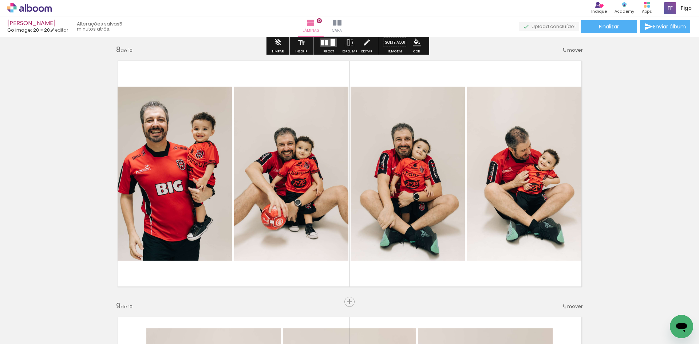
scroll to position [1804, 0]
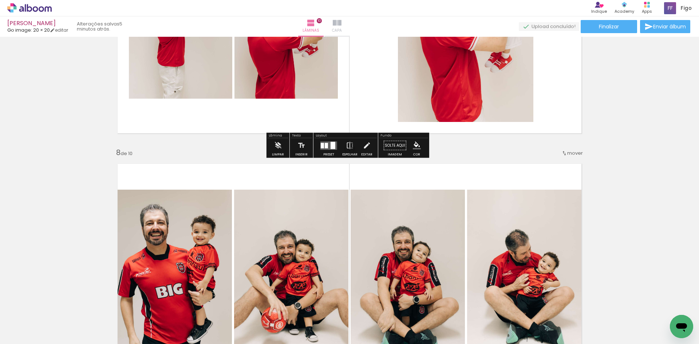
click at [350, 23] on paper-button "Capa" at bounding box center [336, 26] width 25 height 20
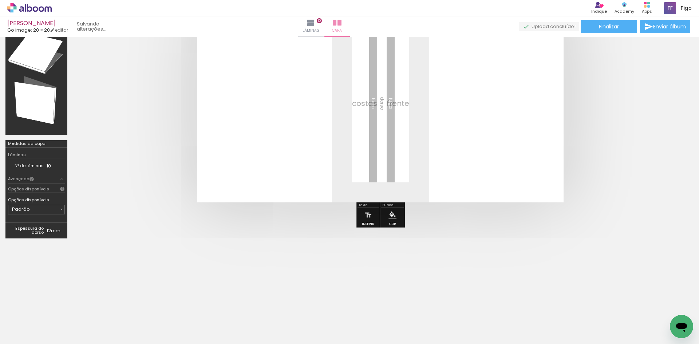
scroll to position [76, 0]
drag, startPoint x: 84, startPoint y: 325, endPoint x: 293, endPoint y: 174, distance: 257.3
click at [275, 190] on quentale-workspace at bounding box center [349, 172] width 699 height 344
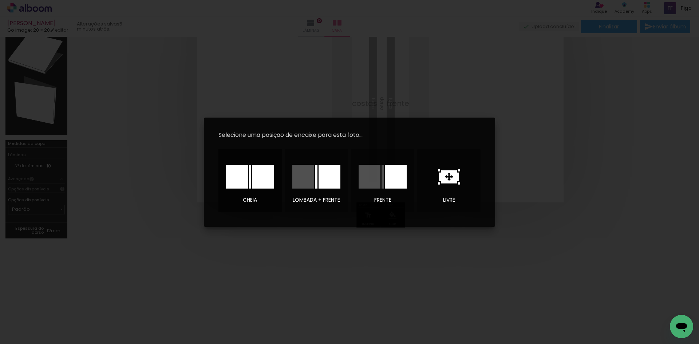
click at [266, 182] on div at bounding box center [263, 177] width 22 height 24
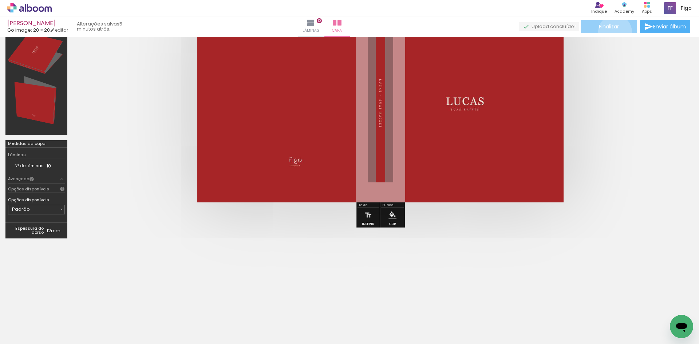
click at [612, 32] on paper-button "Finalizar" at bounding box center [609, 26] width 56 height 13
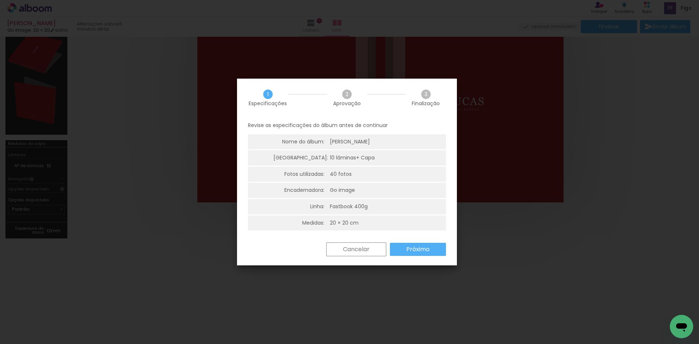
click at [431, 243] on paper-button "Próximo" at bounding box center [418, 249] width 56 height 13
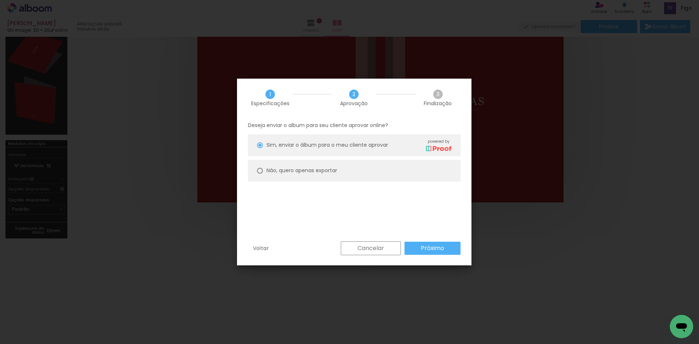
click at [431, 243] on paper-button "Próximo" at bounding box center [433, 248] width 56 height 13
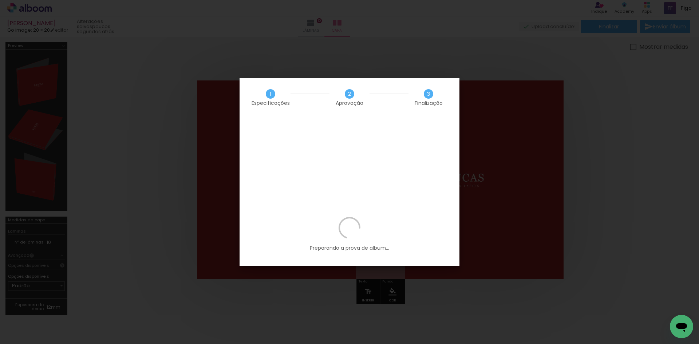
scroll to position [76, 0]
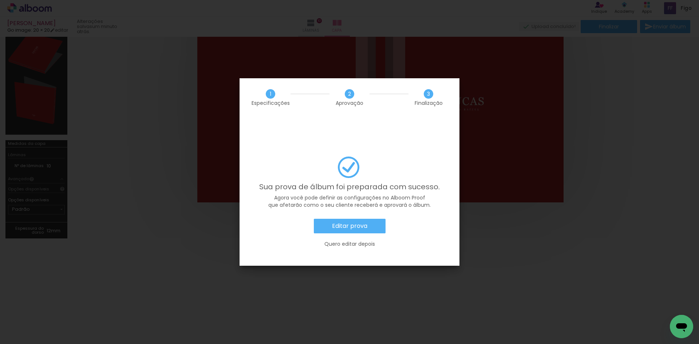
click at [0, 0] on slot "Editar prova" at bounding box center [0, 0] width 0 height 0
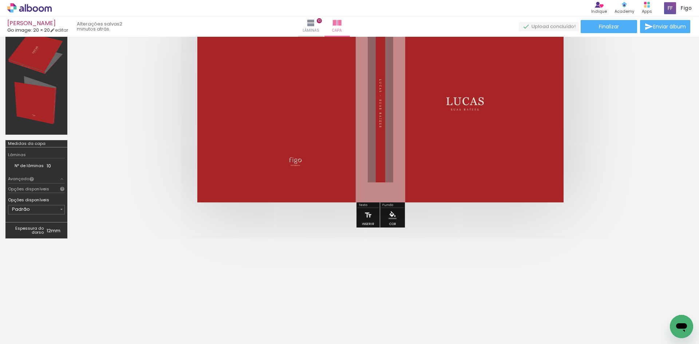
click at [26, 11] on icon at bounding box center [29, 7] width 44 height 9
